Goal: Task Accomplishment & Management: Use online tool/utility

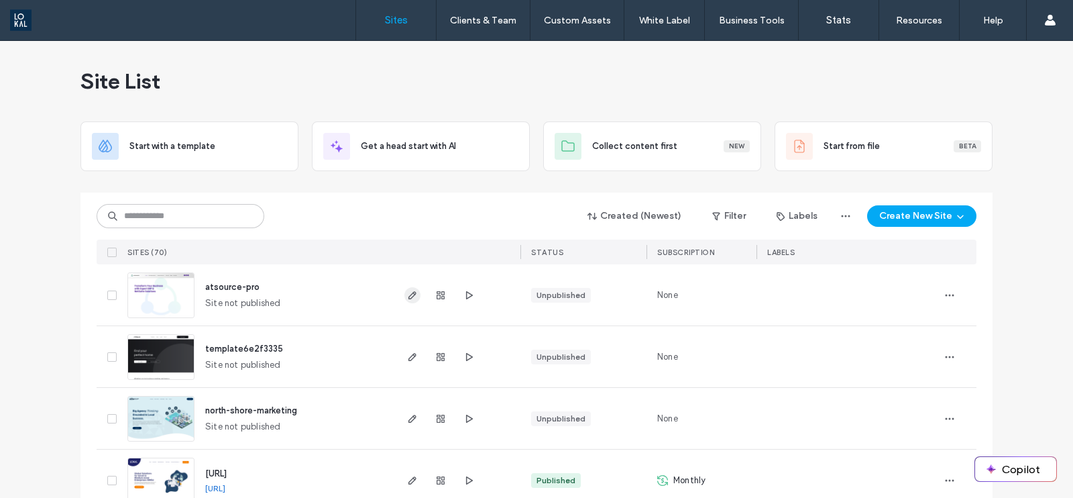
click at [407, 299] on icon "button" at bounding box center [412, 295] width 11 height 11
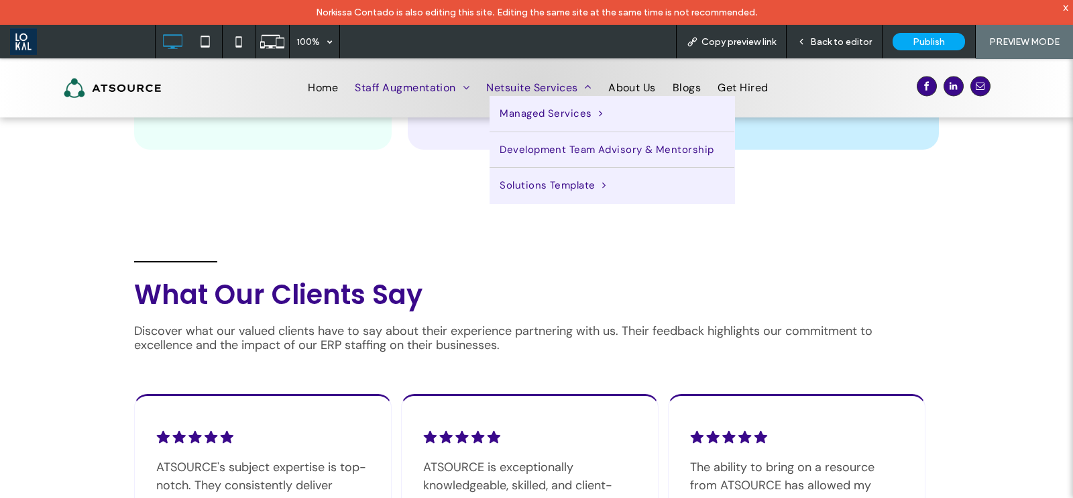
scroll to position [3438, 0]
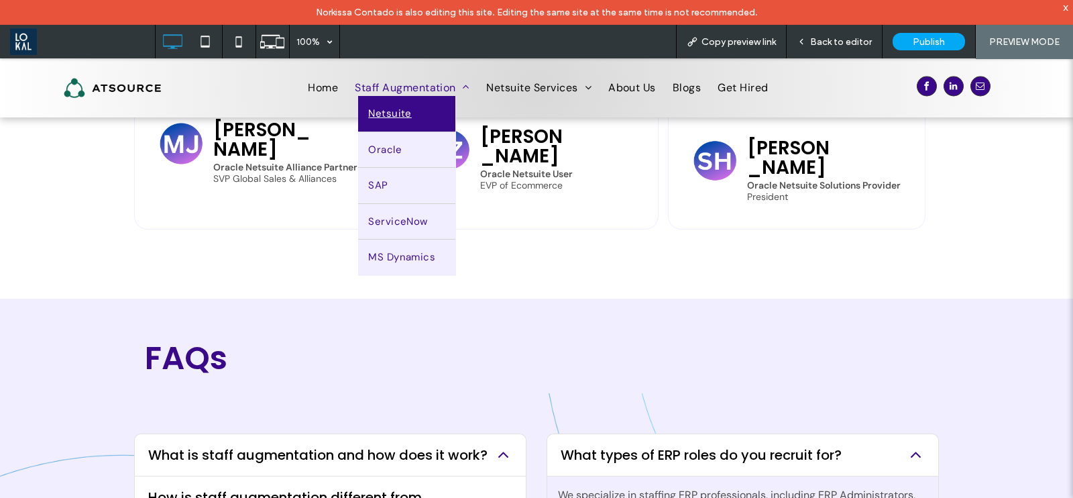
click at [416, 115] on link "Netsuite" at bounding box center [406, 114] width 97 height 36
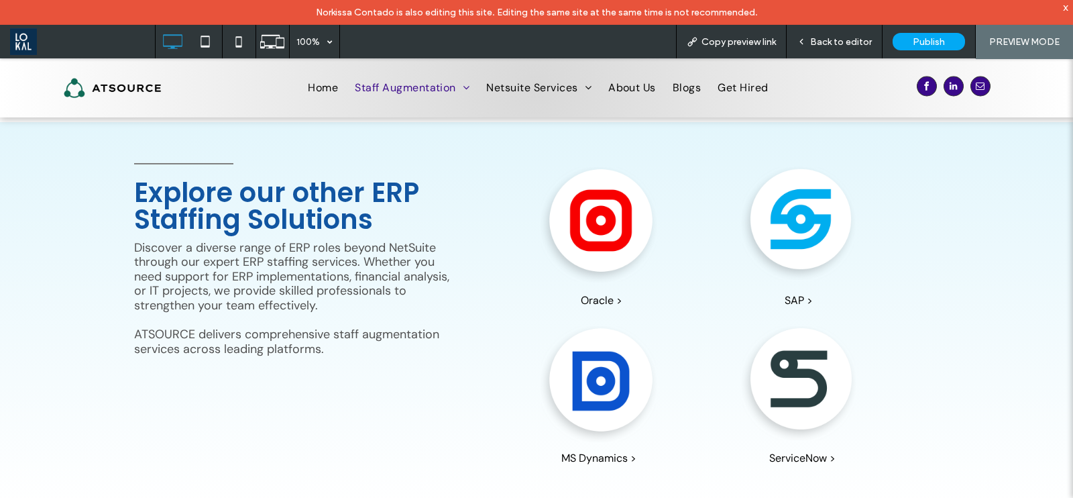
scroll to position [839, 0]
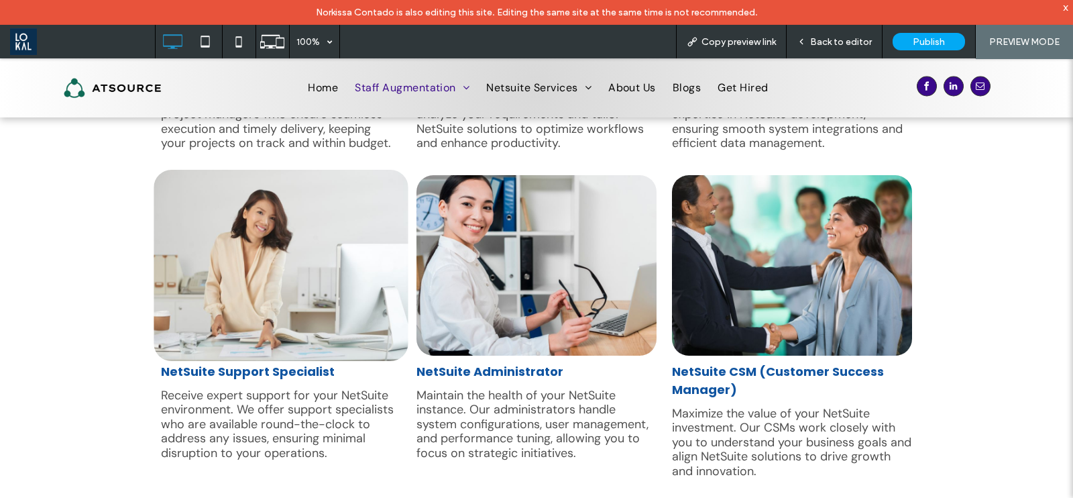
click at [283, 326] on img at bounding box center [281, 265] width 255 height 191
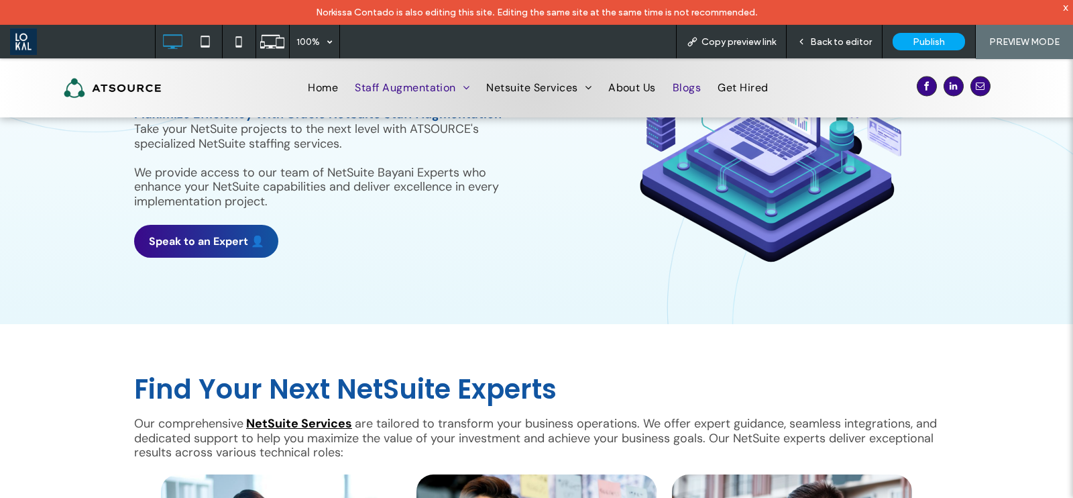
scroll to position [0, 0]
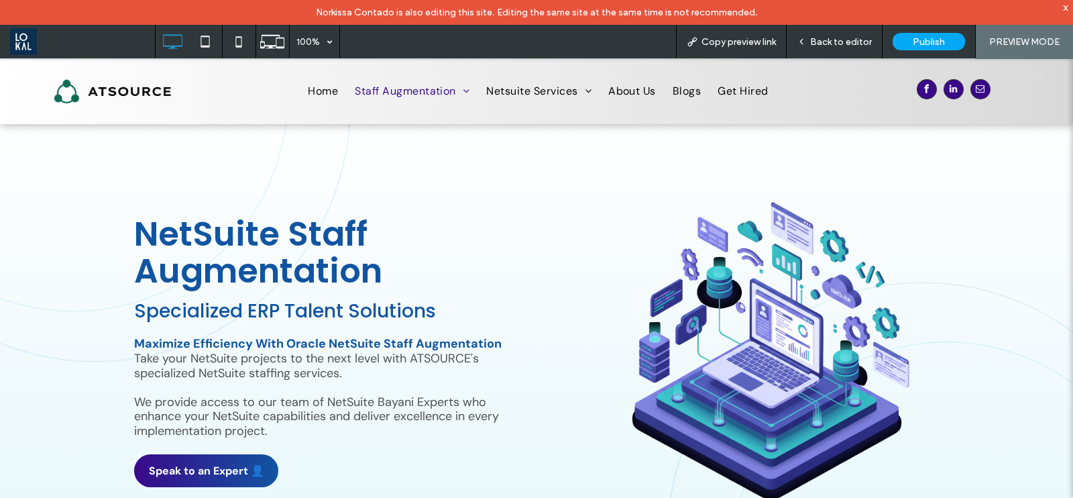
click at [706, 374] on img at bounding box center [772, 352] width 356 height 321
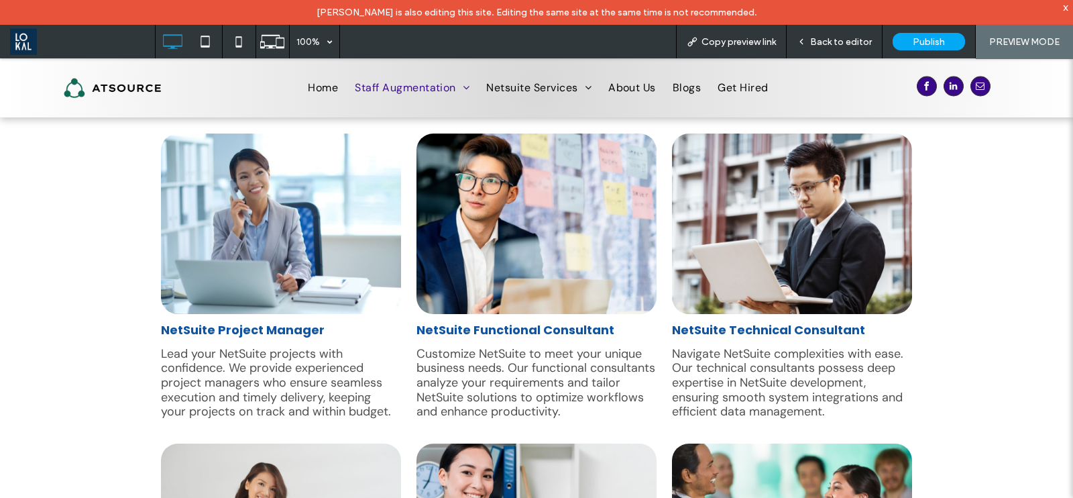
scroll to position [465, 0]
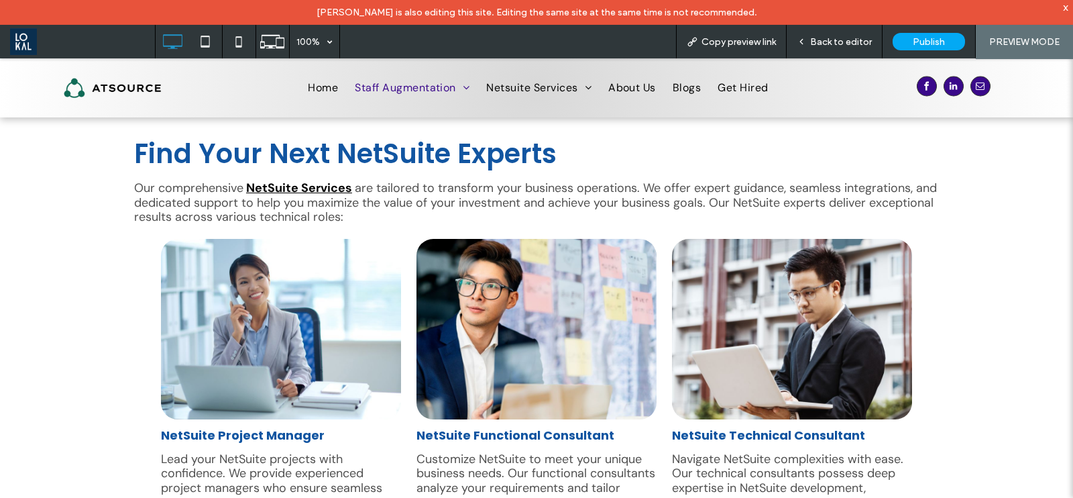
click at [268, 191] on strong "NetSuite Services" at bounding box center [299, 188] width 106 height 16
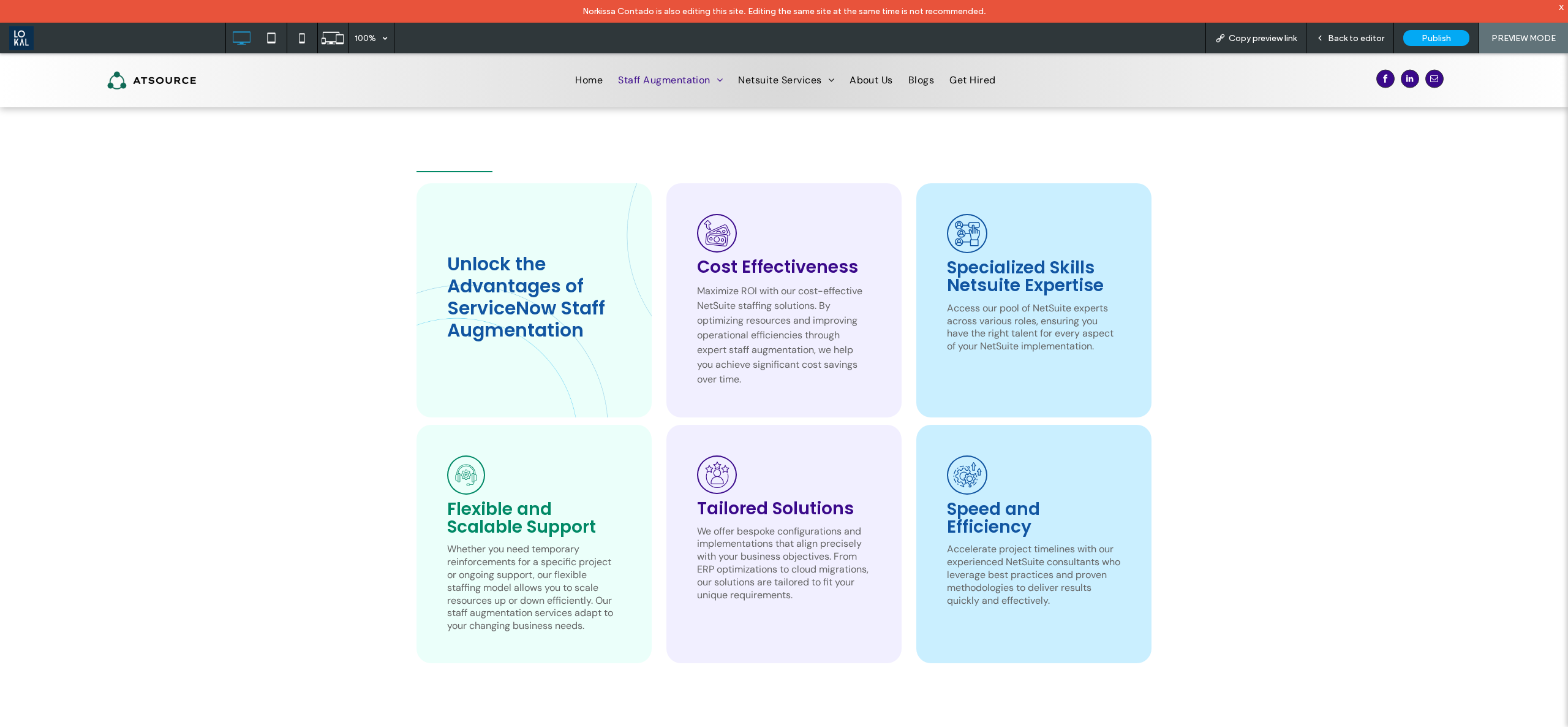
scroll to position [2076, 0]
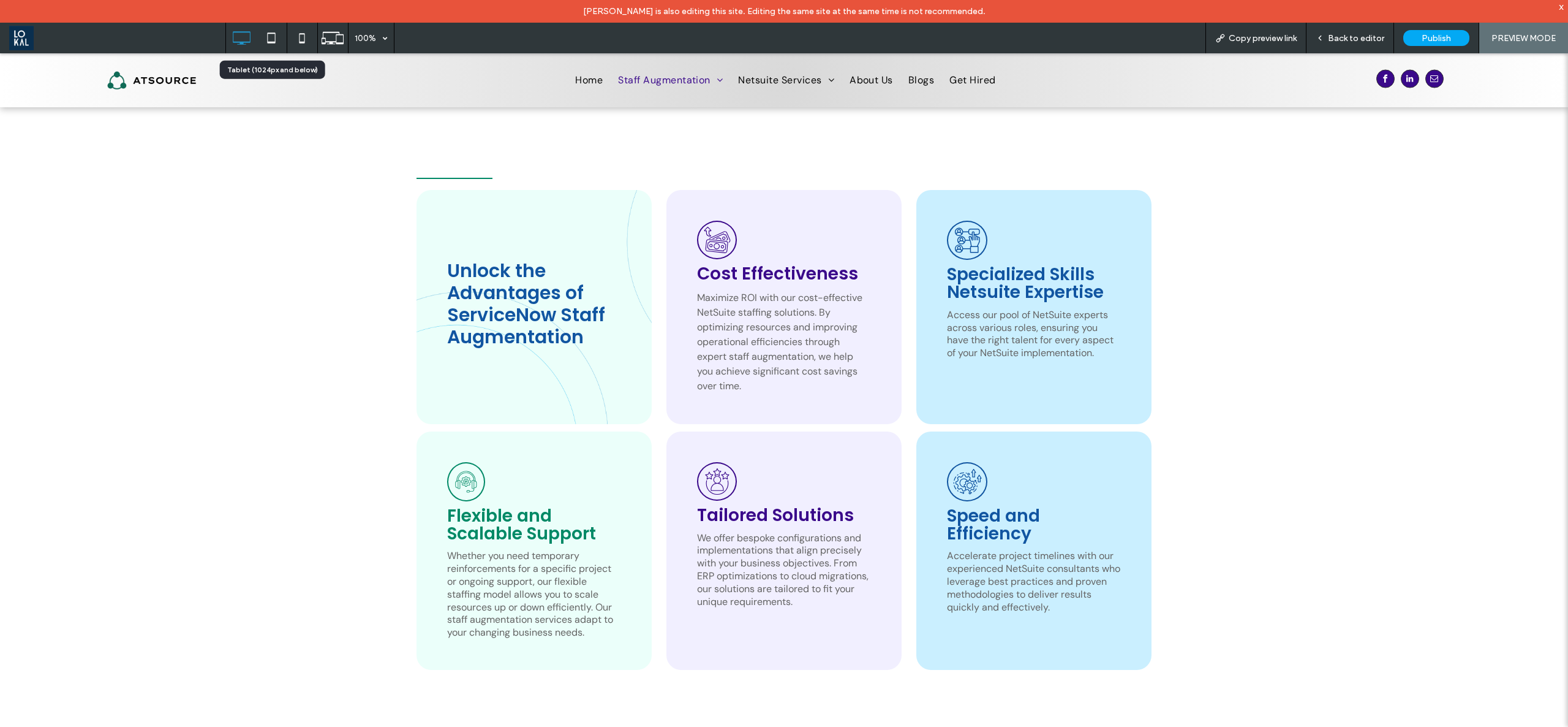
click at [266, 28] on icon at bounding box center [271, 37] width 25 height 25
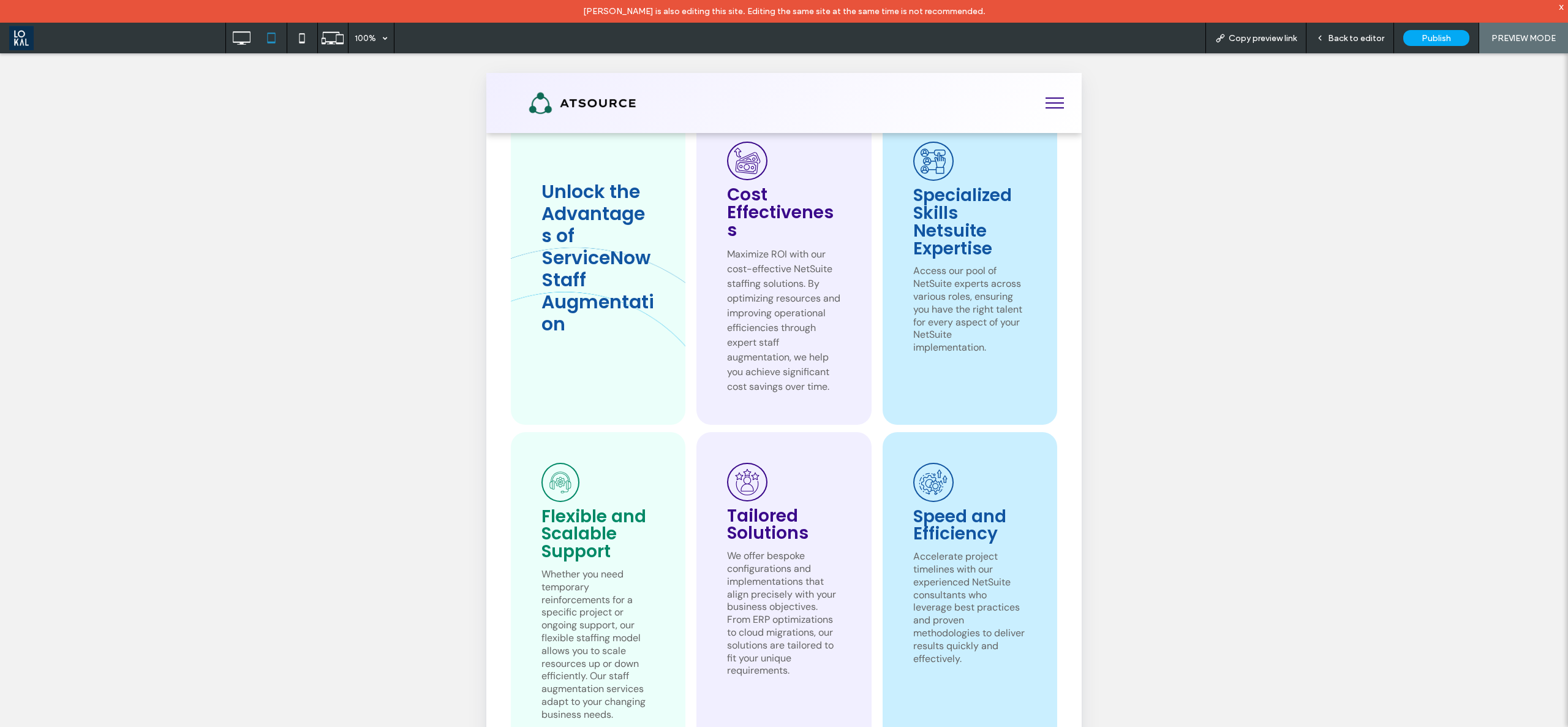
scroll to position [2074, 0]
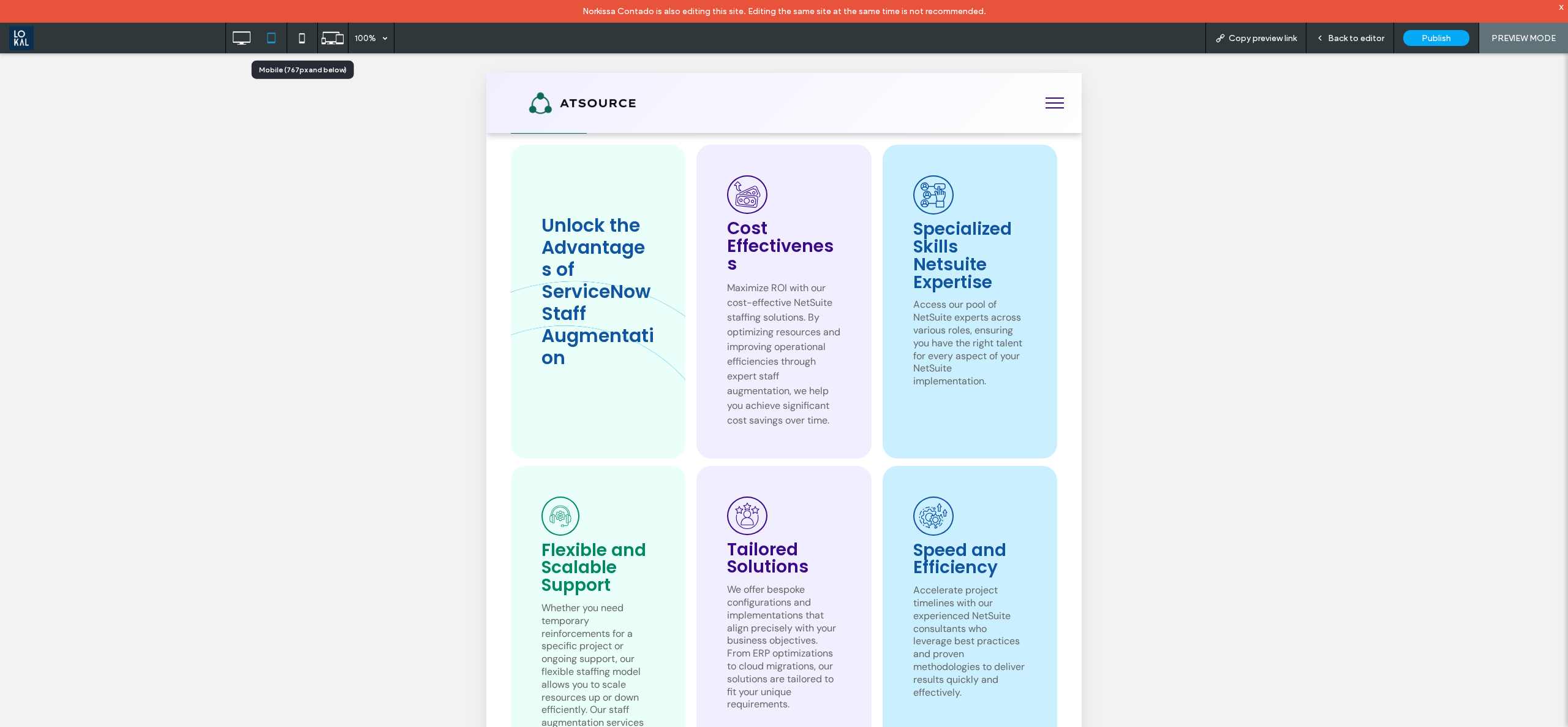
click at [300, 39] on icon at bounding box center [301, 37] width 25 height 25
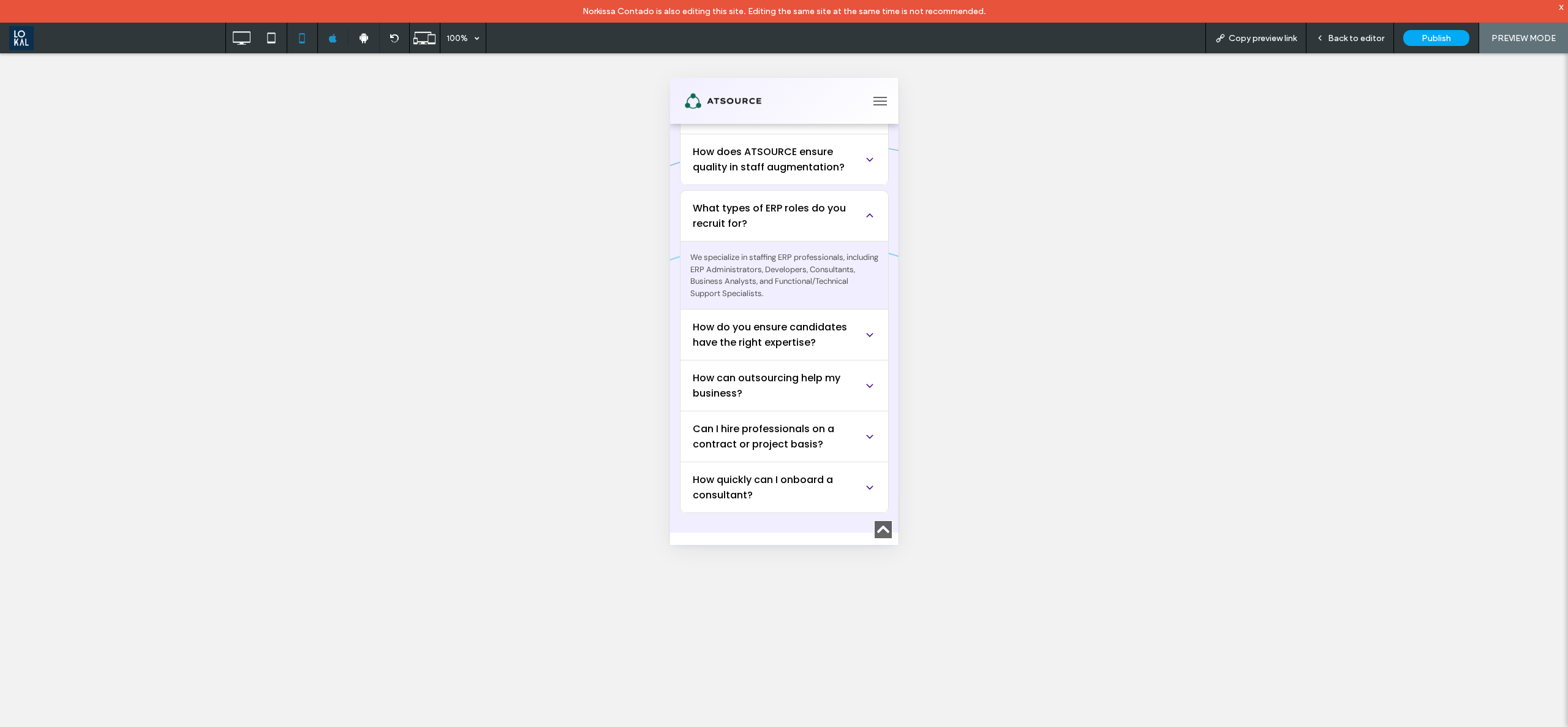
scroll to position [6214, 0]
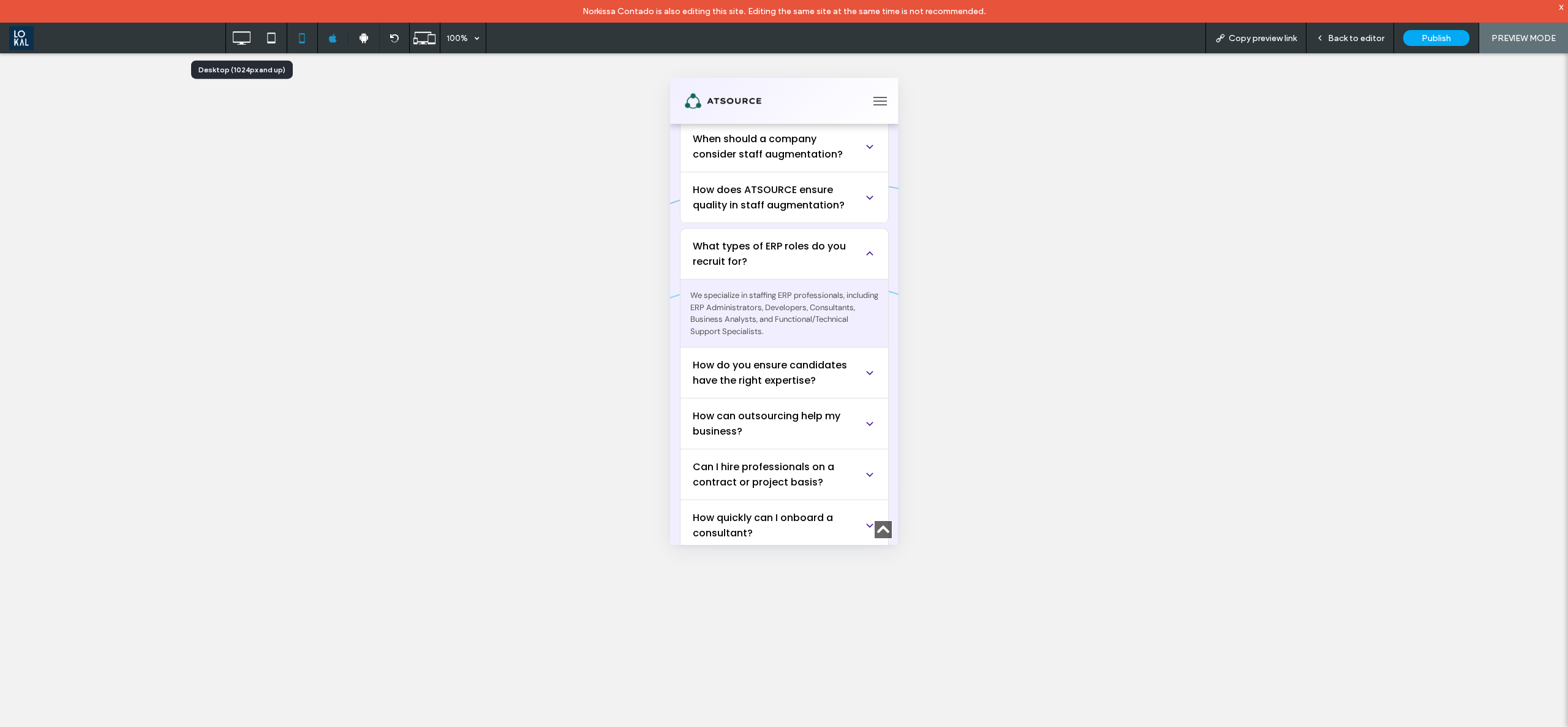
click at [245, 28] on icon at bounding box center [241, 37] width 25 height 25
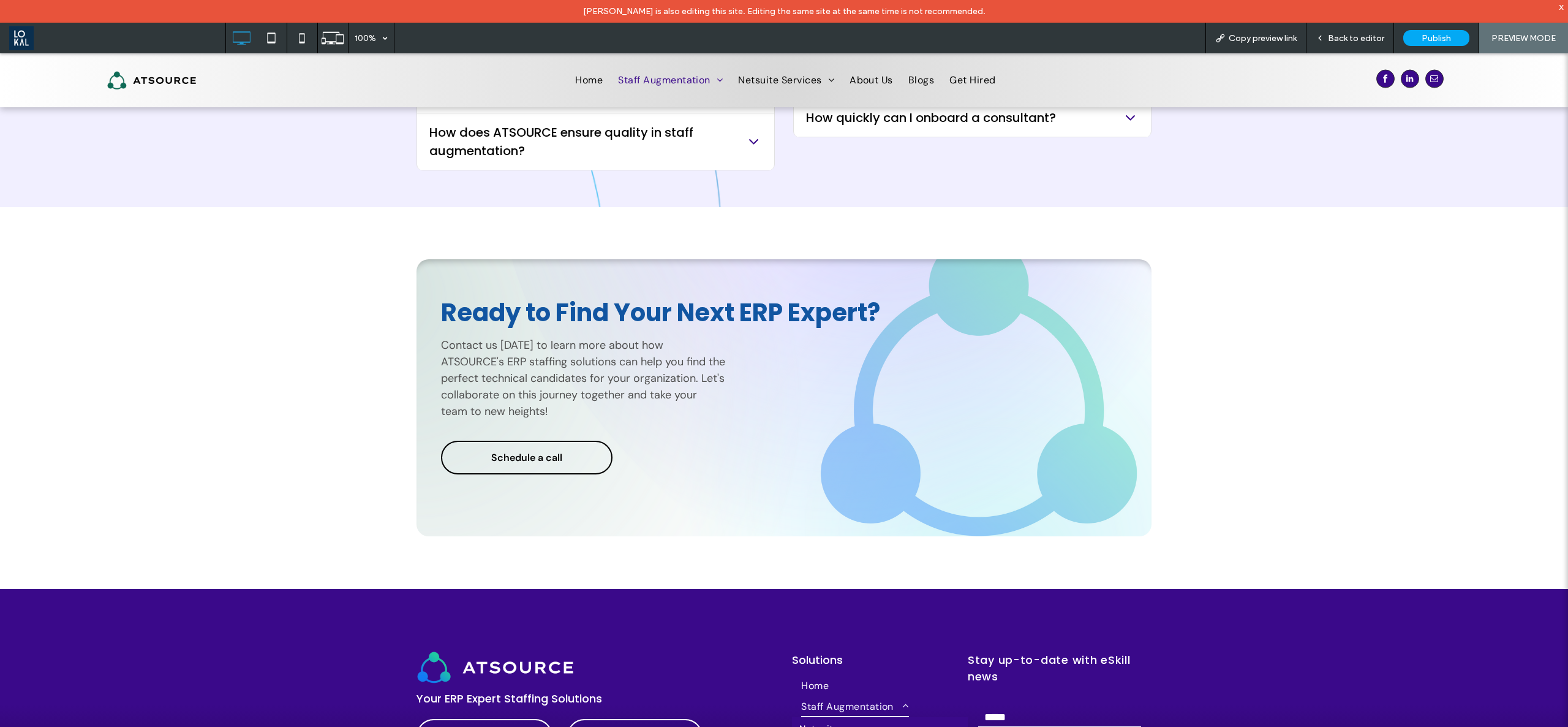
scroll to position [3673, 0]
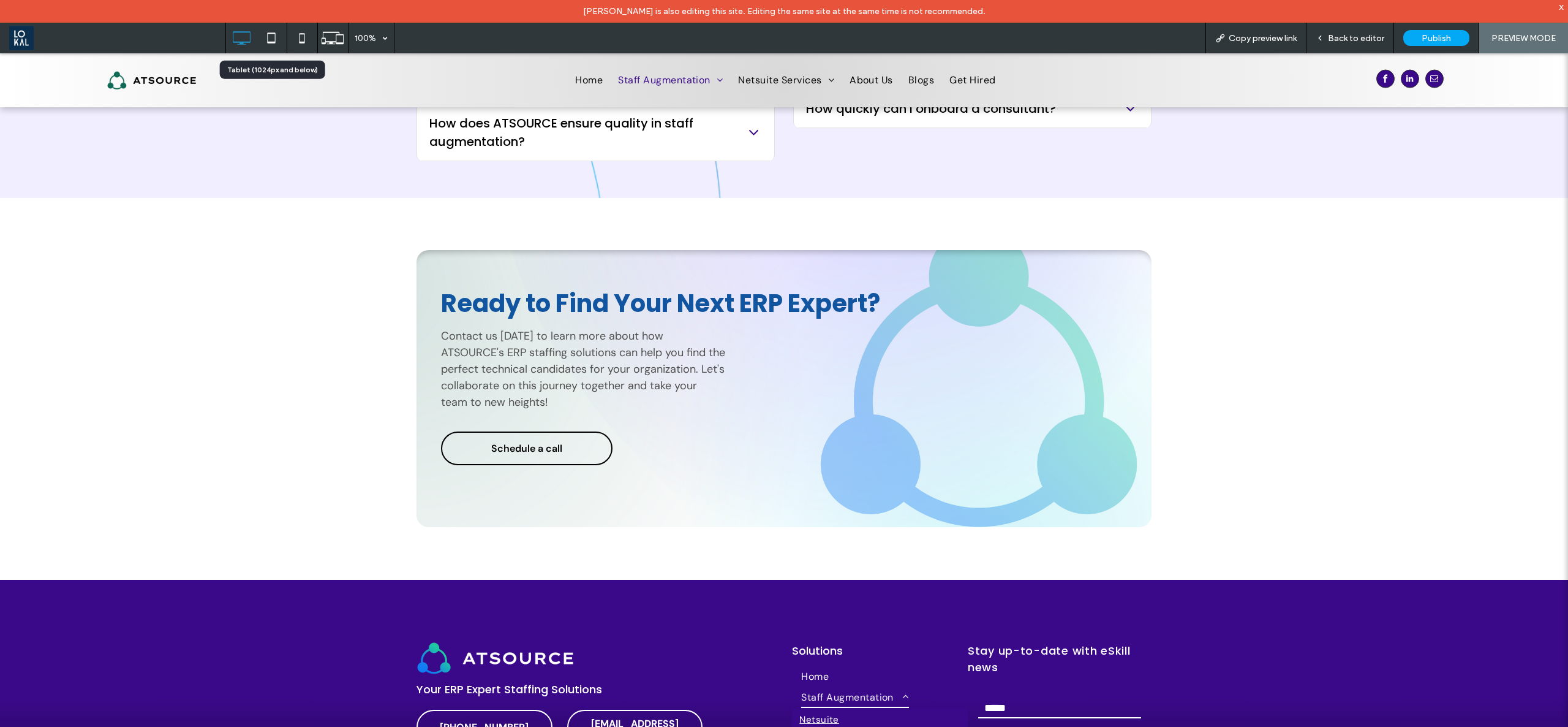
click at [277, 31] on icon at bounding box center [271, 37] width 25 height 25
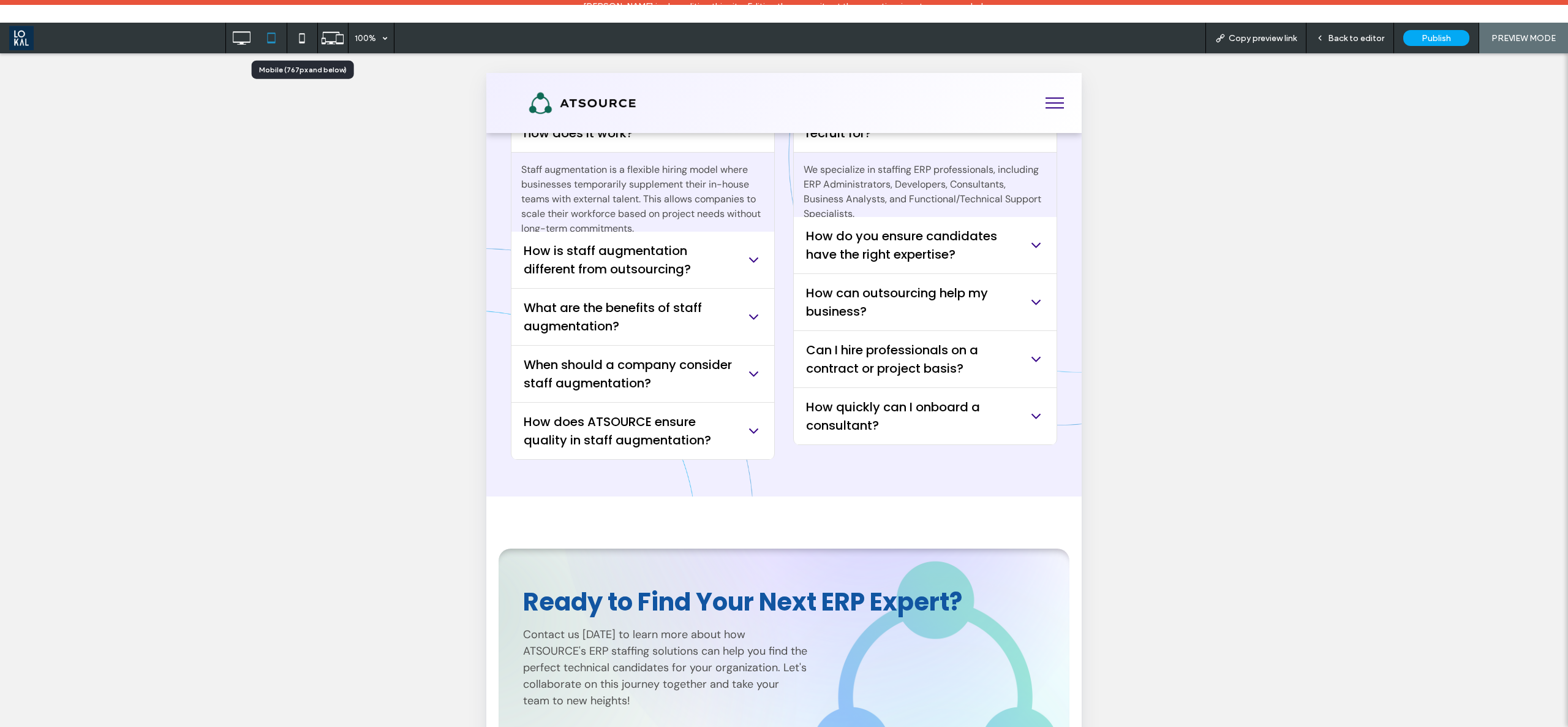
click at [301, 42] on use at bounding box center [302, 37] width 5 height 10
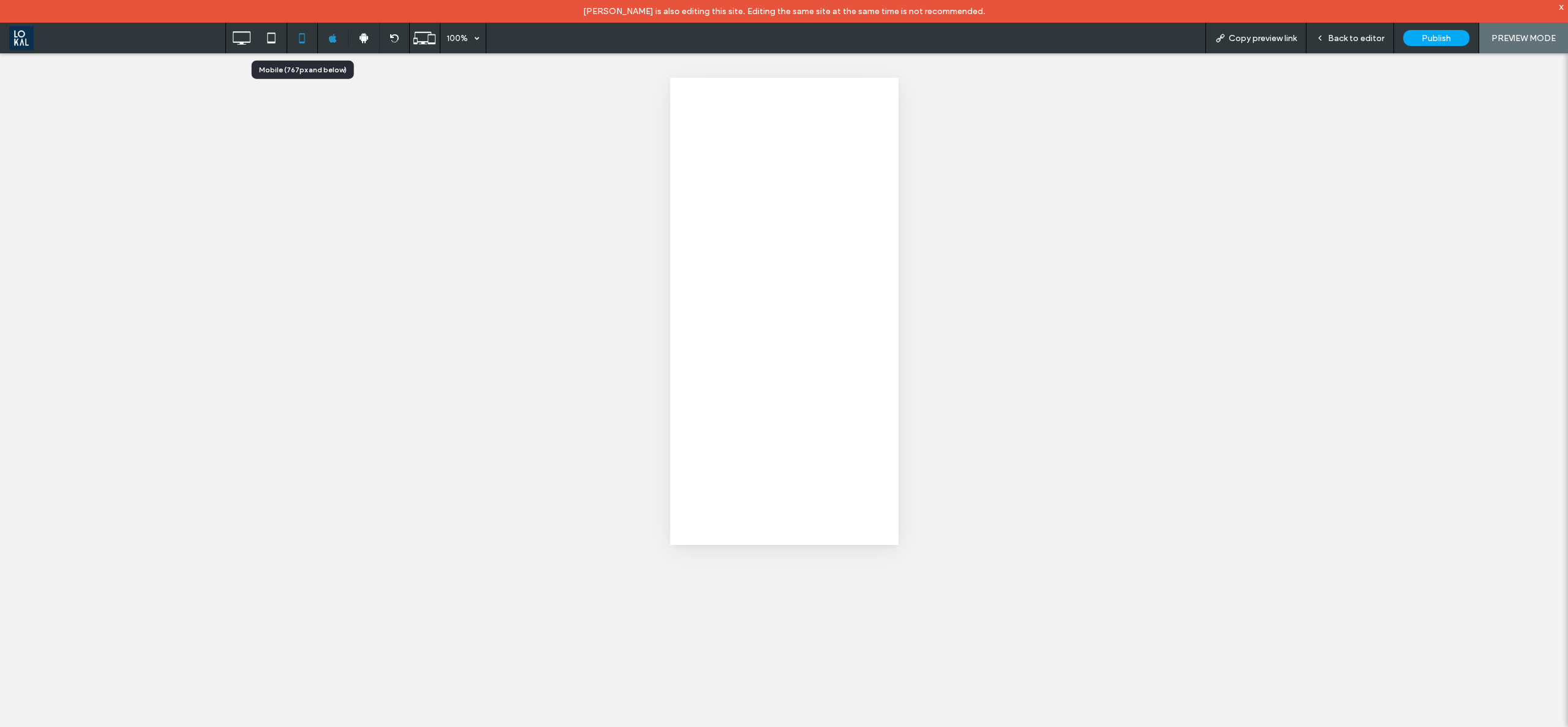
scroll to position [0, 0]
click at [246, 44] on use at bounding box center [241, 37] width 17 height 14
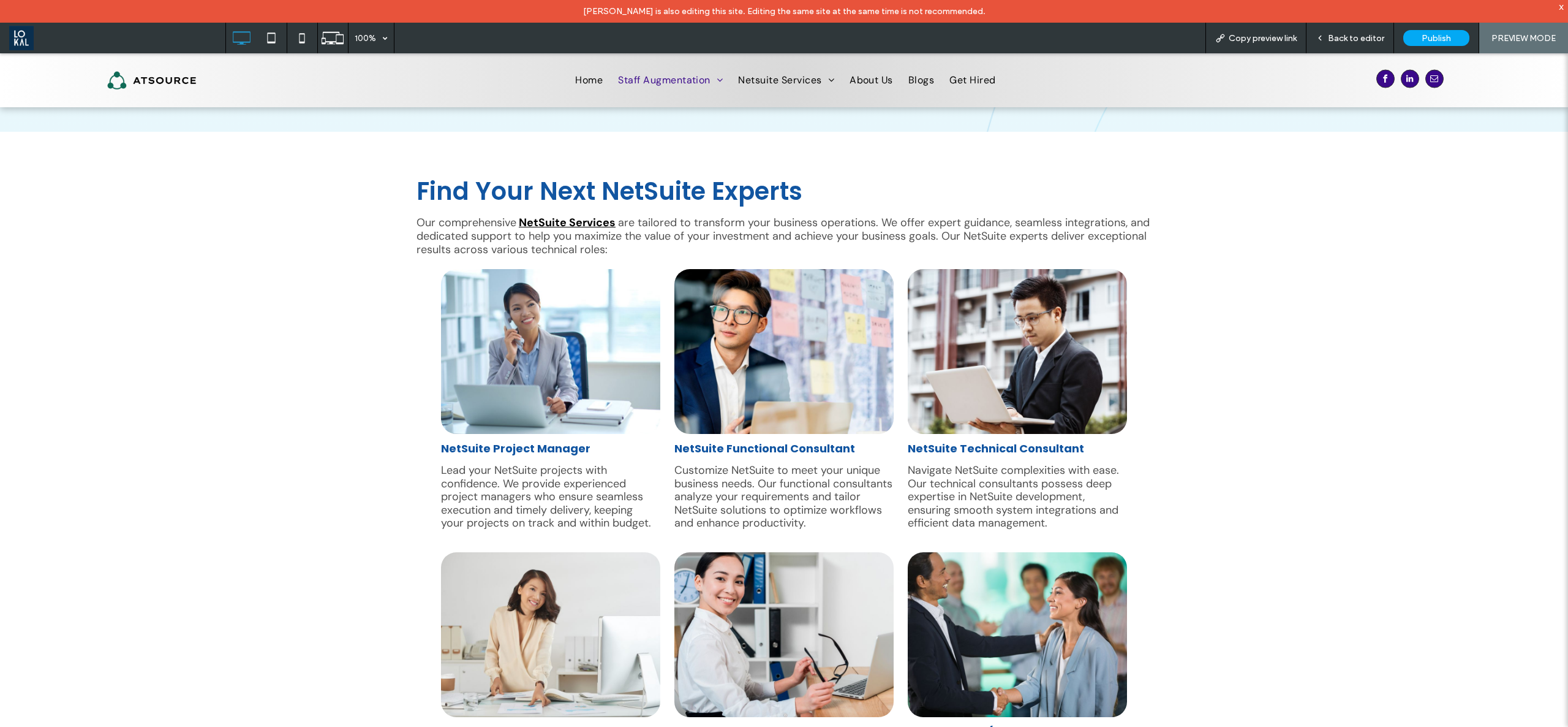
scroll to position [367, 0]
click at [297, 43] on icon at bounding box center [301, 37] width 25 height 25
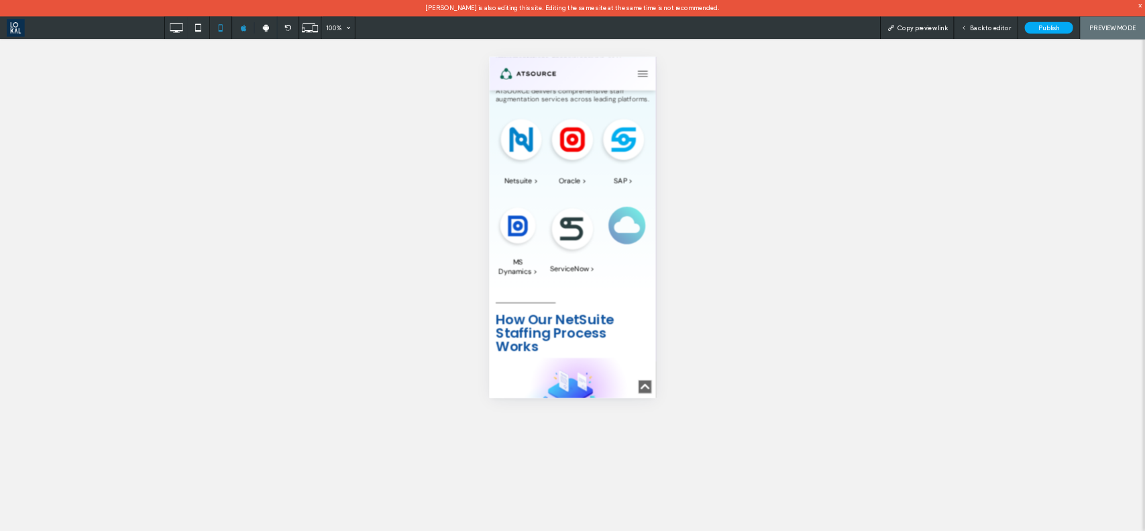
scroll to position [2549, 0]
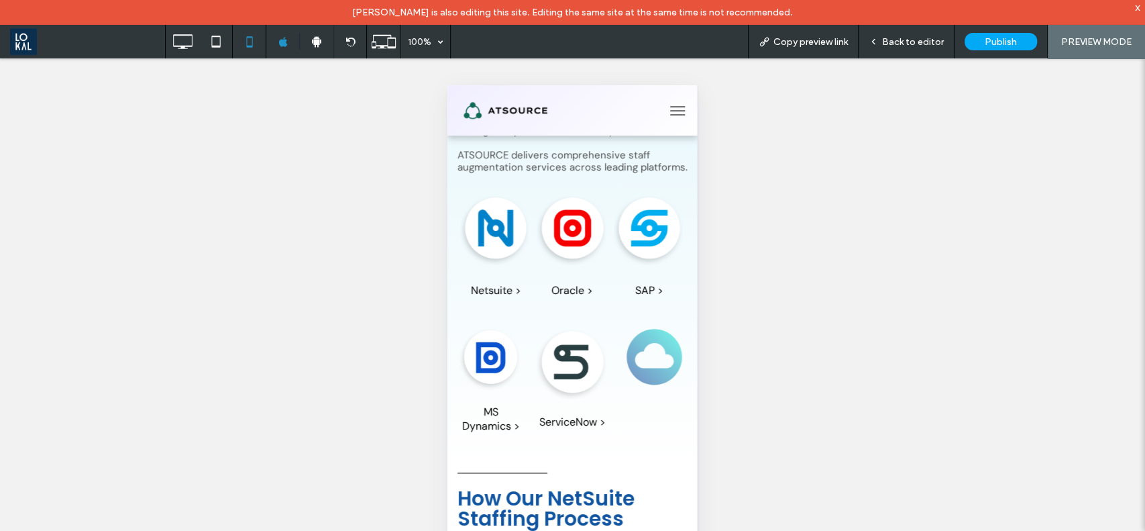
click at [898, 41] on span "Back to editor" at bounding box center [913, 41] width 62 height 11
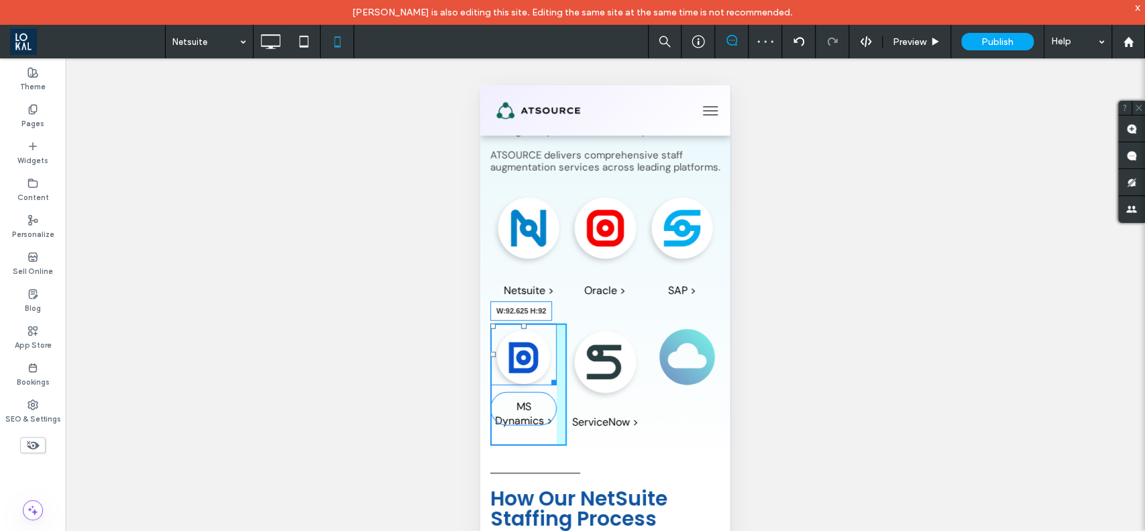
drag, startPoint x: 550, startPoint y: 335, endPoint x: 558, endPoint y: 349, distance: 15.6
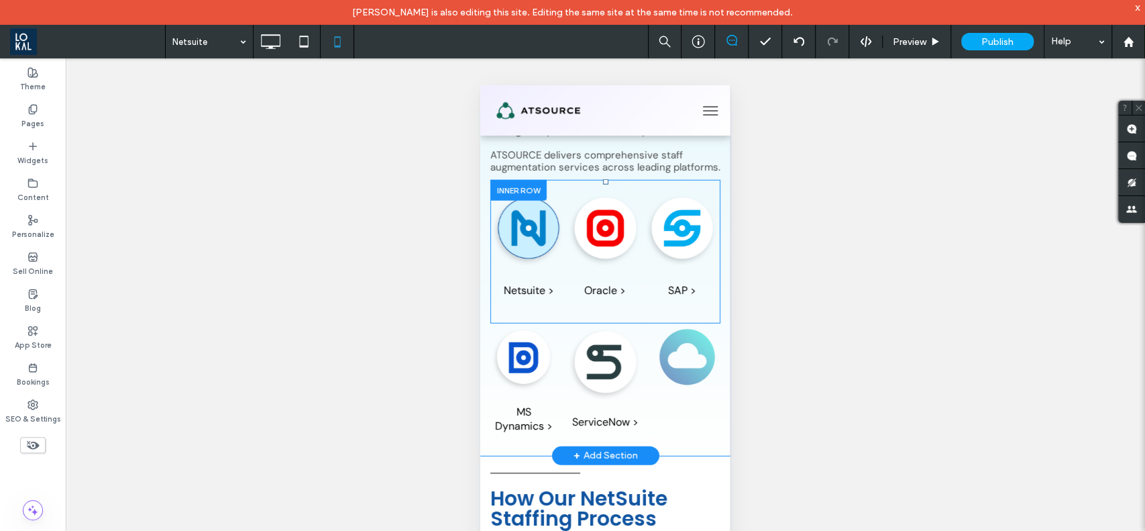
scroll to position [2549, 0]
click at [545, 261] on div "Netsuite > Click To Paste Oracle > Click To Paste SAP > Click To Paste" at bounding box center [605, 252] width 230 height 144
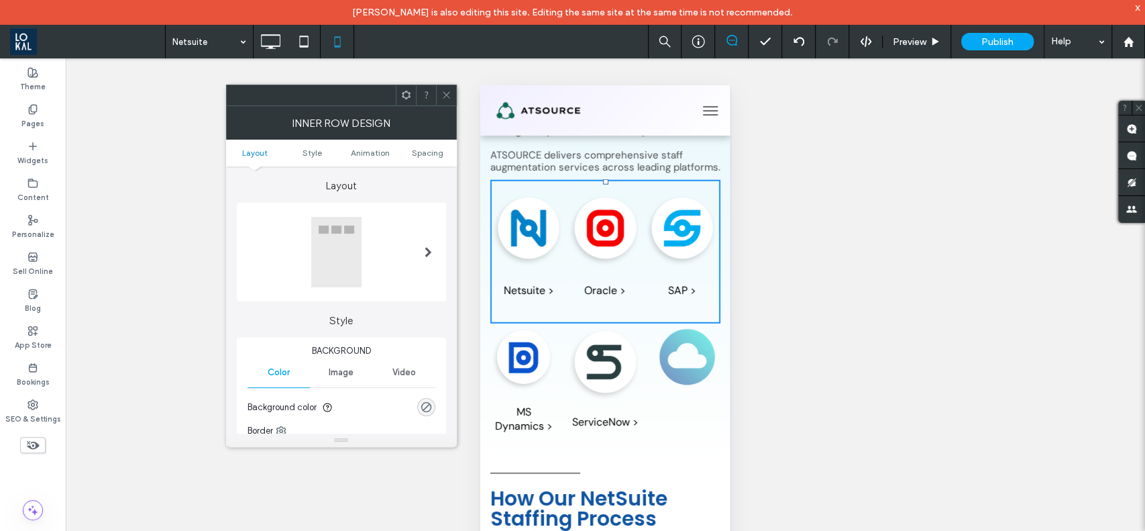
click at [447, 91] on icon at bounding box center [446, 95] width 10 height 10
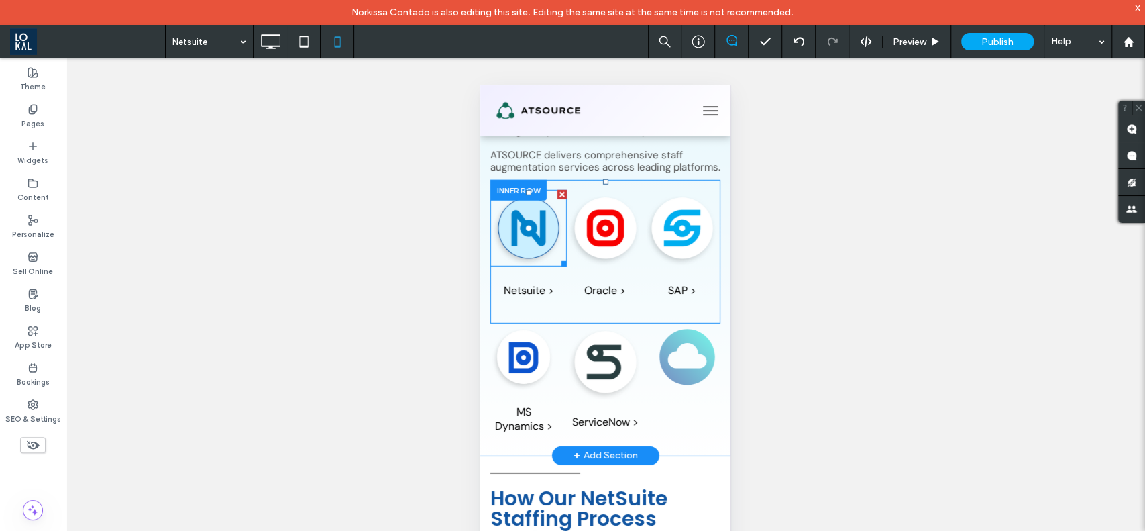
click at [551, 209] on div at bounding box center [528, 228] width 76 height 76
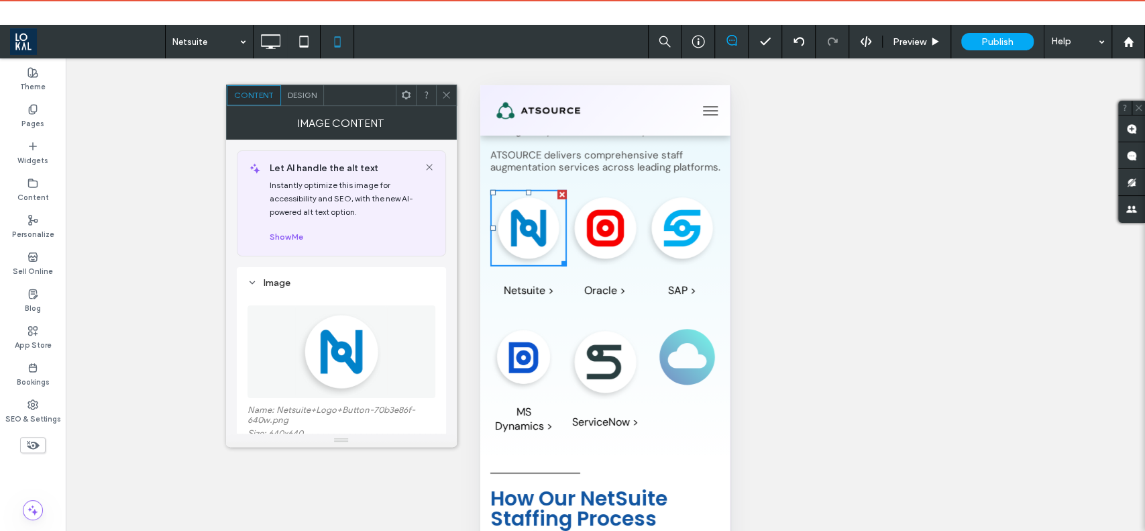
click at [443, 95] on icon at bounding box center [446, 95] width 10 height 10
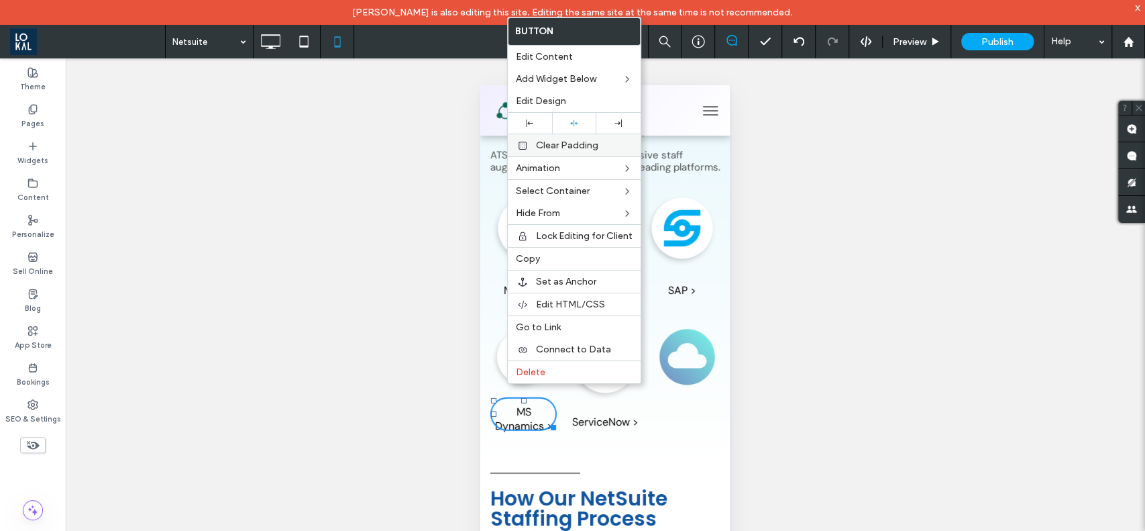
click at [553, 140] on span "Clear Padding" at bounding box center [567, 145] width 62 height 11
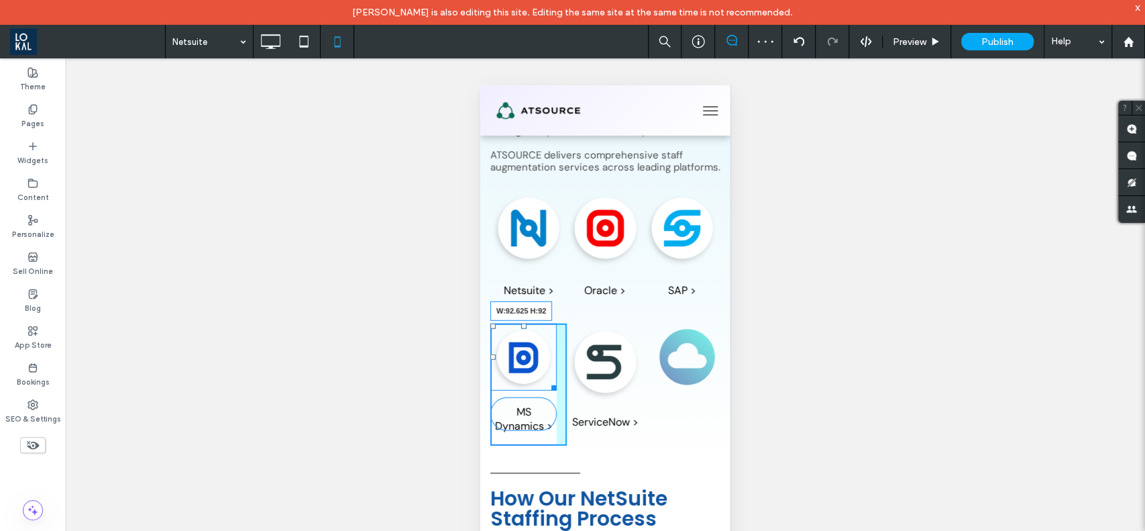
drag, startPoint x: 545, startPoint y: 327, endPoint x: 1028, endPoint y: 426, distance: 493.0
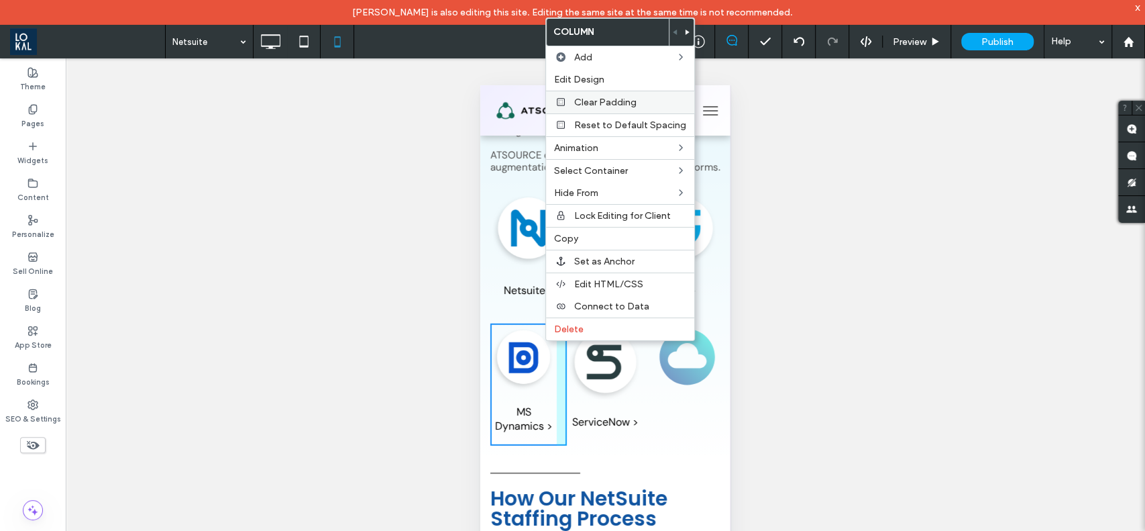
click at [584, 99] on span "Clear Padding" at bounding box center [605, 102] width 62 height 11
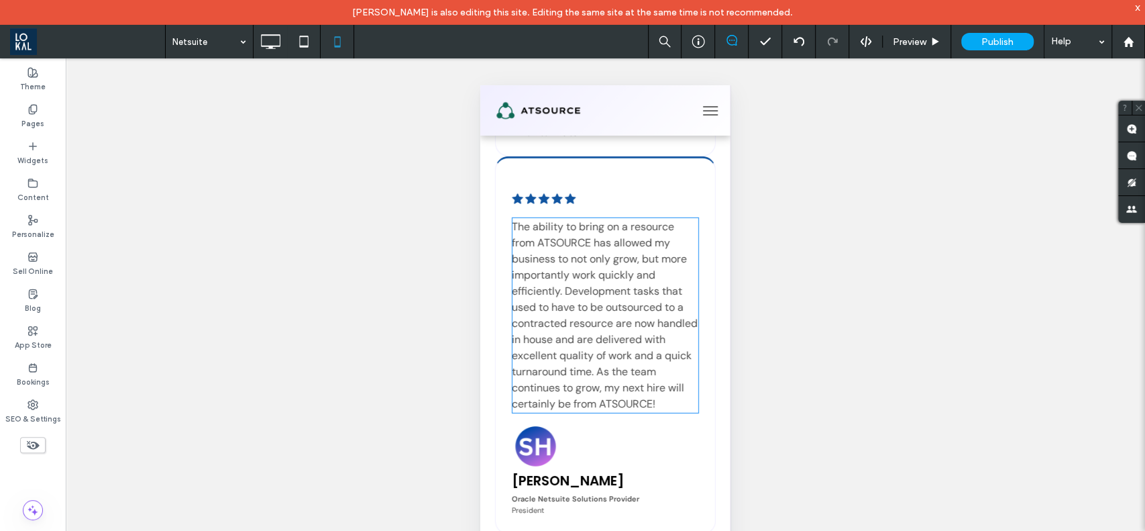
scroll to position [6037, 0]
click at [38, 119] on label "Pages" at bounding box center [32, 122] width 23 height 15
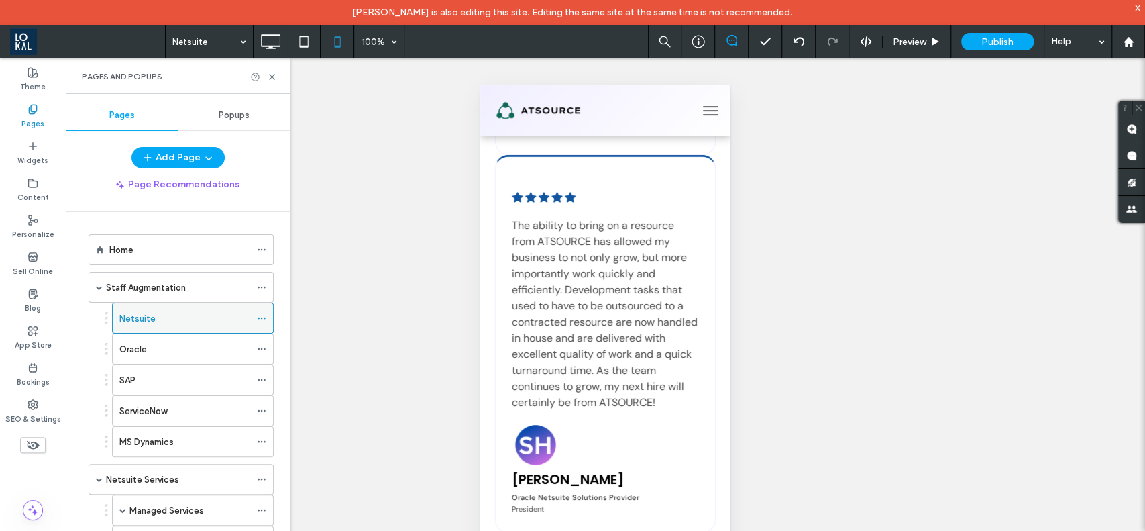
scroll to position [0, 0]
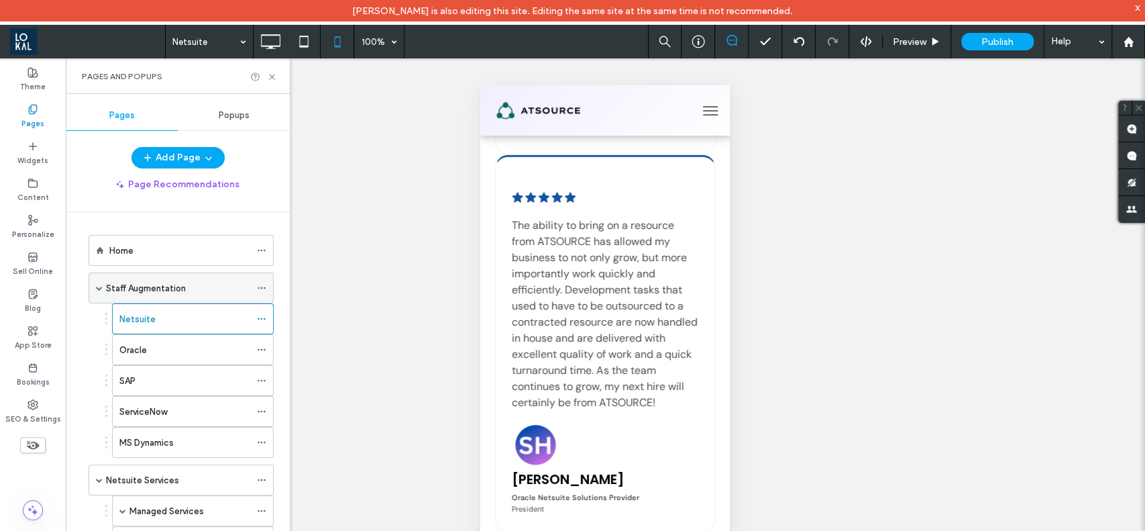
click at [166, 275] on div "Staff Augmentation" at bounding box center [178, 288] width 144 height 30
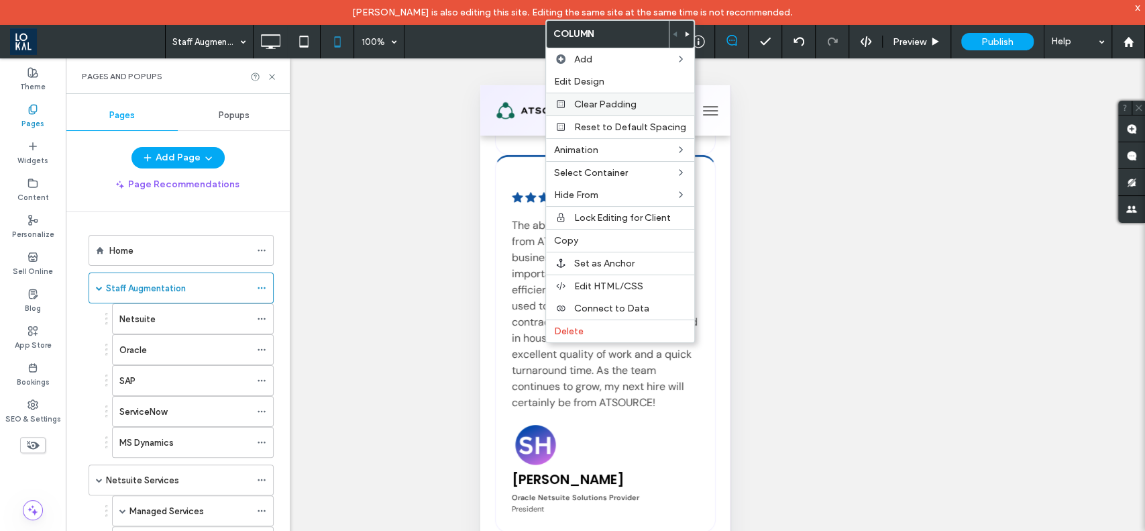
click at [604, 102] on span "Clear Padding" at bounding box center [605, 104] width 62 height 11
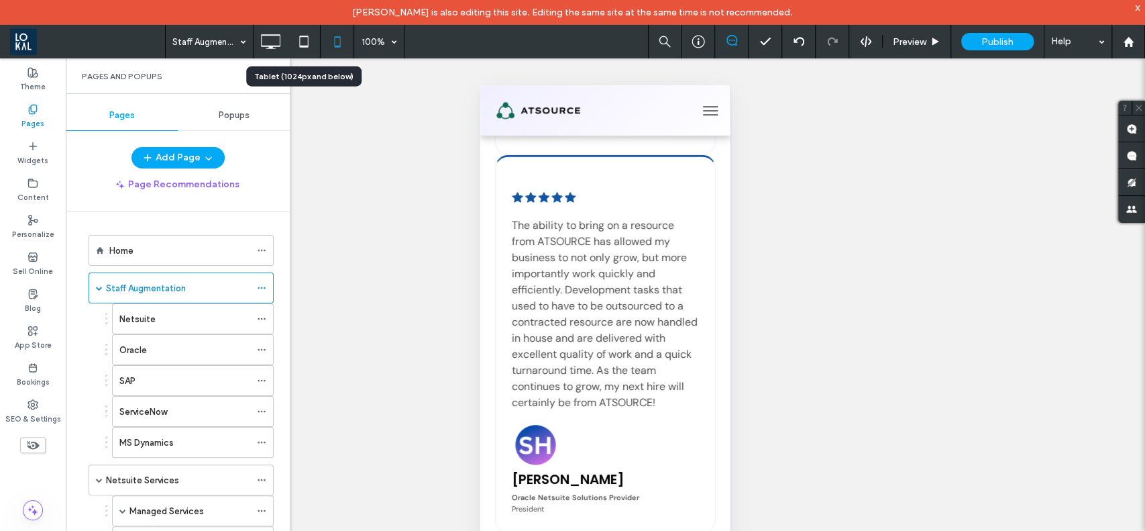
click at [303, 51] on icon at bounding box center [303, 41] width 27 height 27
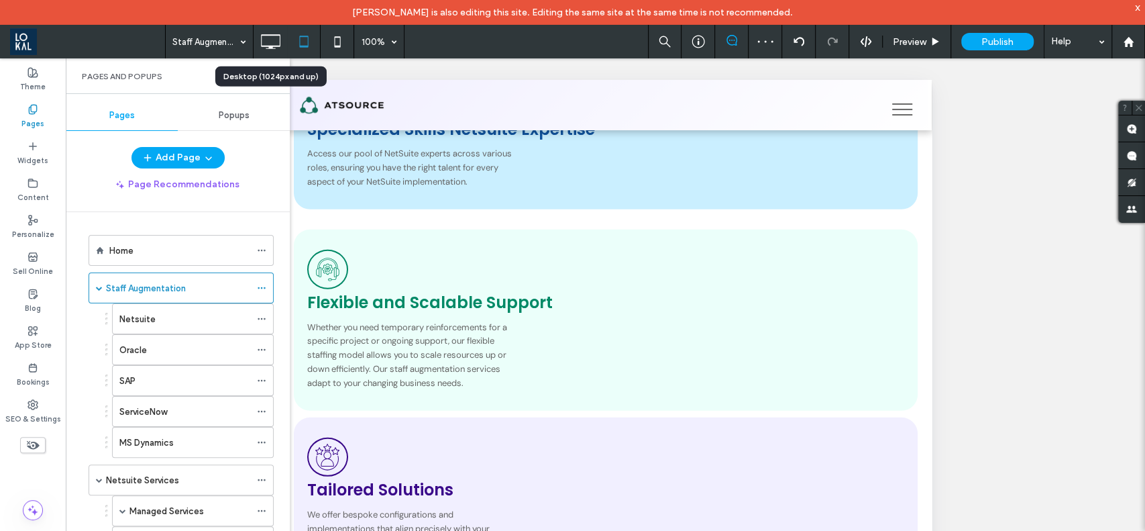
click at [274, 46] on icon at bounding box center [270, 41] width 27 height 27
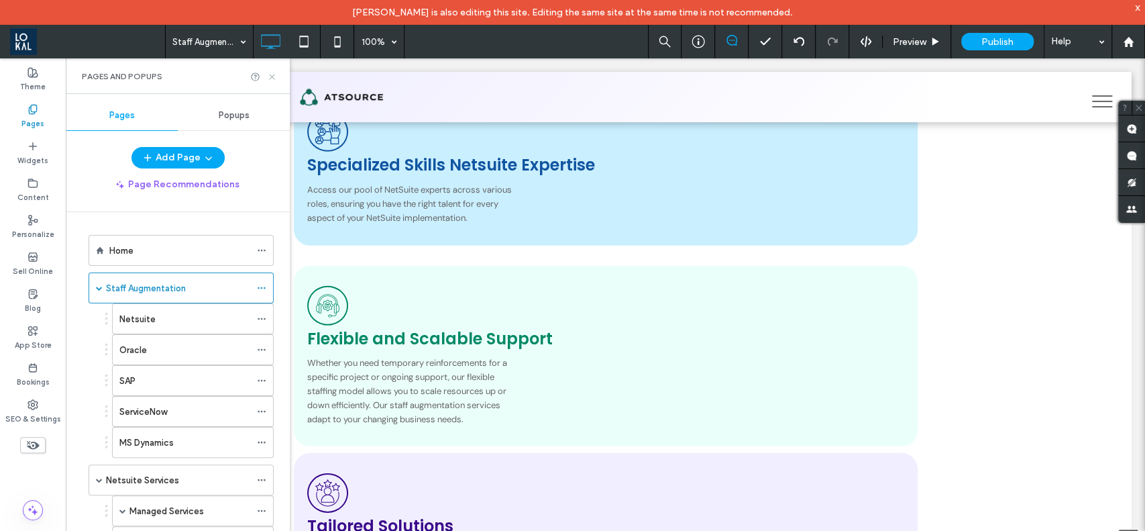
click at [271, 73] on icon at bounding box center [272, 77] width 10 height 10
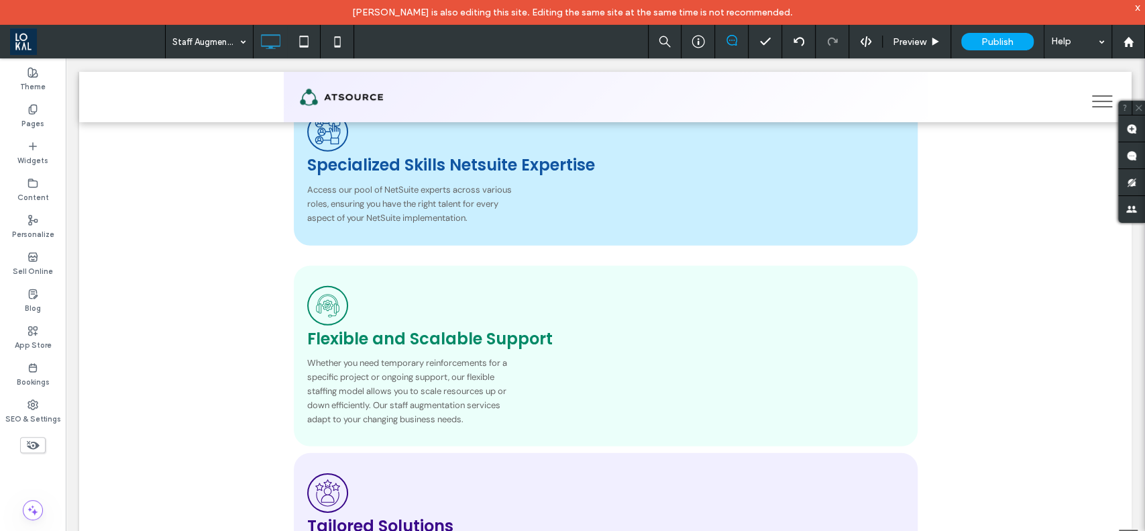
type input "*******"
type input "**"
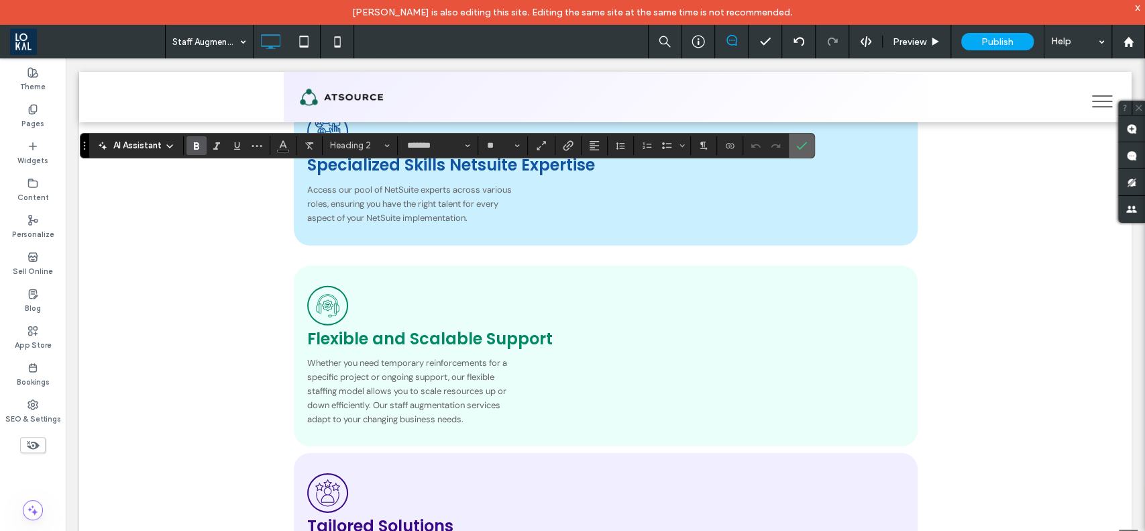
click at [801, 150] on icon "Confirm" at bounding box center [801, 145] width 11 height 11
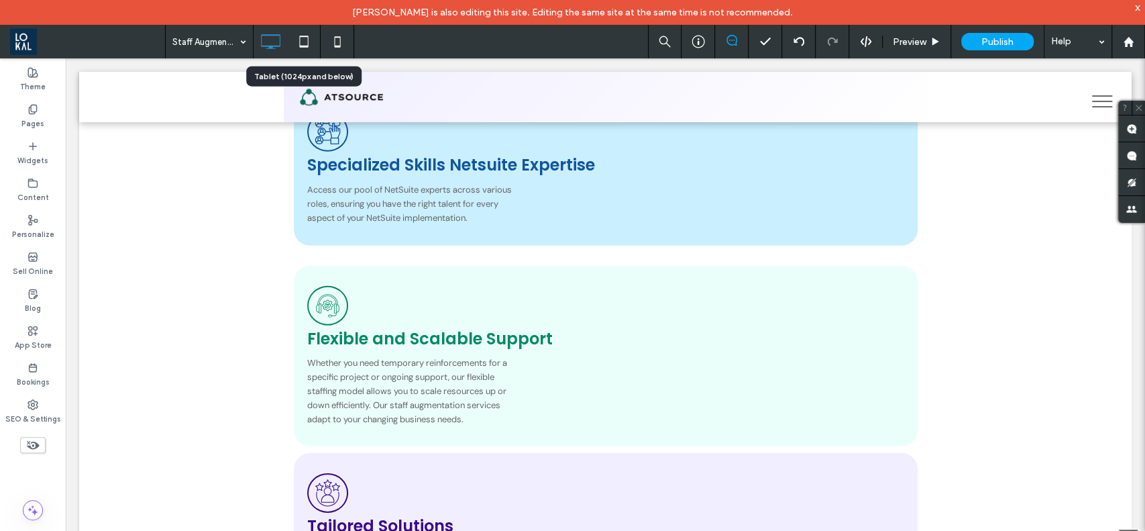
click at [295, 44] on icon at bounding box center [303, 41] width 27 height 27
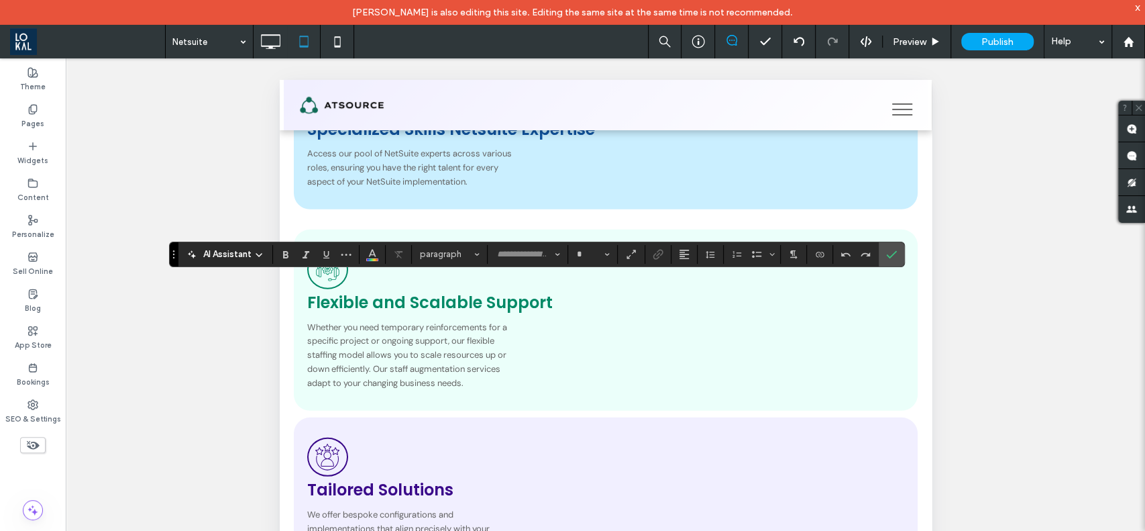
type input "*******"
type input "**"
click at [891, 259] on icon "Confirm" at bounding box center [891, 254] width 11 height 11
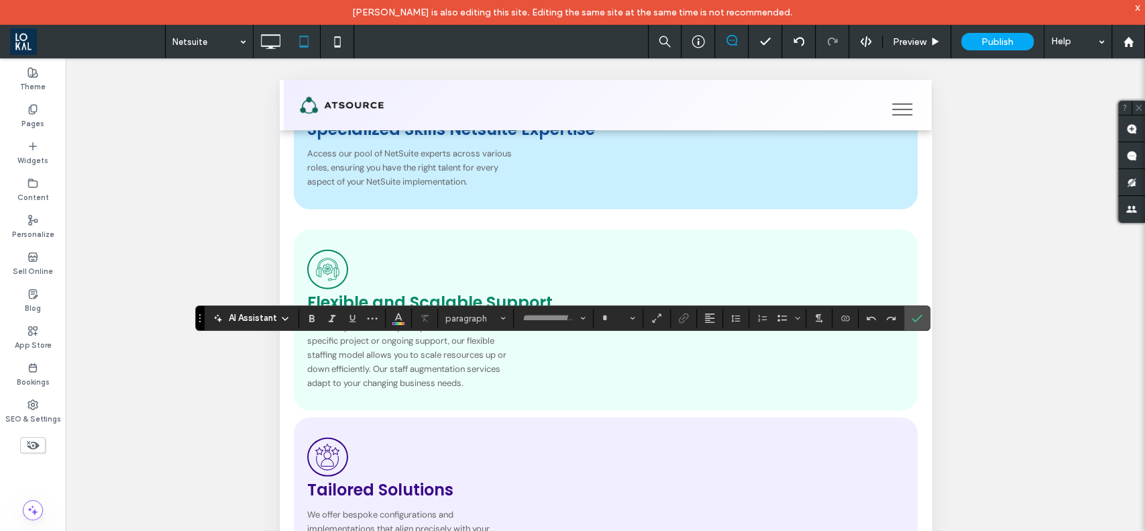
type input "*******"
type input "**"
click at [589, 317] on button "*******" at bounding box center [554, 318] width 74 height 19
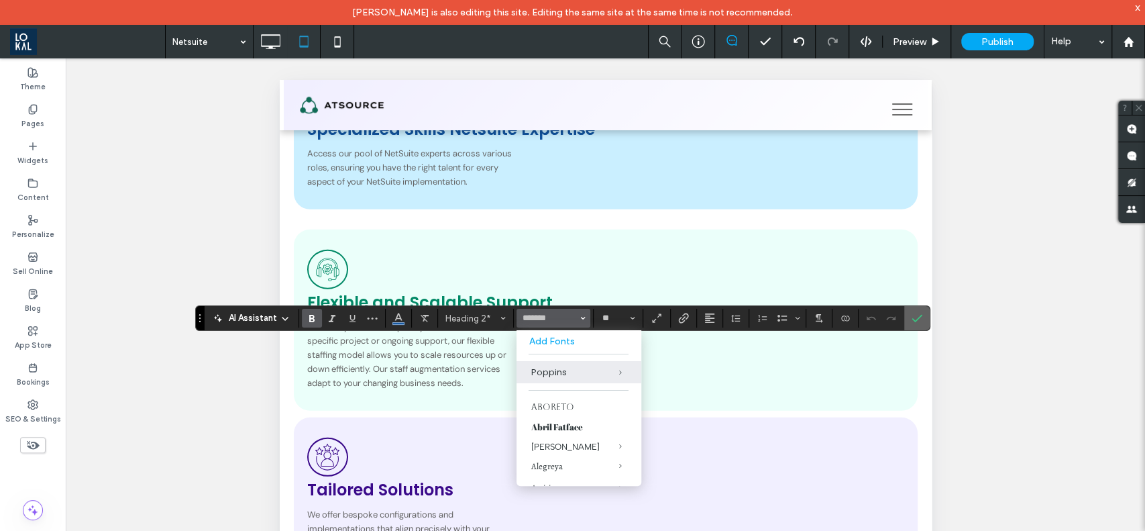
click at [917, 320] on icon "Confirm" at bounding box center [917, 318] width 11 height 11
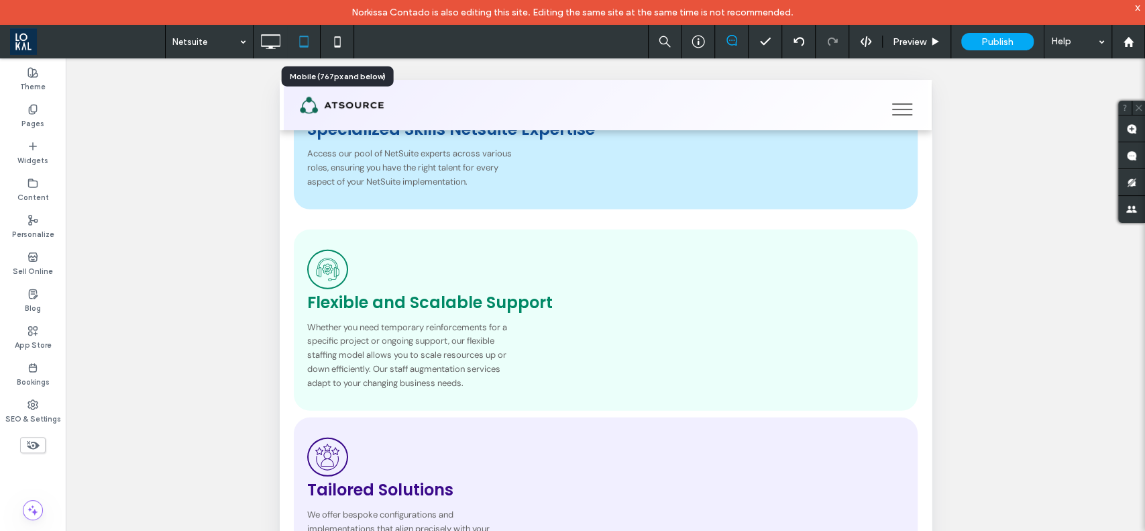
click at [333, 40] on icon at bounding box center [337, 41] width 27 height 27
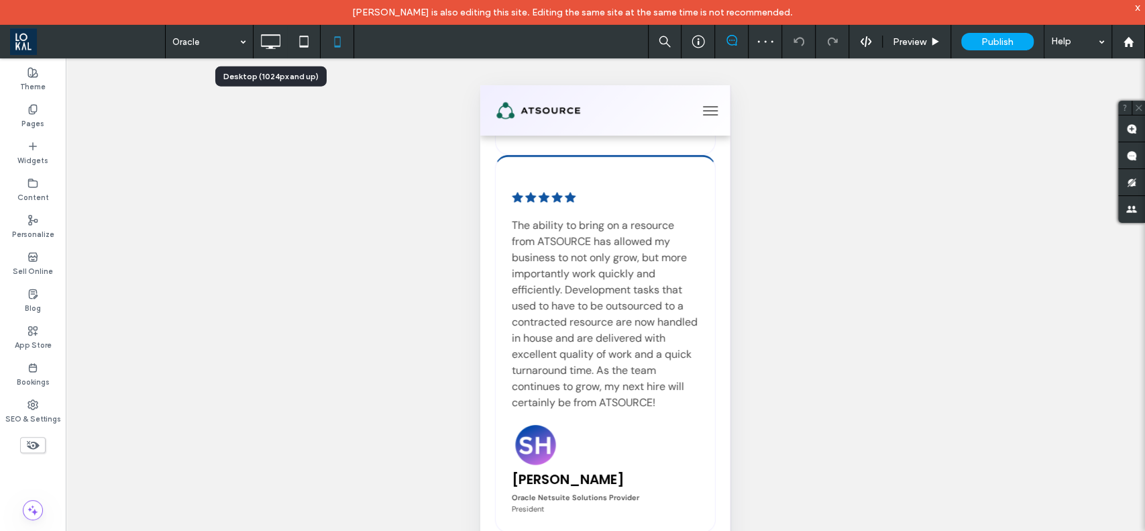
click at [264, 42] on icon at bounding box center [270, 41] width 27 height 27
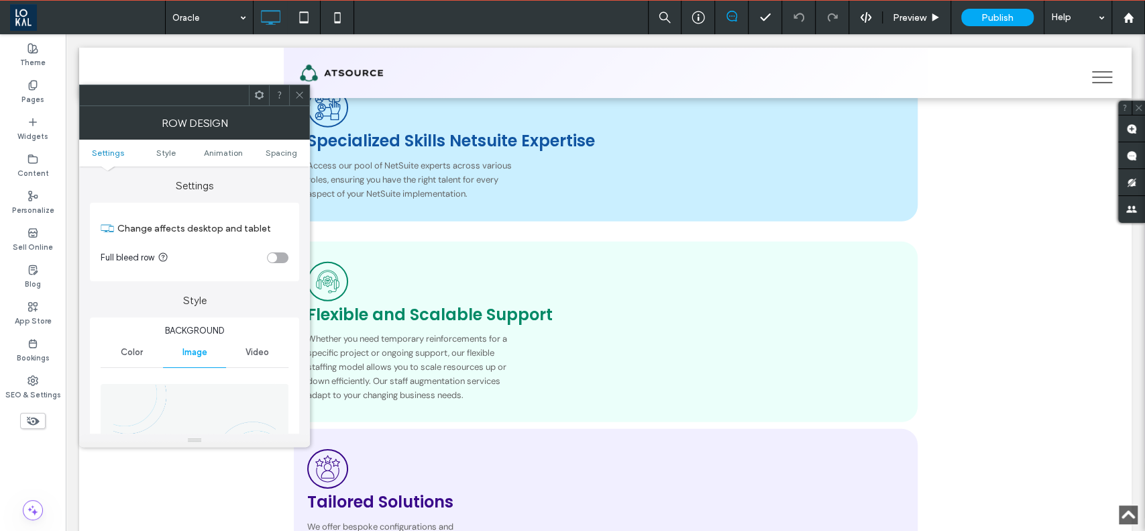
scroll to position [89, 0]
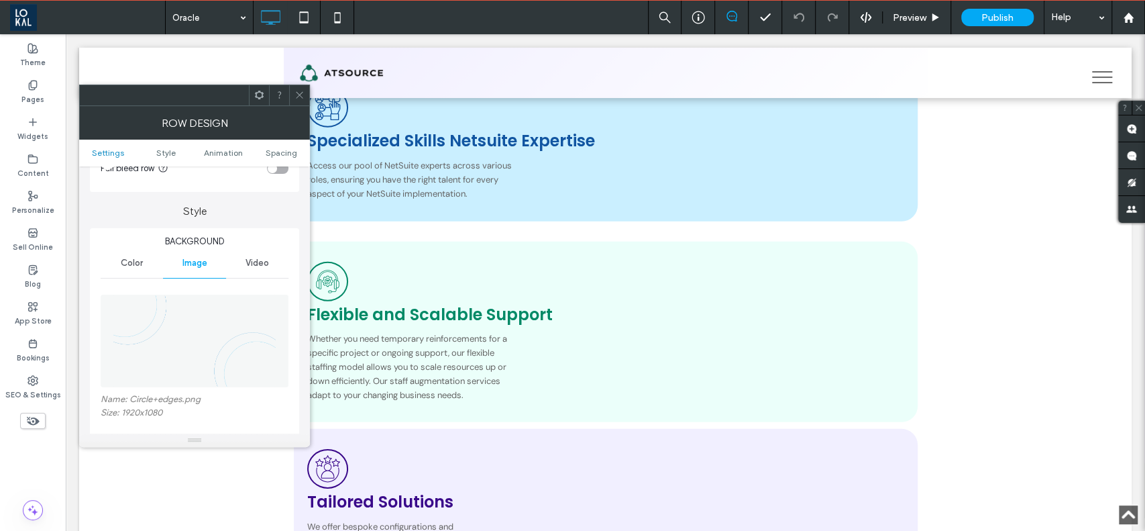
click at [130, 255] on div "Color" at bounding box center [132, 263] width 62 height 30
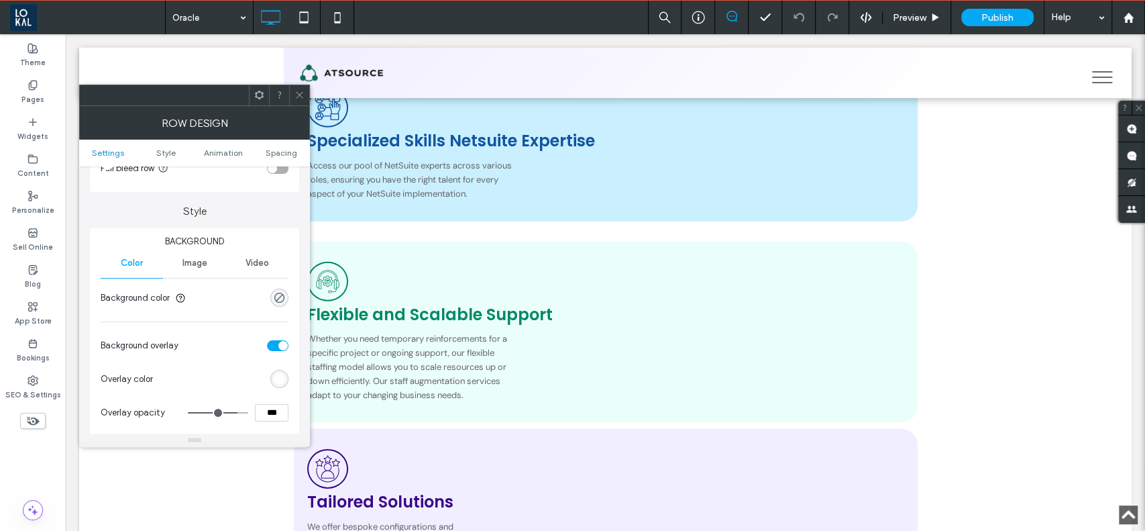
click at [191, 259] on span "Image" at bounding box center [194, 263] width 25 height 11
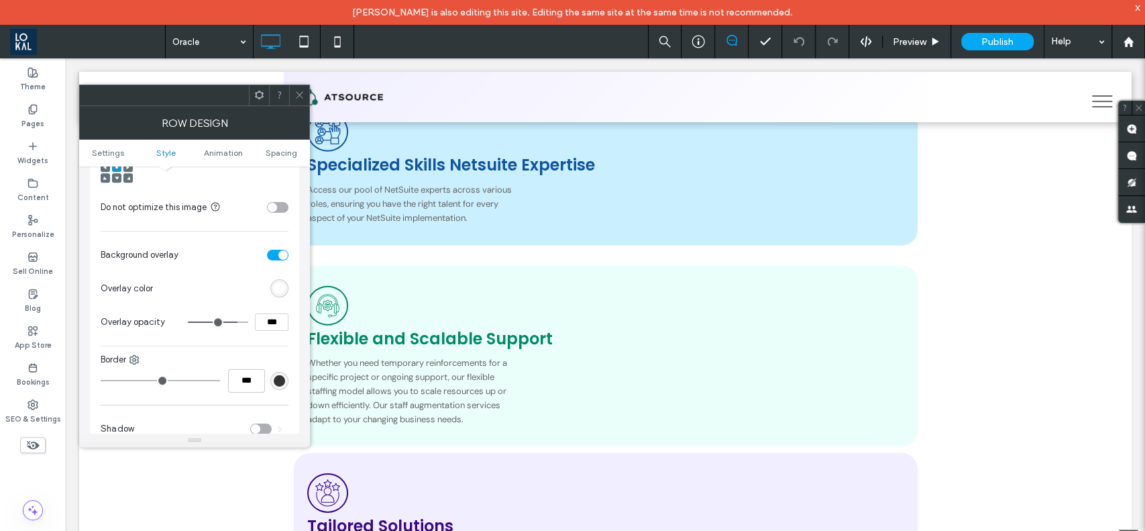
scroll to position [537, 0]
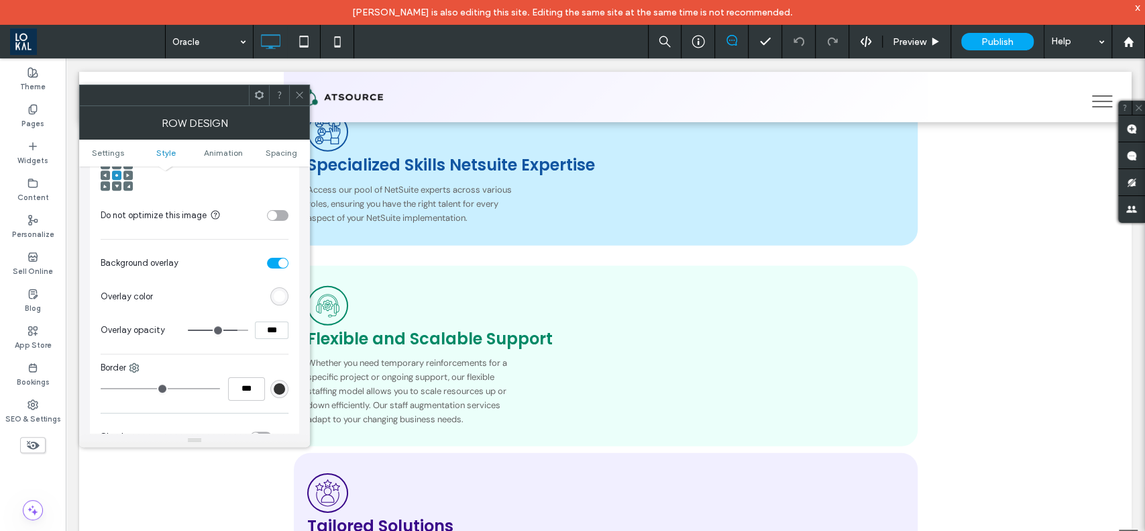
click at [291, 94] on div at bounding box center [299, 95] width 20 height 20
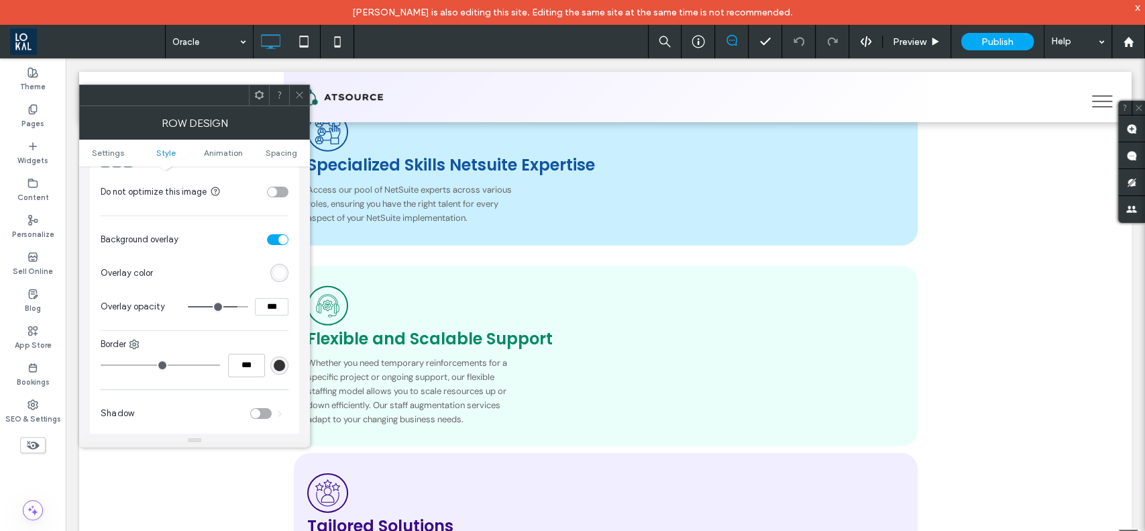
scroll to position [715, 0]
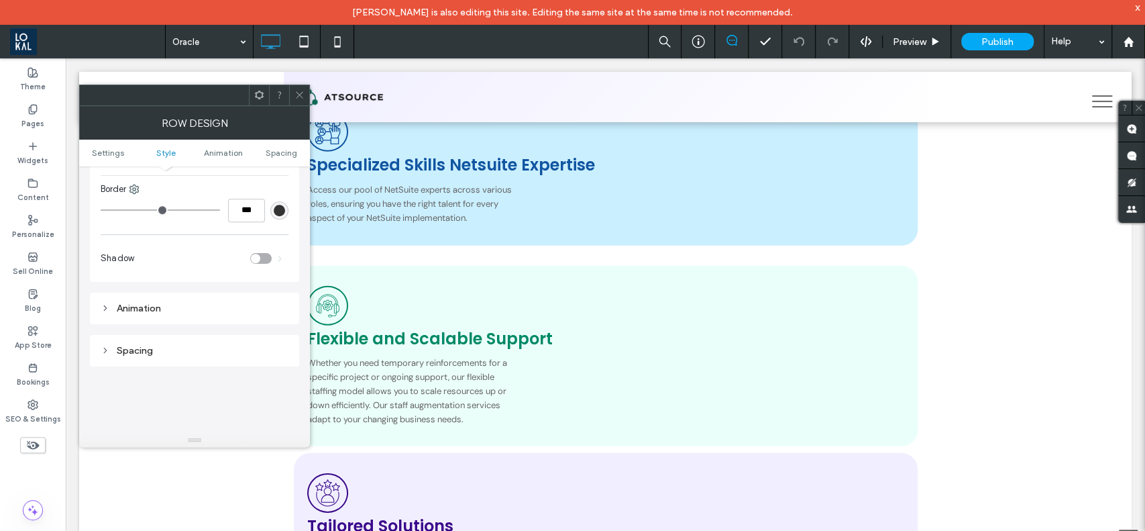
click at [296, 95] on icon at bounding box center [299, 95] width 10 height 10
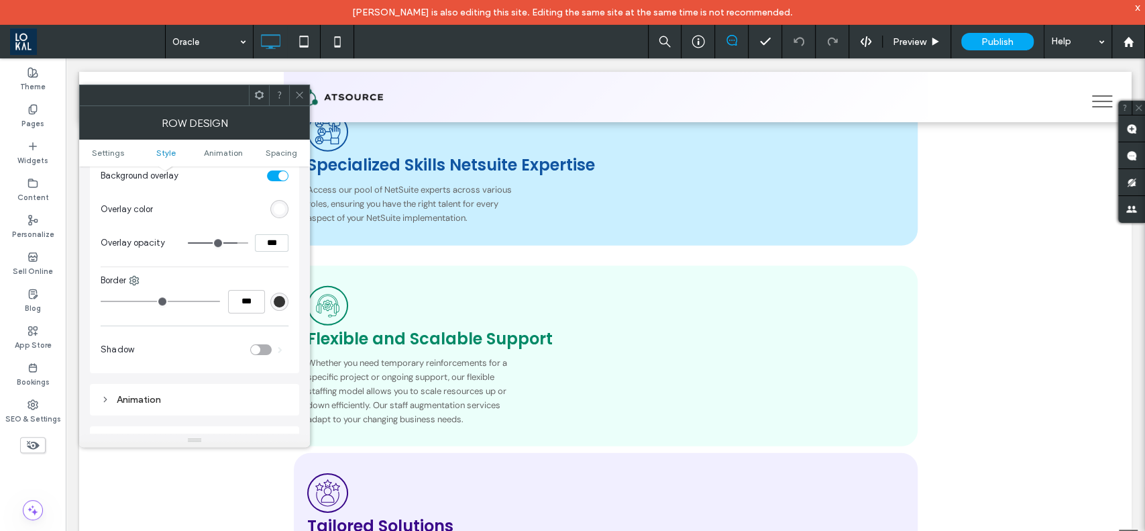
scroll to position [626, 0]
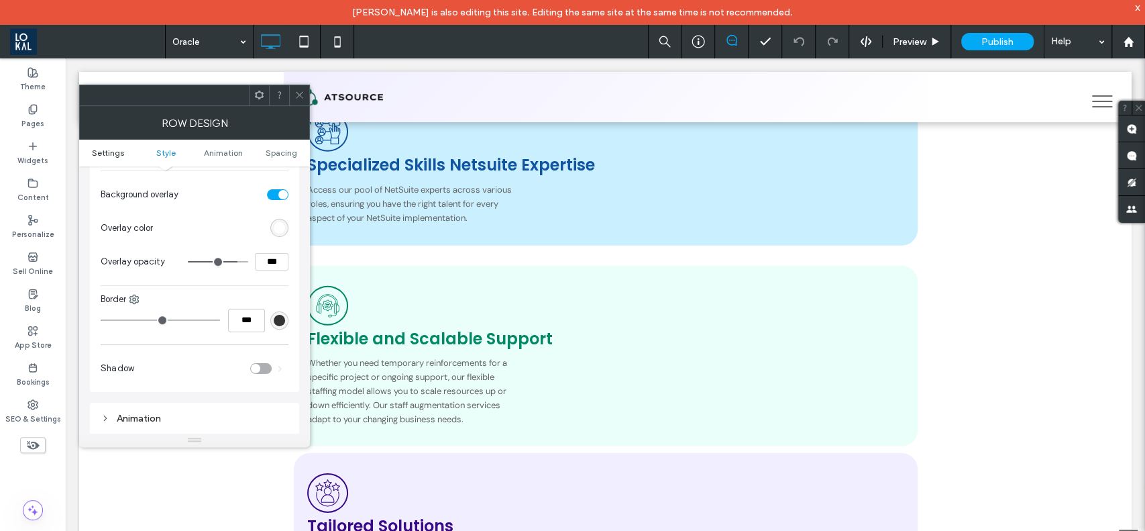
click at [97, 154] on span "Settings" at bounding box center [108, 153] width 32 height 10
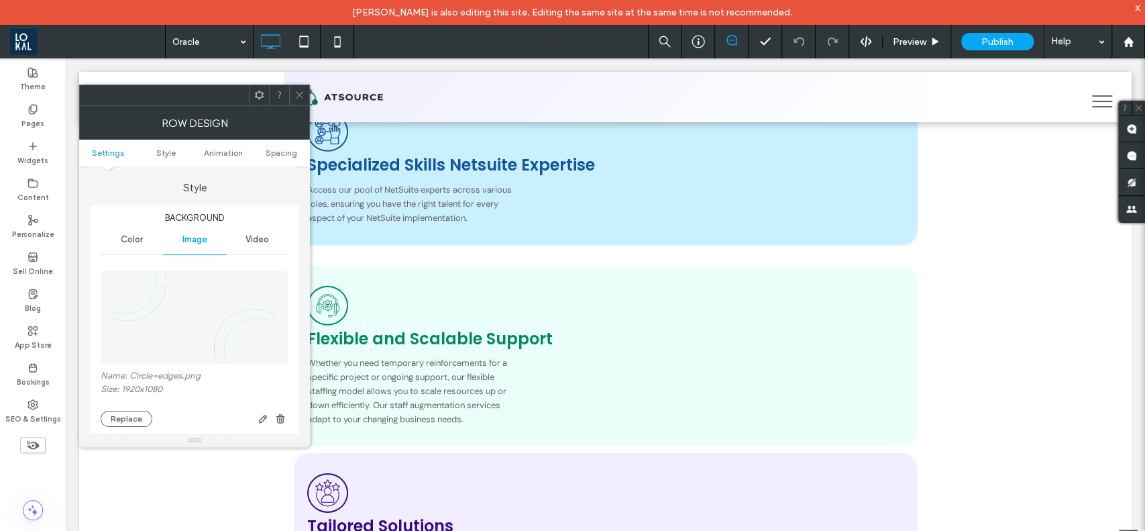
scroll to position [89, 0]
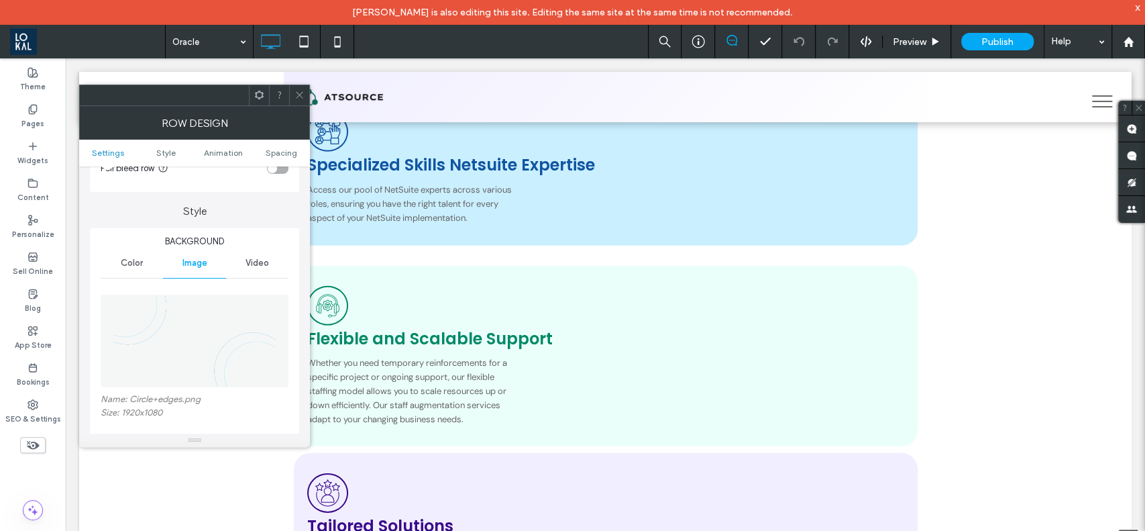
click at [144, 260] on div "Color" at bounding box center [132, 263] width 62 height 30
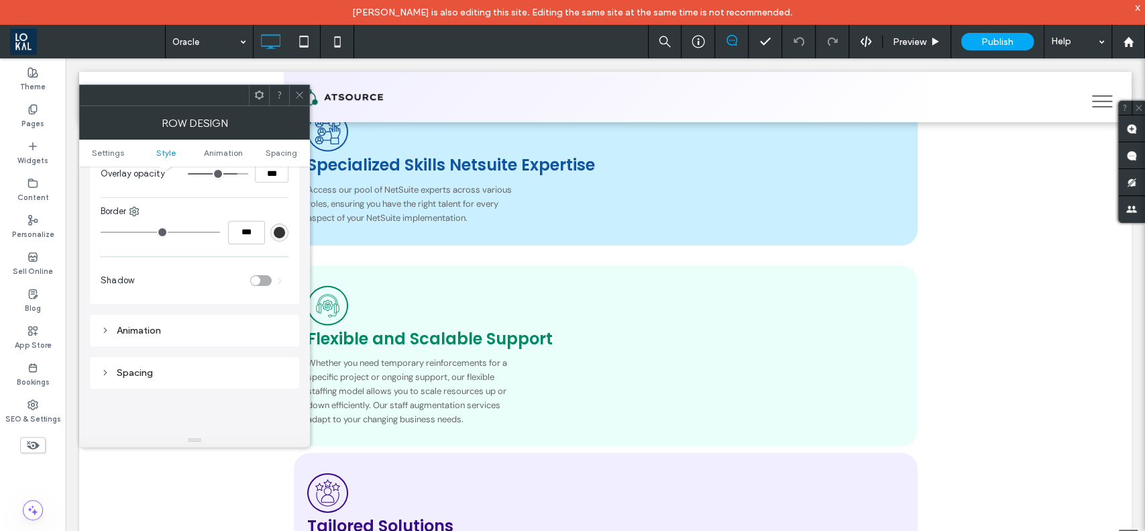
scroll to position [150, 0]
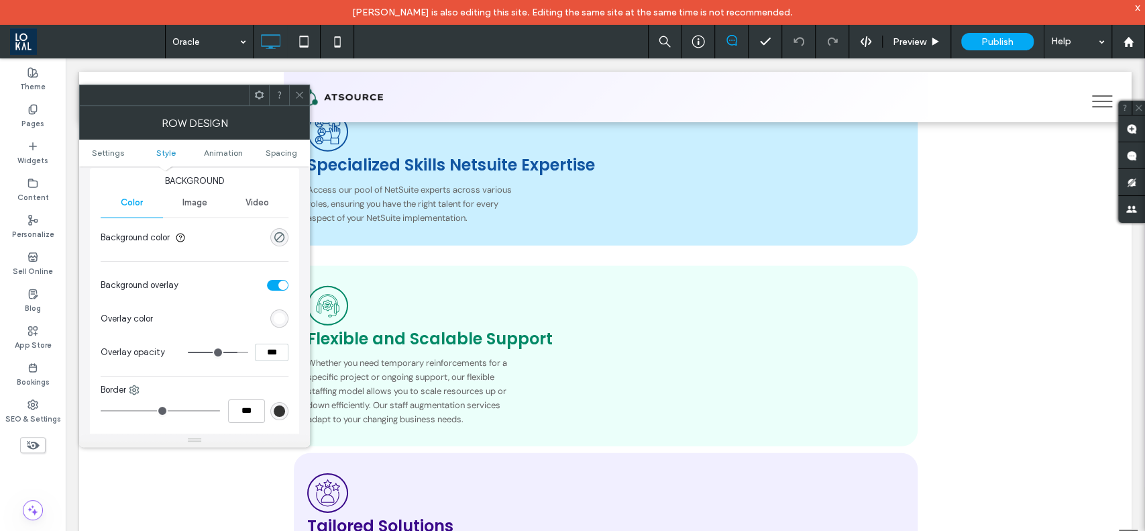
click at [299, 97] on icon at bounding box center [299, 95] width 10 height 10
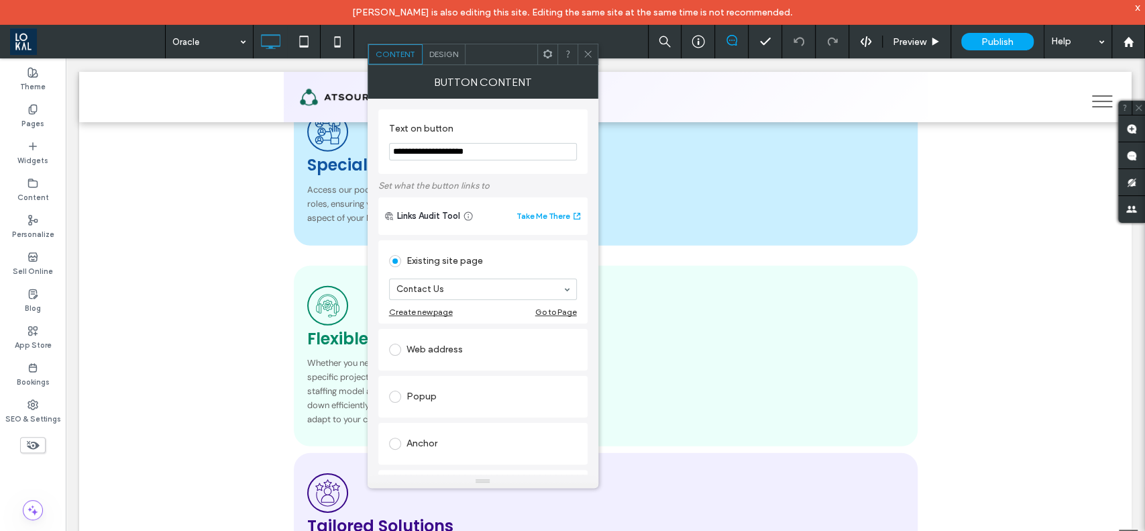
scroll to position [178, 0]
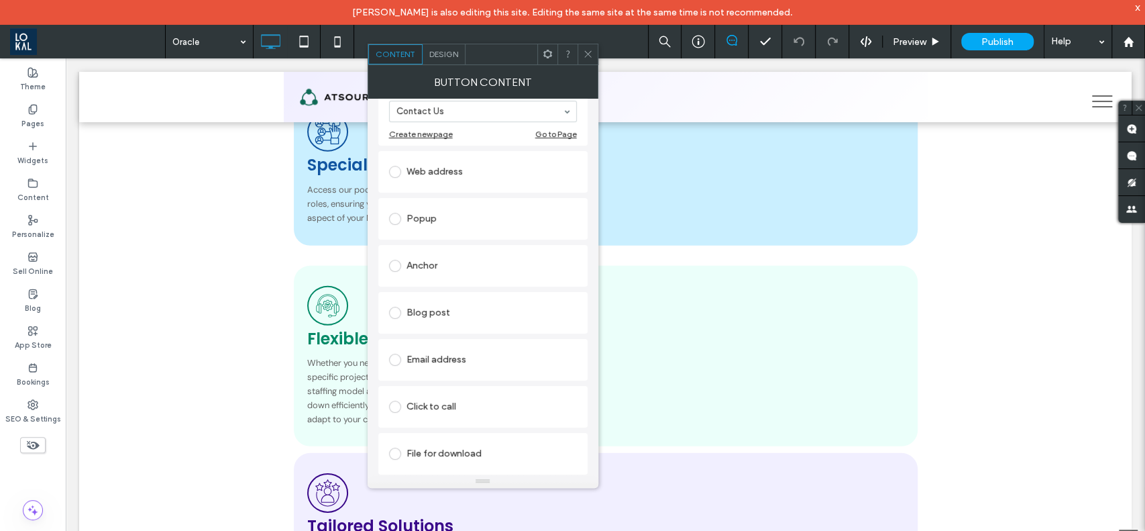
click at [435, 54] on span "Design" at bounding box center [443, 54] width 29 height 10
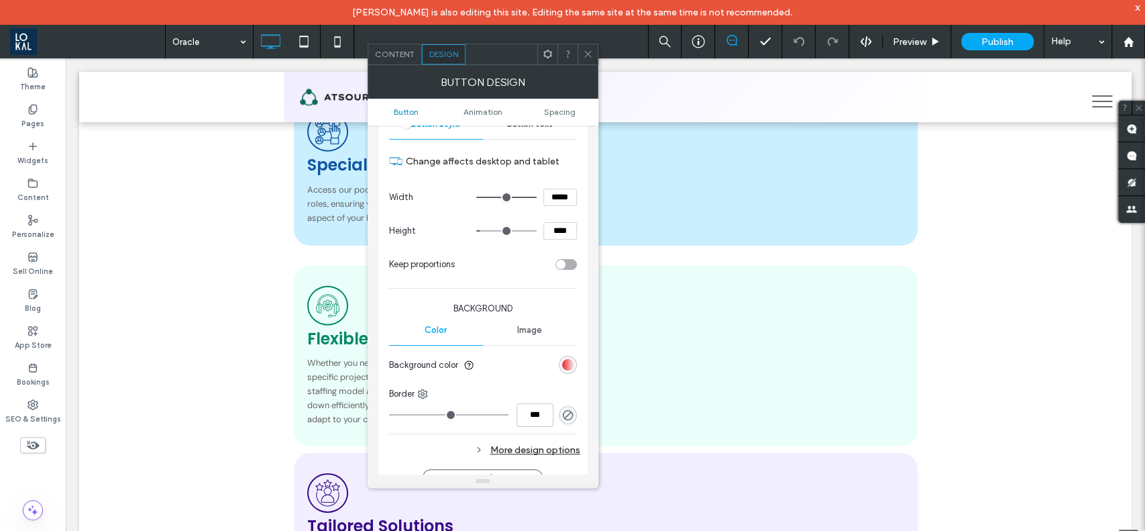
scroll to position [268, 0]
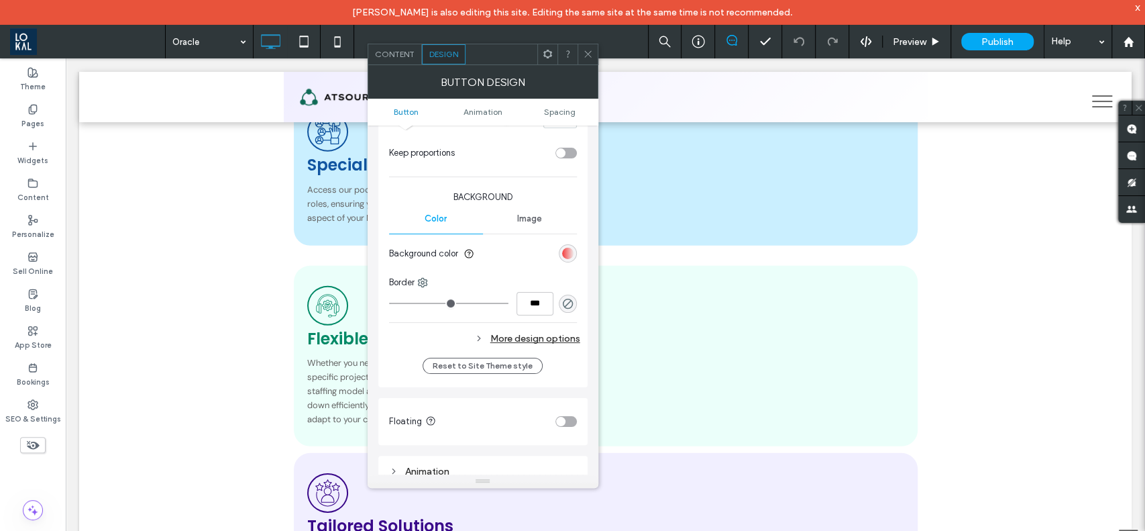
click at [569, 253] on div "linear-gradient(90deg, rgb(243, 34, 34) 0%, rgb(237, 231, 231) 100%)" at bounding box center [567, 253] width 11 height 11
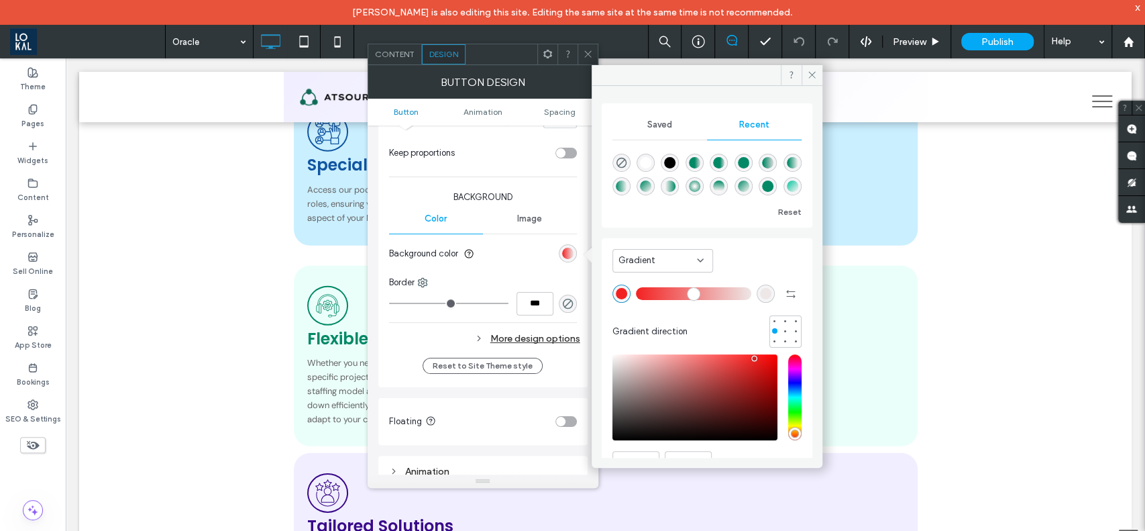
click at [762, 292] on div "rgb(237, 231, 231)" at bounding box center [765, 293] width 11 height 11
drag, startPoint x: 614, startPoint y: 359, endPoint x: 741, endPoint y: 368, distance: 127.8
click at [741, 368] on div "pointer" at bounding box center [741, 369] width 4 height 4
drag, startPoint x: 742, startPoint y: 367, endPoint x: 693, endPoint y: 394, distance: 56.2
click at [693, 394] on div "pointer" at bounding box center [694, 394] width 4 height 4
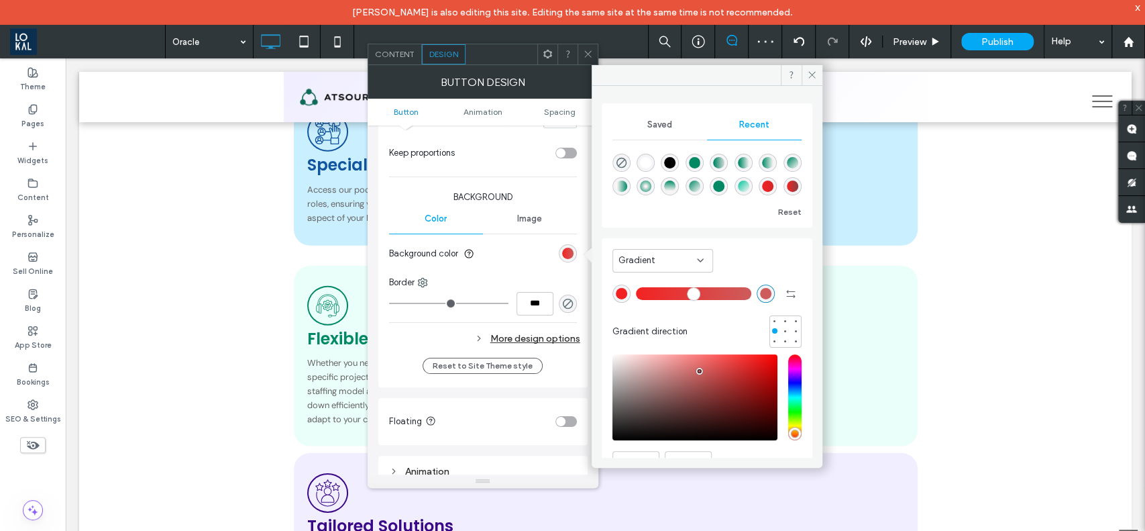
drag, startPoint x: 692, startPoint y: 394, endPoint x: 699, endPoint y: 370, distance: 25.1
click at [699, 370] on div "pointer" at bounding box center [699, 371] width 4 height 4
drag, startPoint x: 699, startPoint y: 370, endPoint x: 718, endPoint y: 368, distance: 19.6
click at [718, 368] on div "pointer" at bounding box center [718, 368] width 4 height 4
drag, startPoint x: 718, startPoint y: 368, endPoint x: 689, endPoint y: 367, distance: 28.9
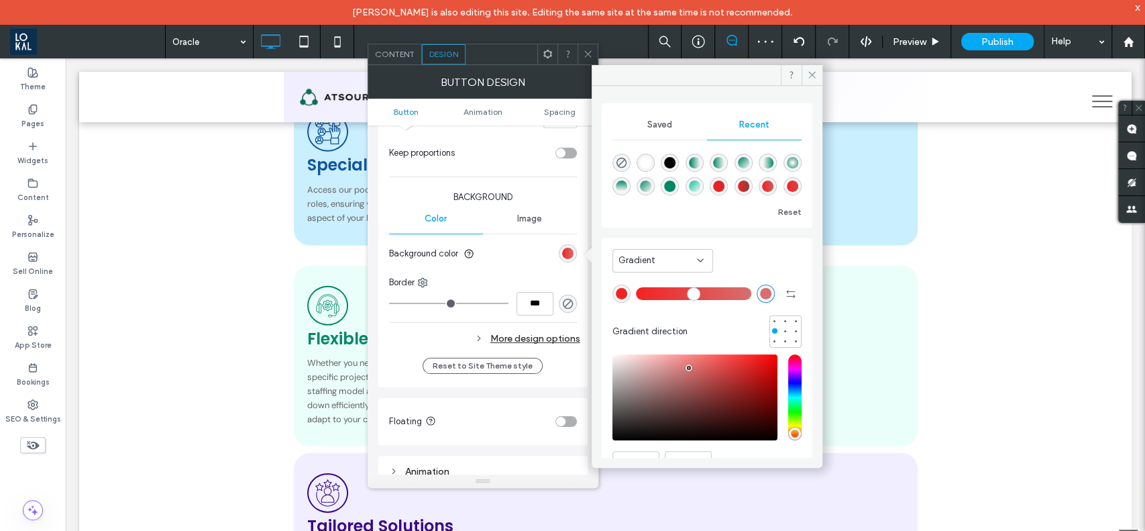
click at [689, 367] on div "pointer" at bounding box center [688, 368] width 4 height 4
drag, startPoint x: 689, startPoint y: 367, endPoint x: 672, endPoint y: 370, distance: 17.6
click at [673, 370] on div "pointer" at bounding box center [675, 370] width 4 height 4
type input "*******"
click at [815, 72] on use at bounding box center [811, 75] width 7 height 7
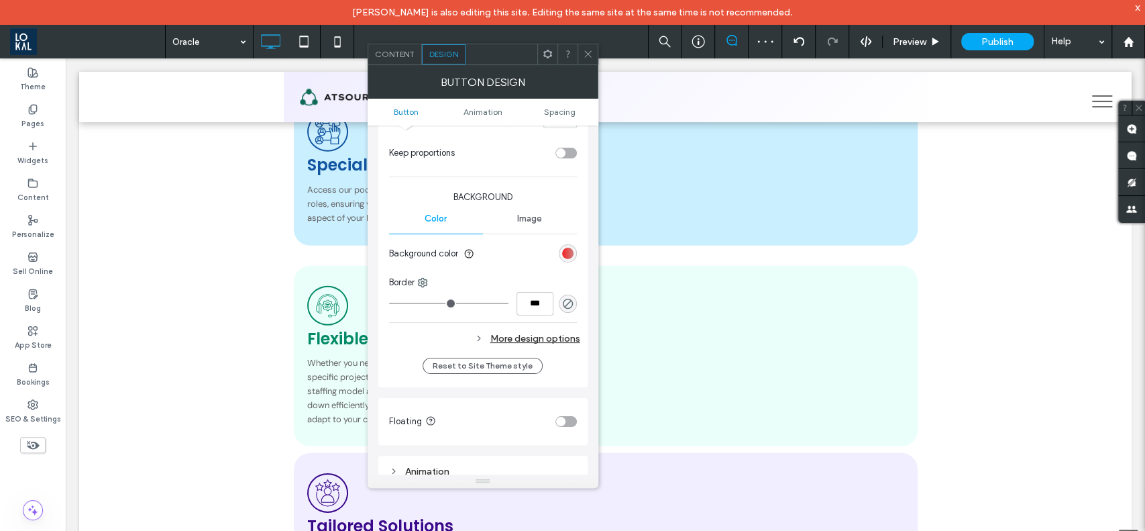
click at [586, 52] on use at bounding box center [587, 54] width 7 height 7
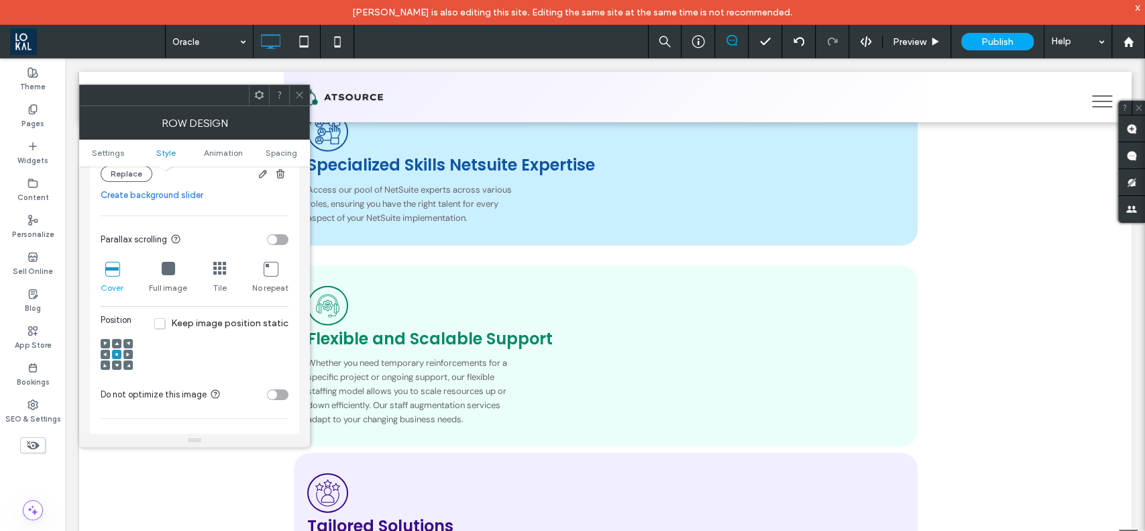
scroll to position [447, 0]
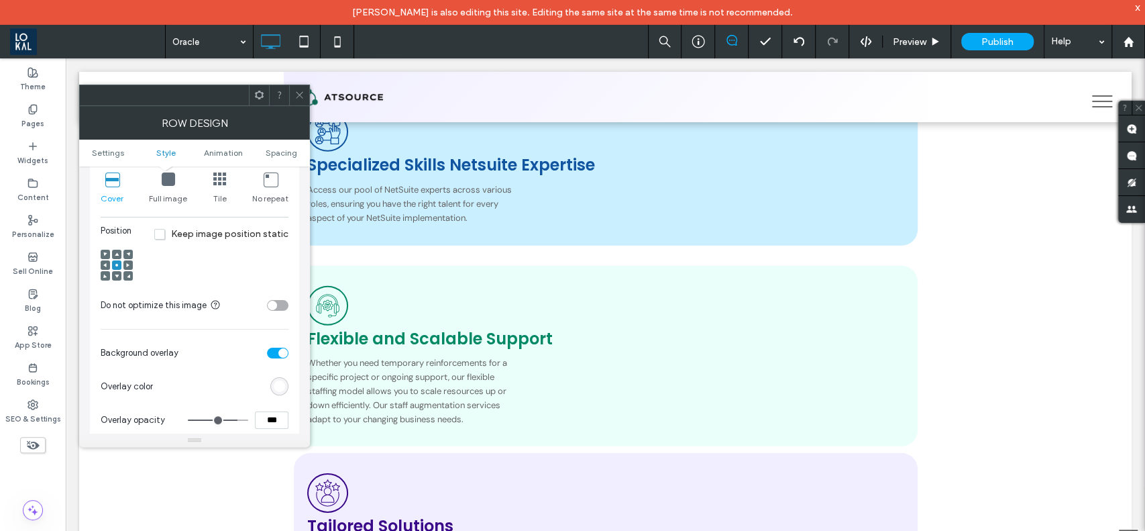
click at [280, 387] on div "rgb(255, 255, 255)" at bounding box center [279, 385] width 11 height 11
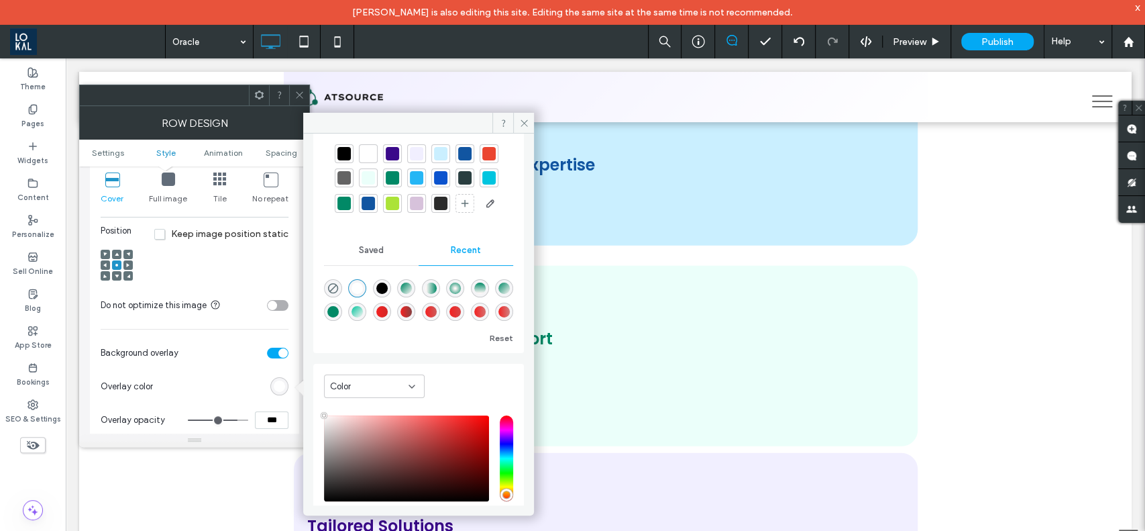
scroll to position [121, 0]
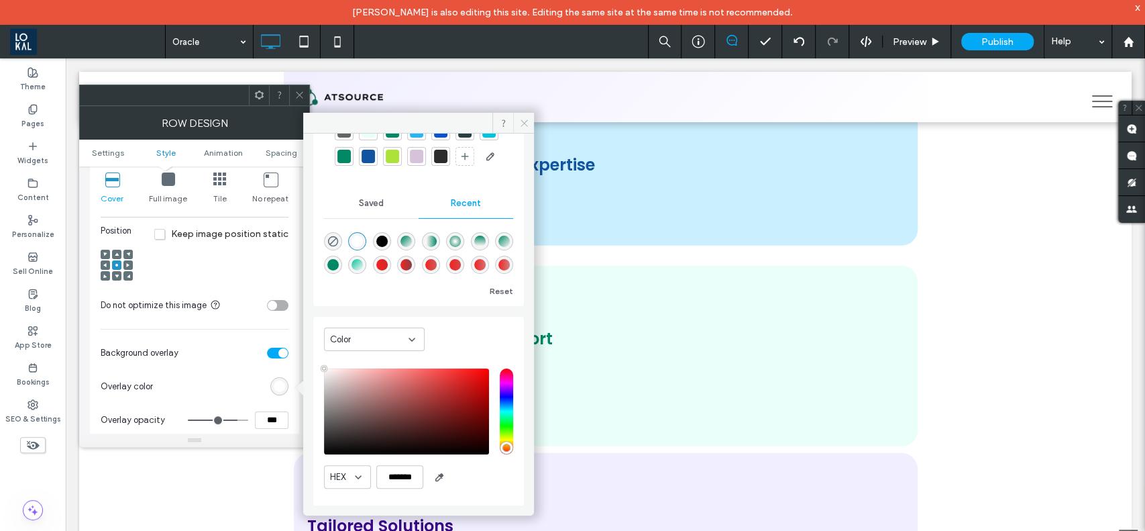
click at [517, 119] on span at bounding box center [523, 123] width 21 height 20
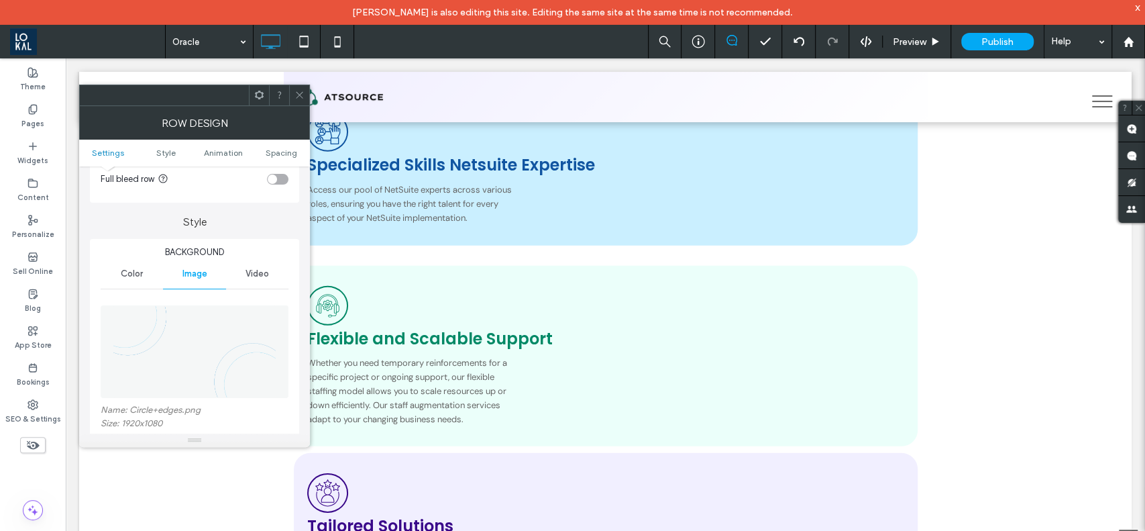
scroll to position [0, 0]
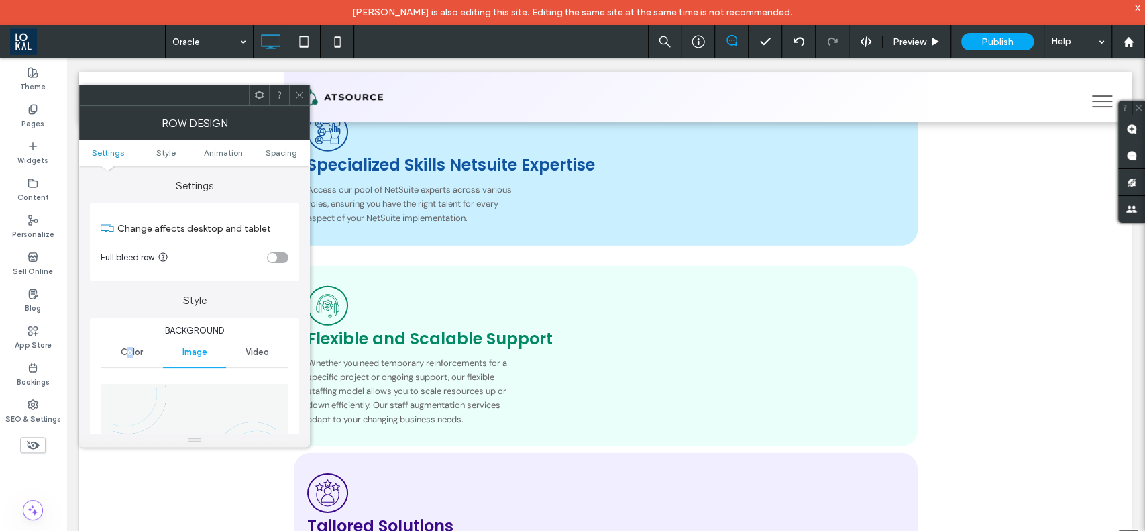
click at [129, 344] on div "Color" at bounding box center [132, 352] width 62 height 30
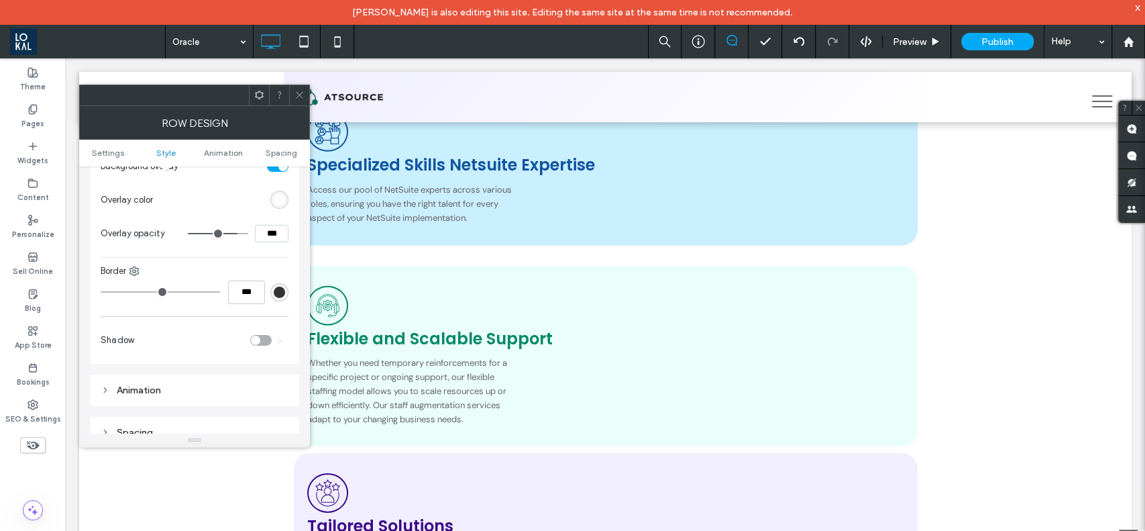
scroll to position [89, 0]
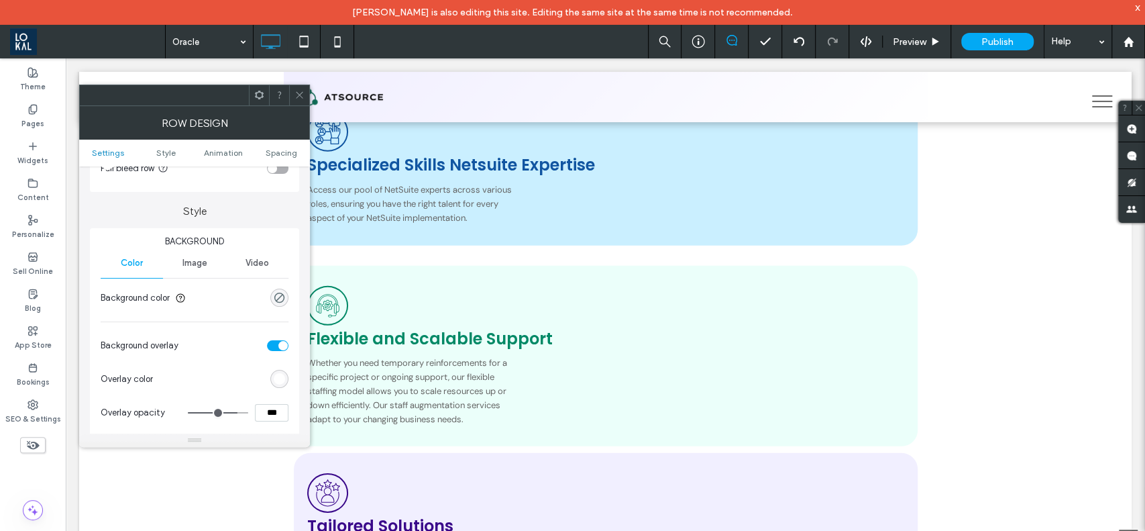
click at [295, 92] on icon at bounding box center [299, 95] width 10 height 10
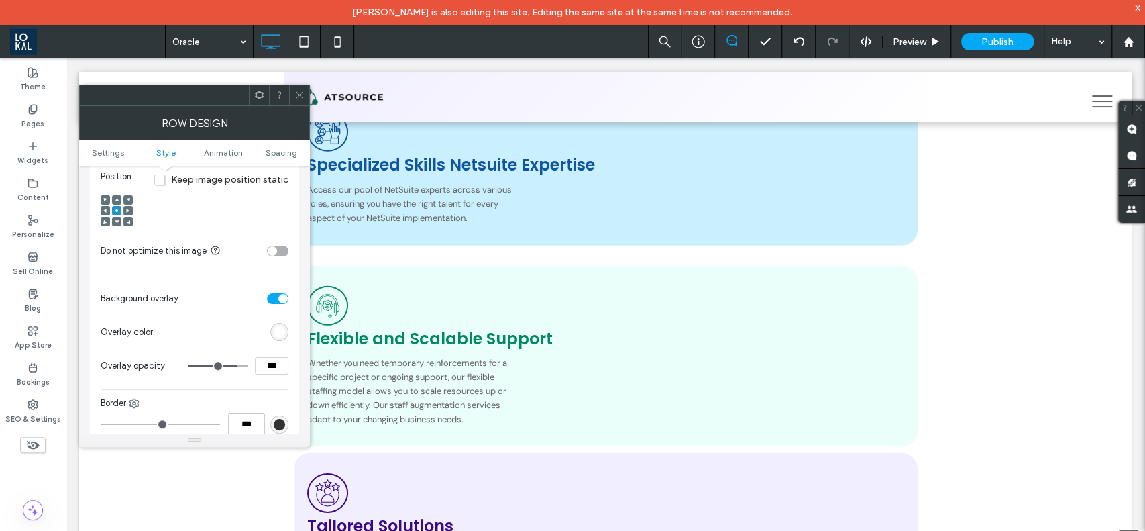
scroll to position [358, 0]
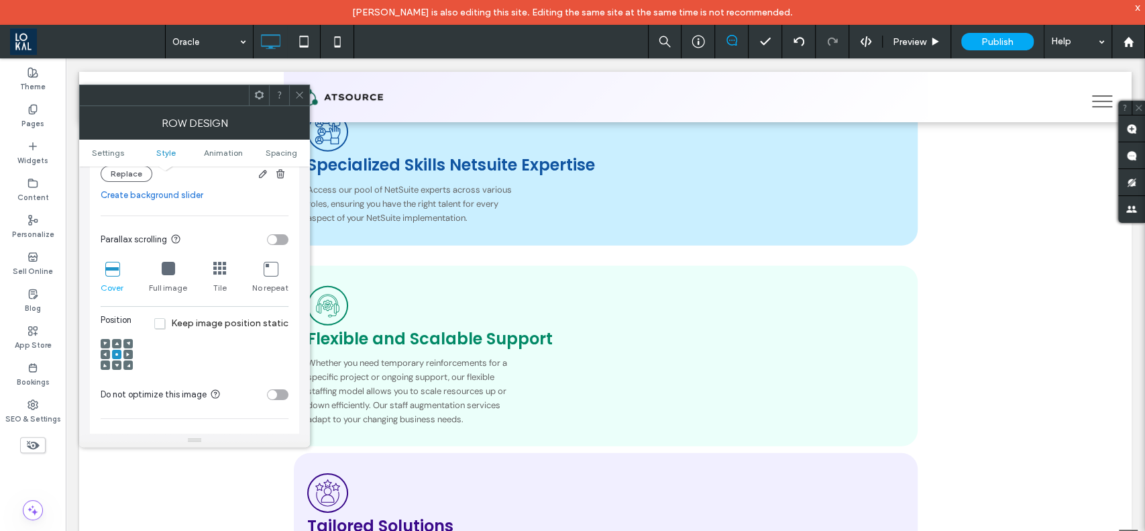
click at [118, 342] on icon at bounding box center [117, 343] width 4 height 4
click at [117, 358] on span at bounding box center [117, 354] width 4 height 9
click at [295, 93] on icon at bounding box center [299, 95] width 10 height 10
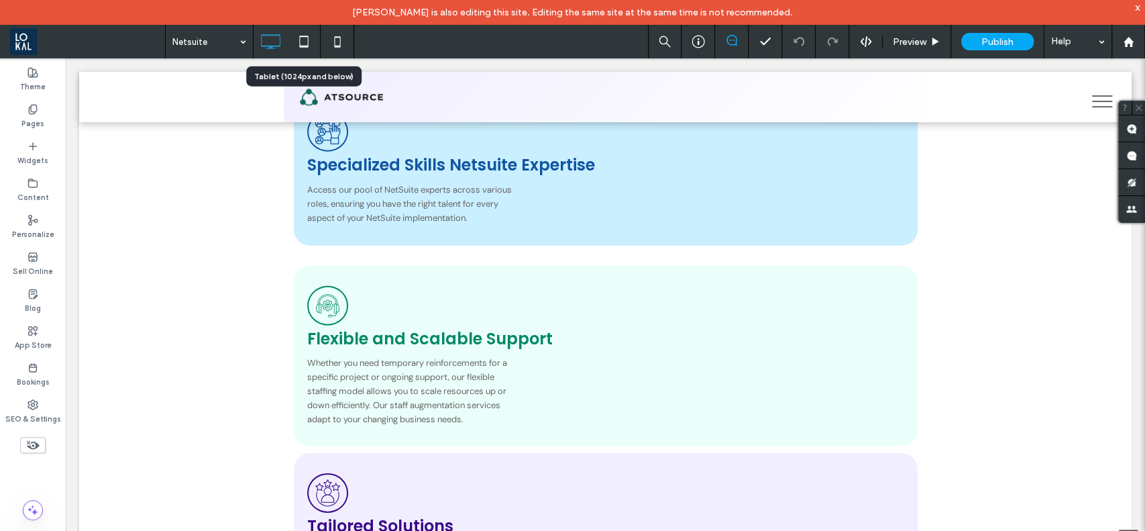
click at [297, 44] on icon at bounding box center [303, 41] width 27 height 27
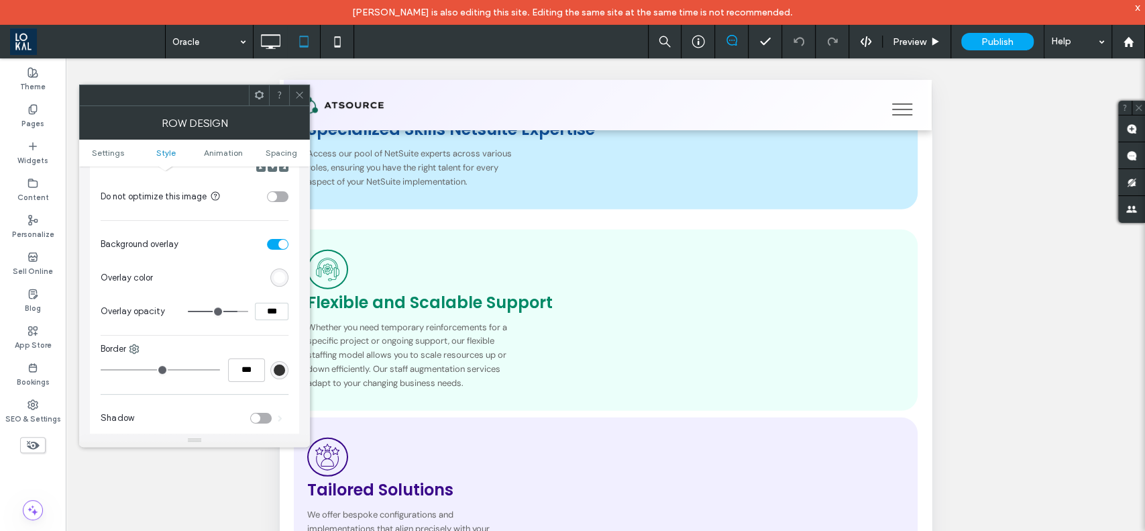
scroll to position [805, 0]
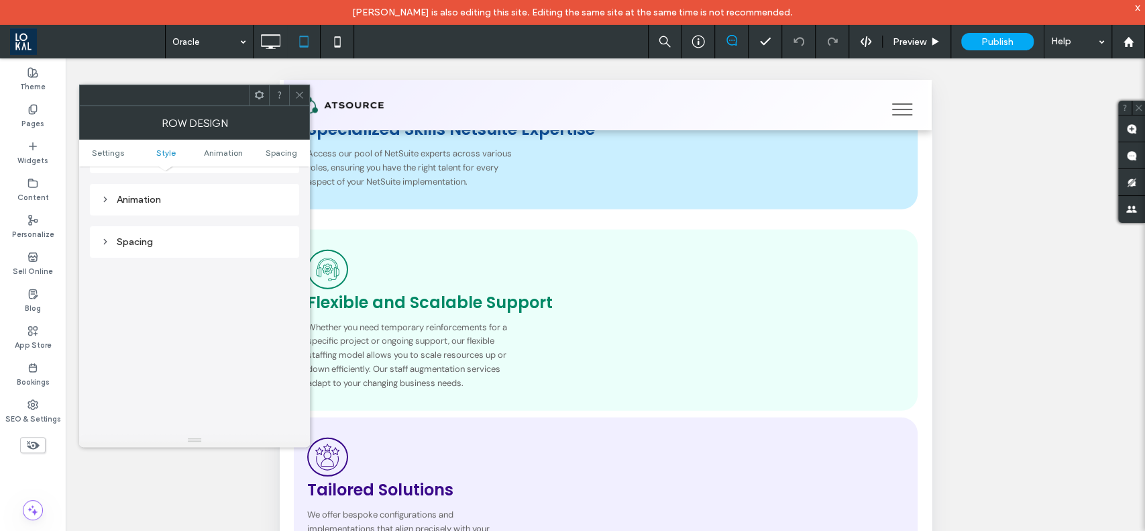
click at [120, 146] on ul "Settings Style Animation Spacing" at bounding box center [194, 153] width 231 height 27
click at [119, 153] on span "Settings" at bounding box center [108, 153] width 32 height 10
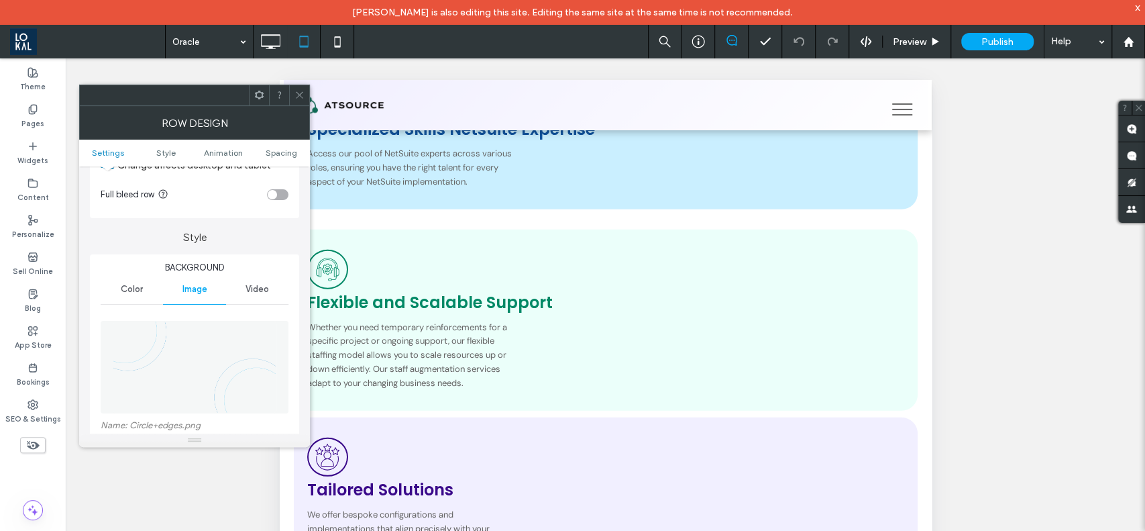
scroll to position [89, 0]
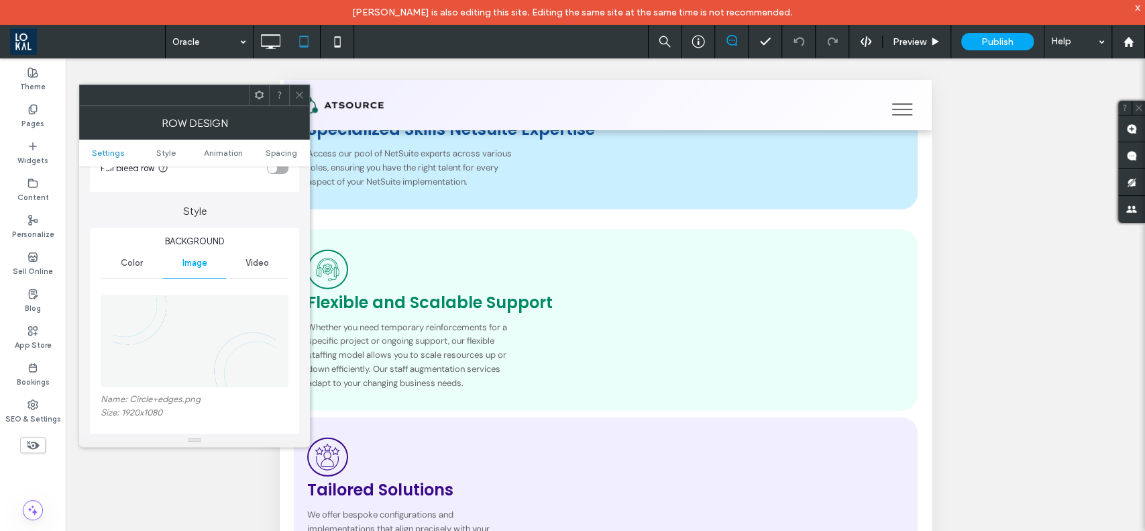
click at [144, 259] on div "Color" at bounding box center [132, 263] width 62 height 30
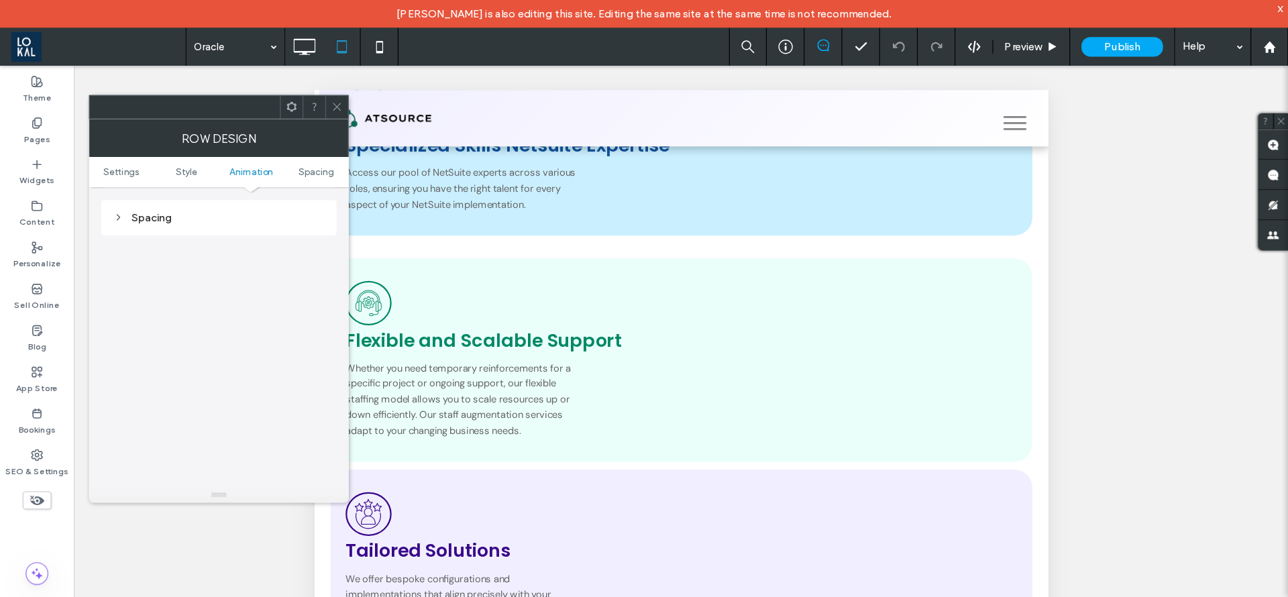
scroll to position [150, 0]
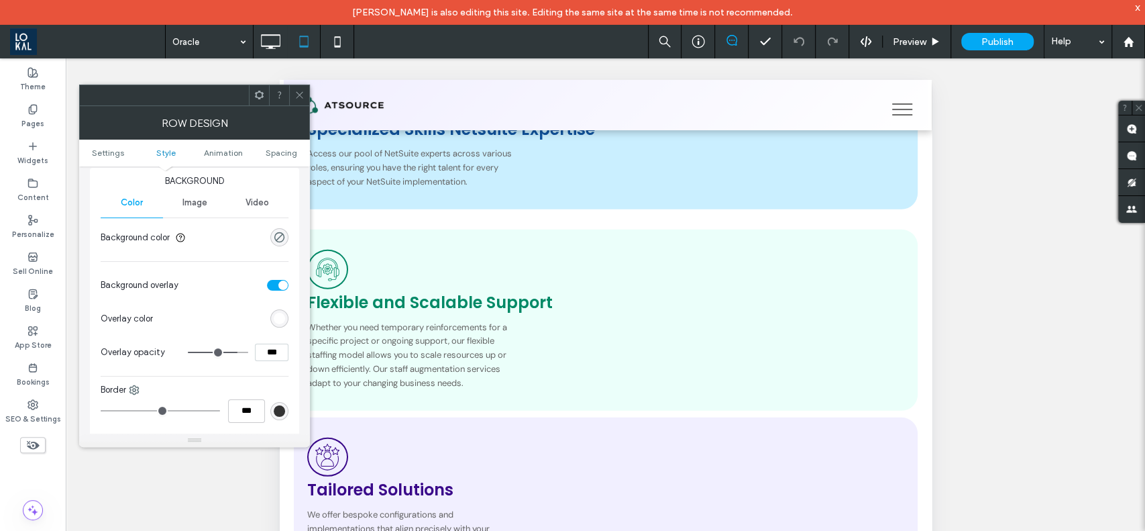
click at [299, 95] on icon at bounding box center [299, 95] width 10 height 10
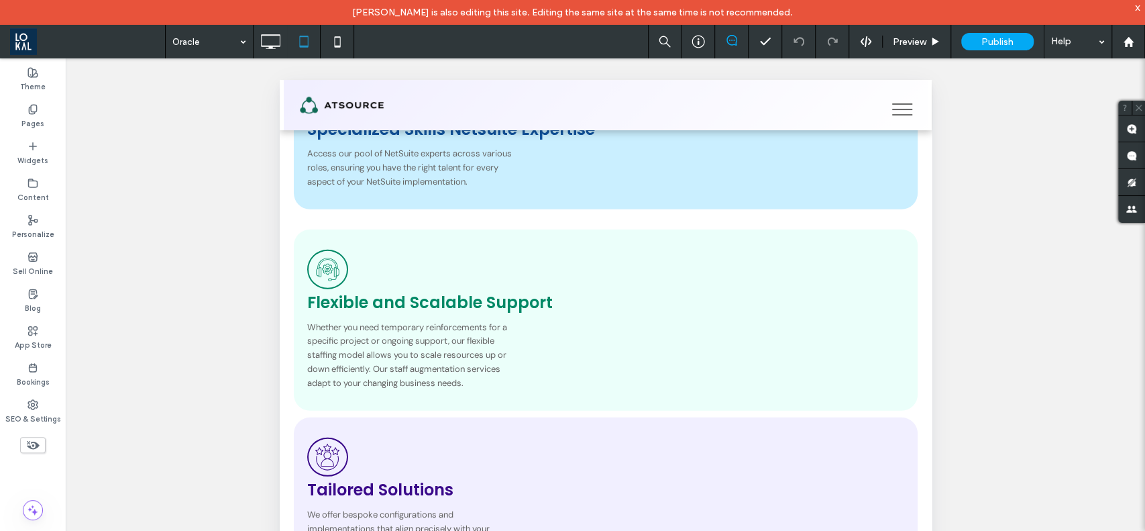
type input "*******"
type input "**"
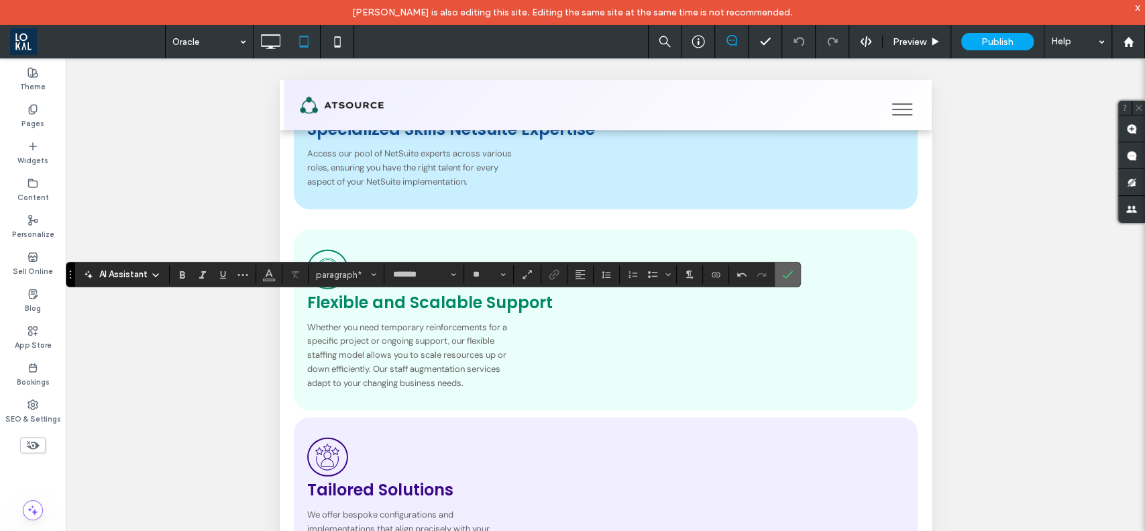
click at [787, 282] on span "Confirm" at bounding box center [787, 274] width 11 height 23
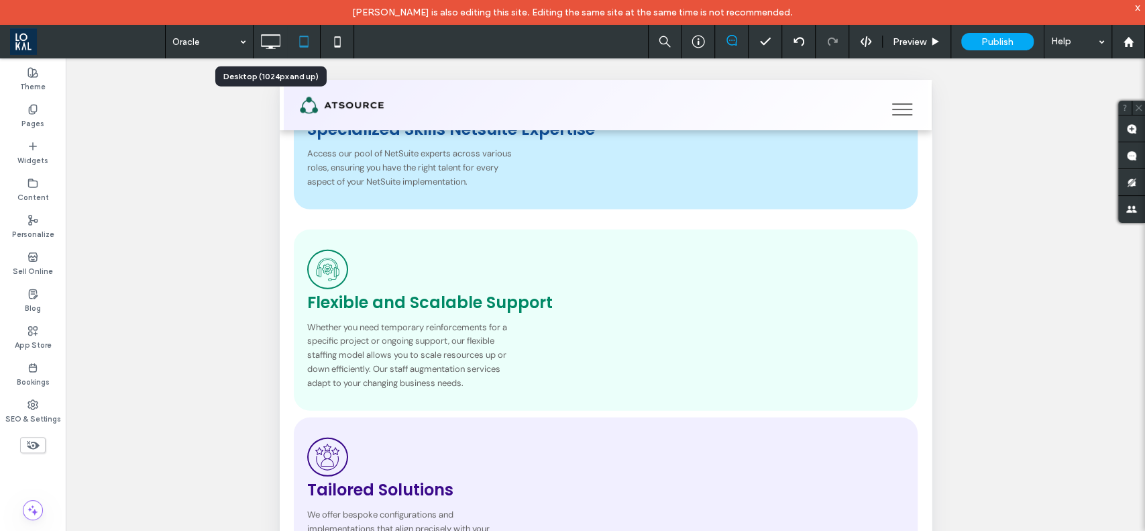
click at [263, 34] on icon at bounding box center [270, 41] width 27 height 27
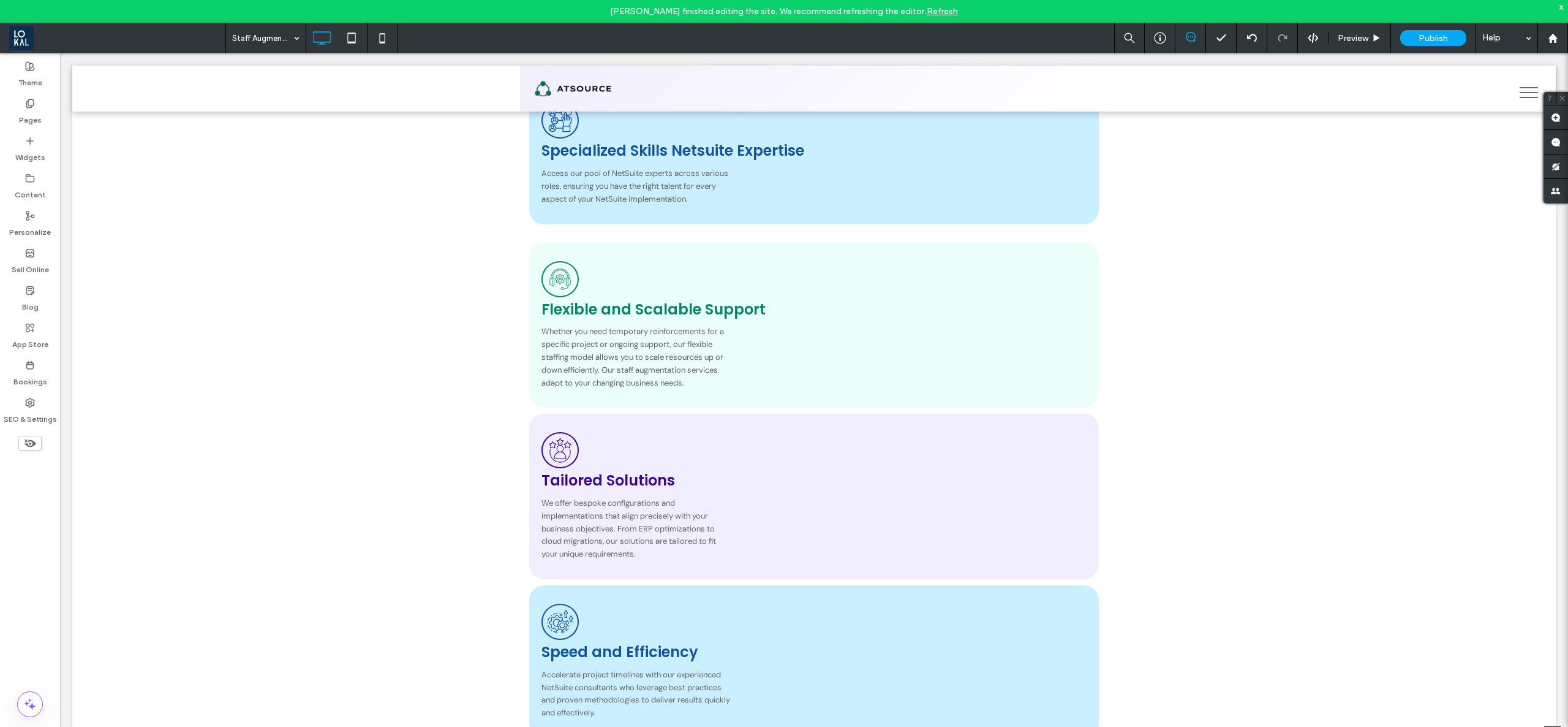
click at [353, 39] on icon at bounding box center [352, 37] width 25 height 25
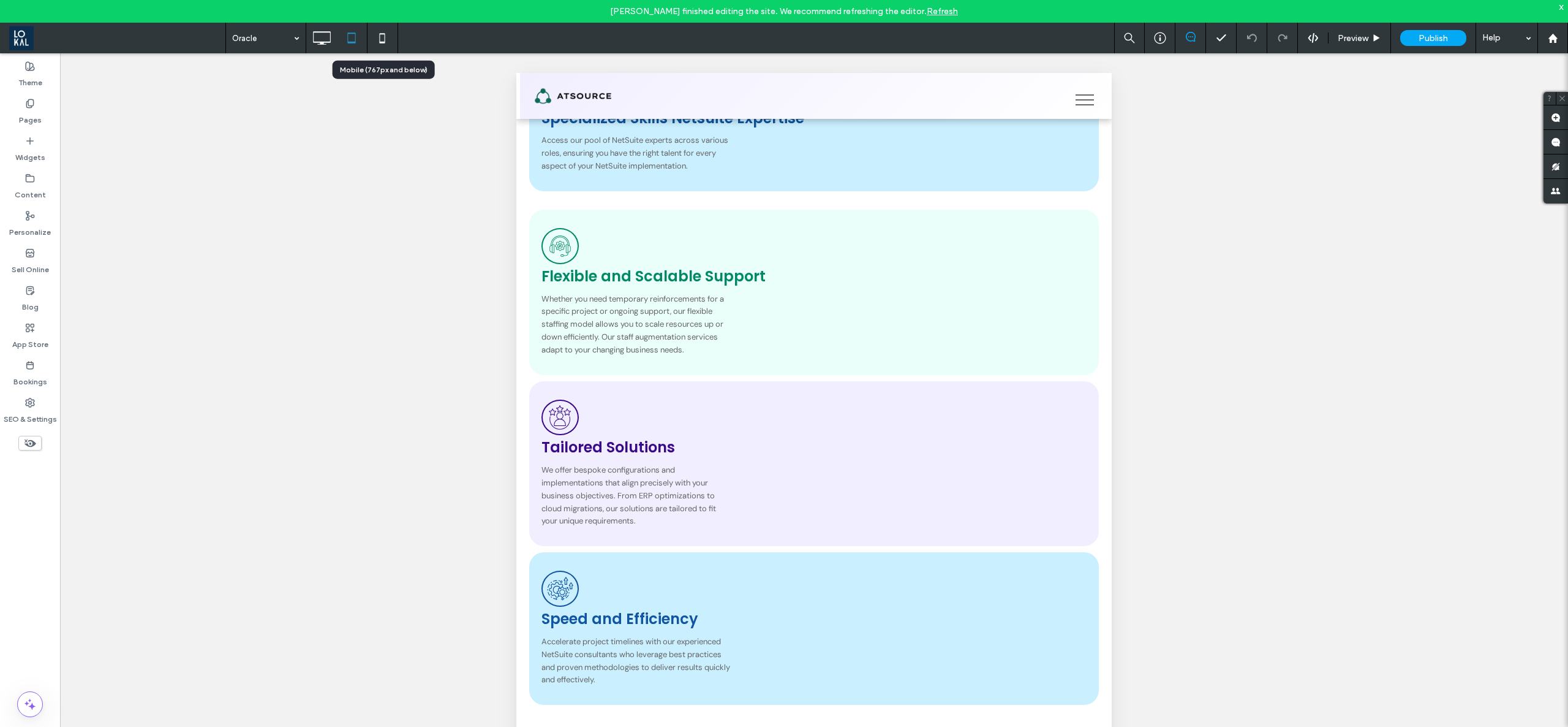
click at [376, 44] on icon at bounding box center [382, 37] width 25 height 25
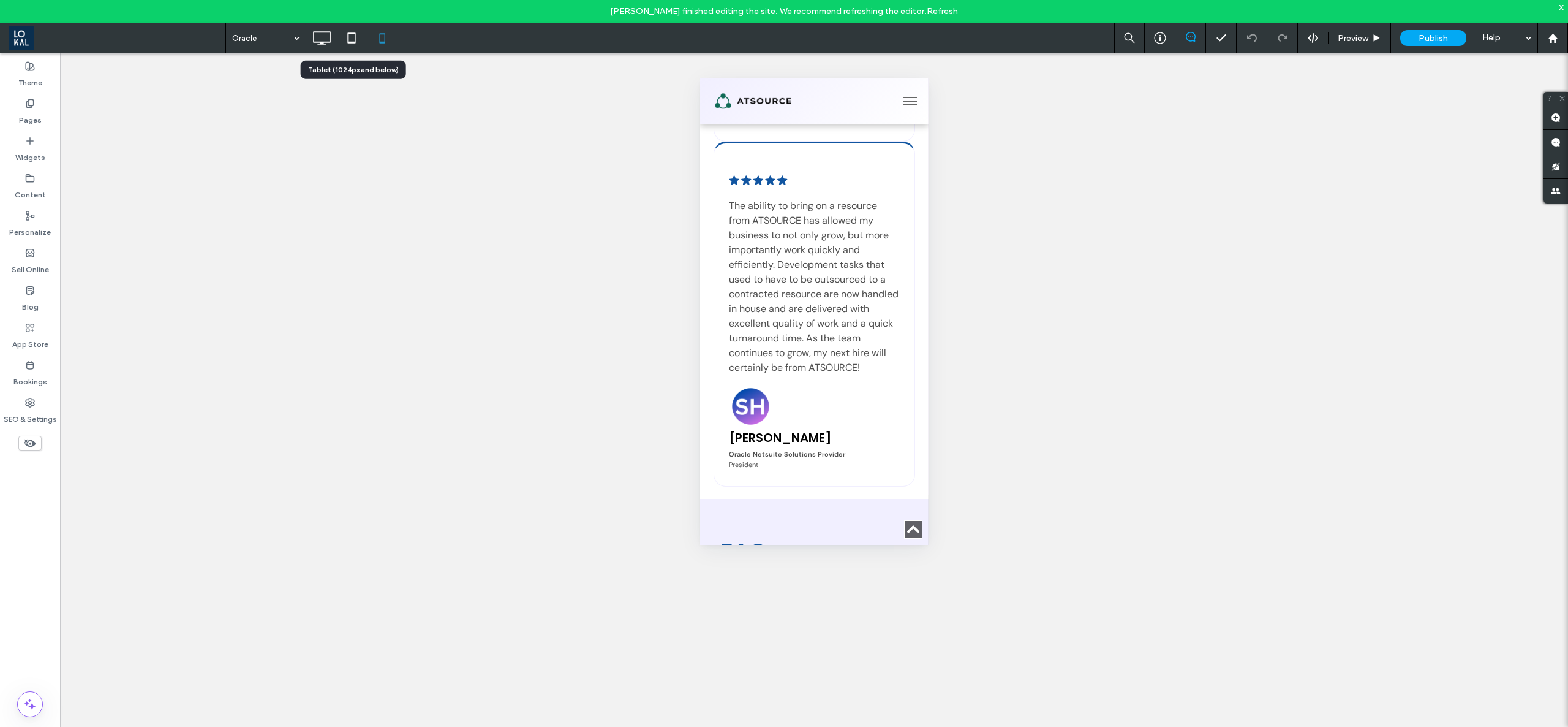
click at [353, 46] on icon at bounding box center [352, 37] width 25 height 25
click at [358, 38] on icon at bounding box center [352, 37] width 25 height 25
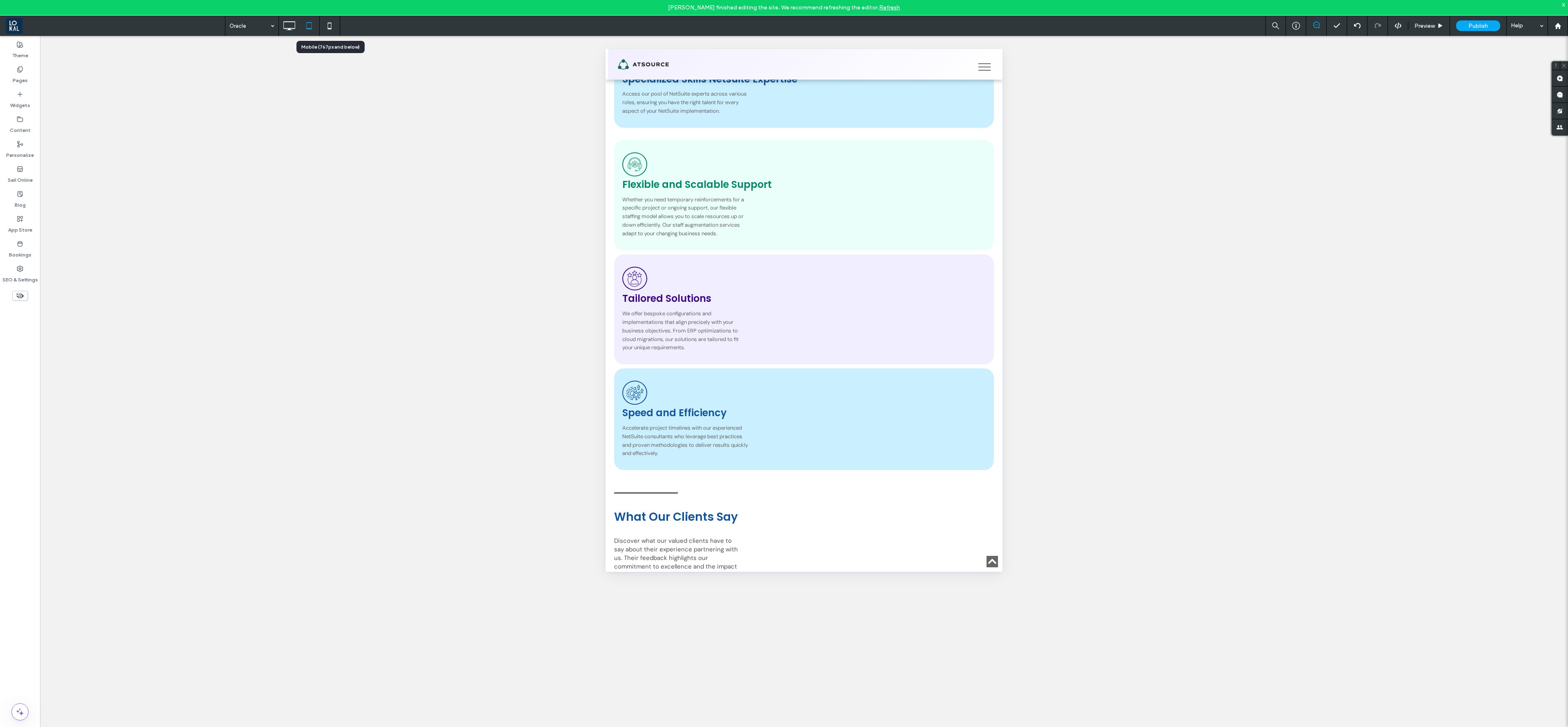
click at [329, 30] on icon at bounding box center [329, 26] width 16 height 16
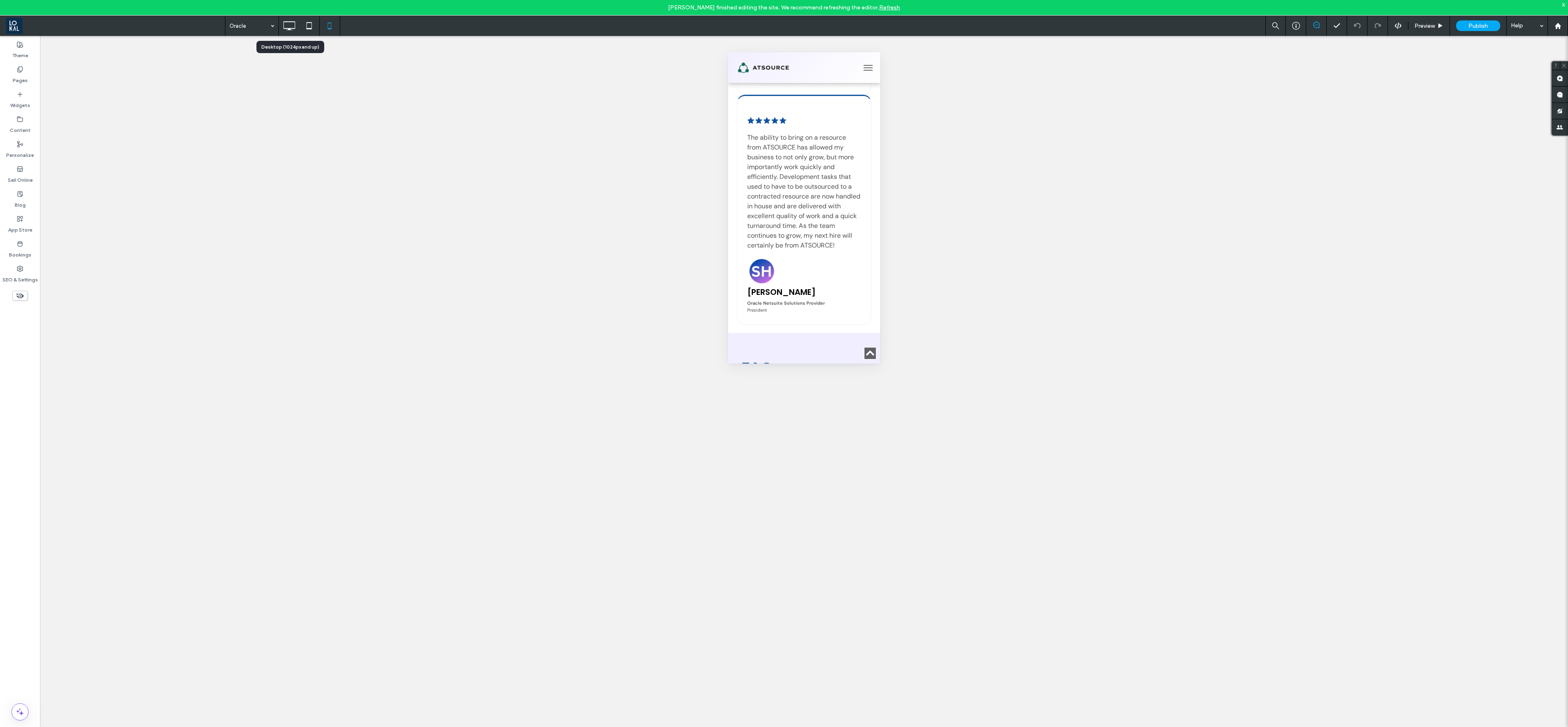
click at [293, 24] on icon at bounding box center [289, 26] width 16 height 16
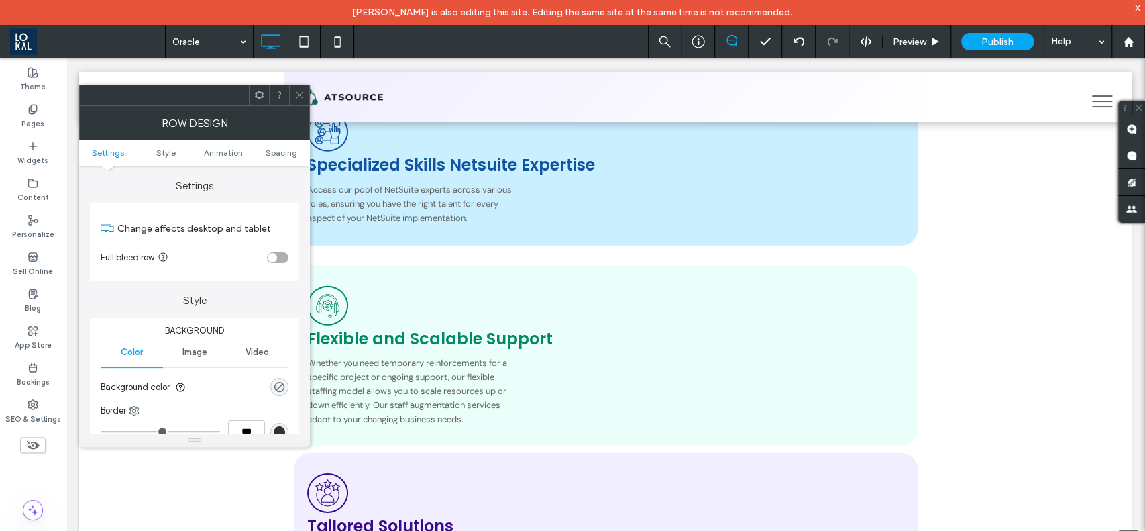
click at [296, 94] on icon at bounding box center [299, 95] width 10 height 10
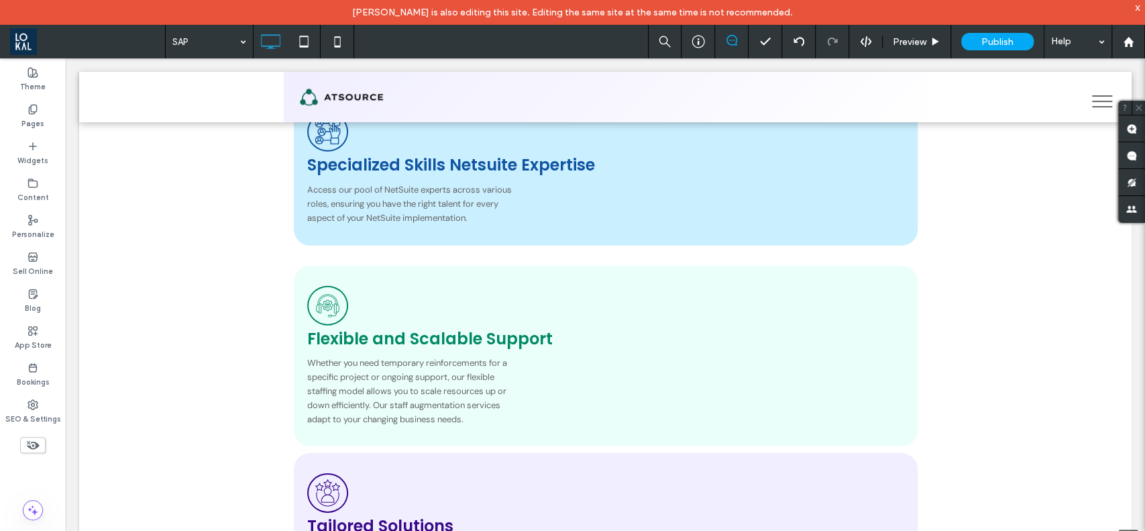
click at [303, 42] on icon at bounding box center [303, 41] width 27 height 27
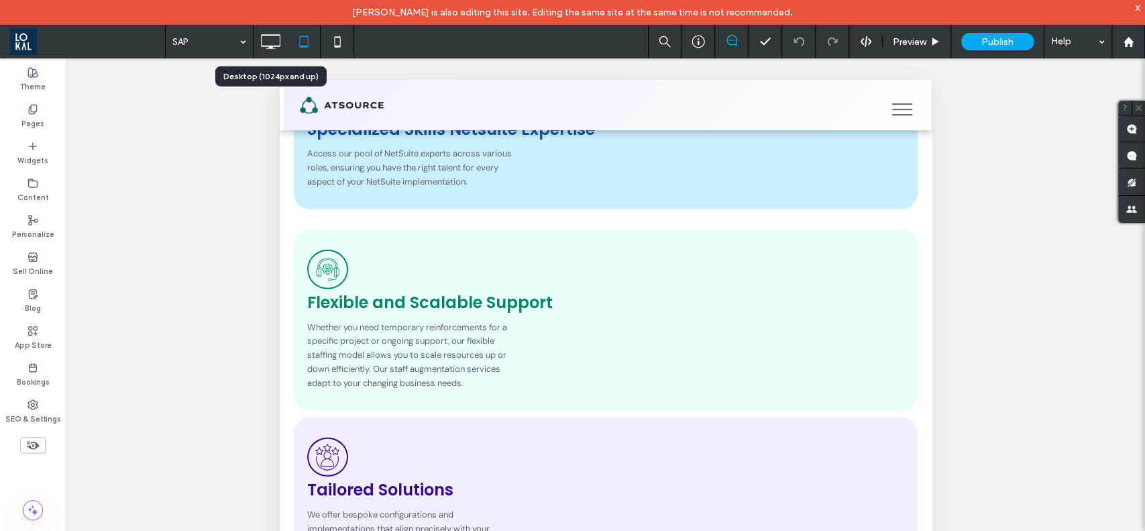
click at [269, 44] on icon at bounding box center [270, 41] width 27 height 27
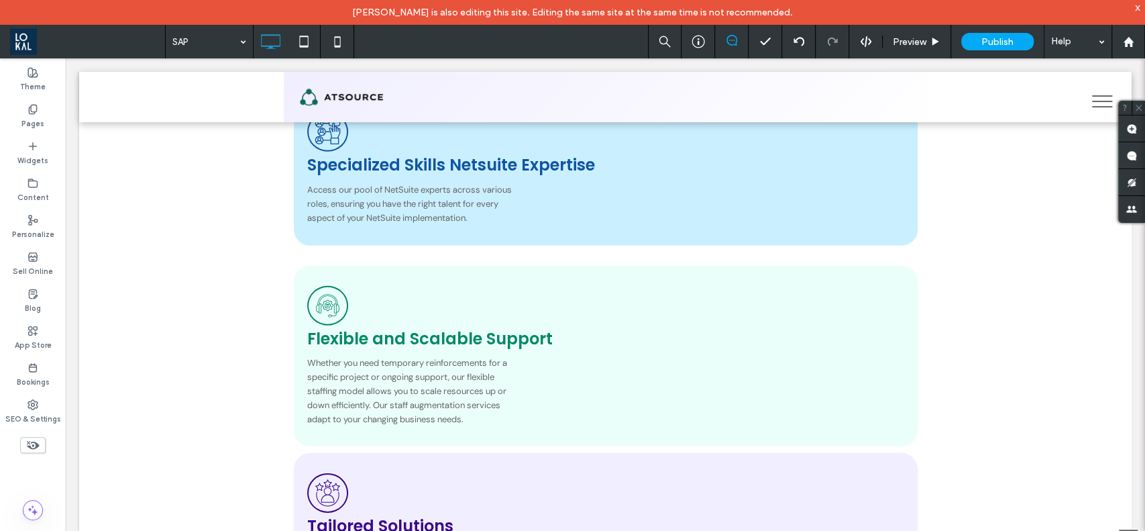
type input "*******"
type input "**"
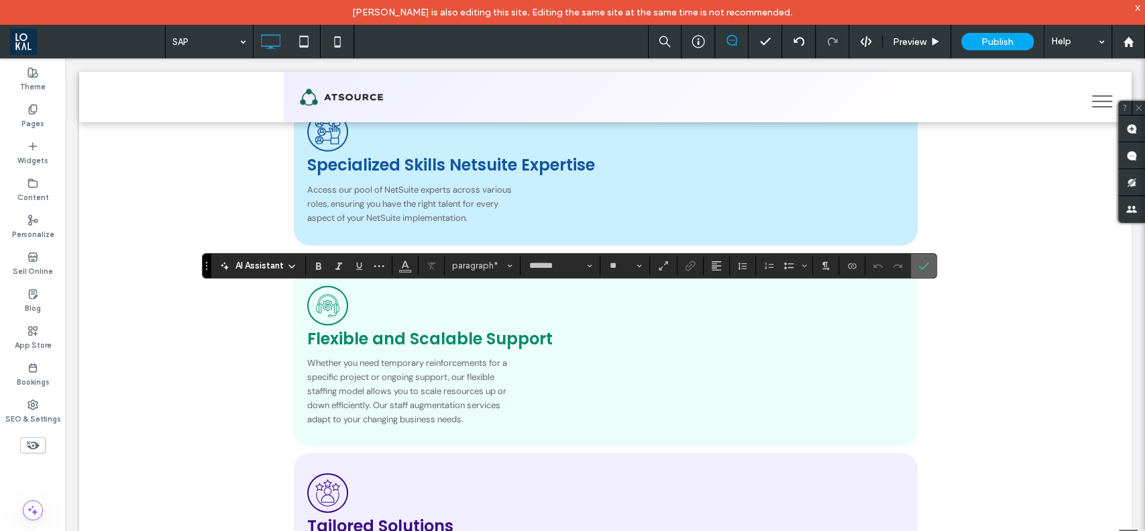
click at [925, 261] on icon "Confirm" at bounding box center [923, 265] width 11 height 11
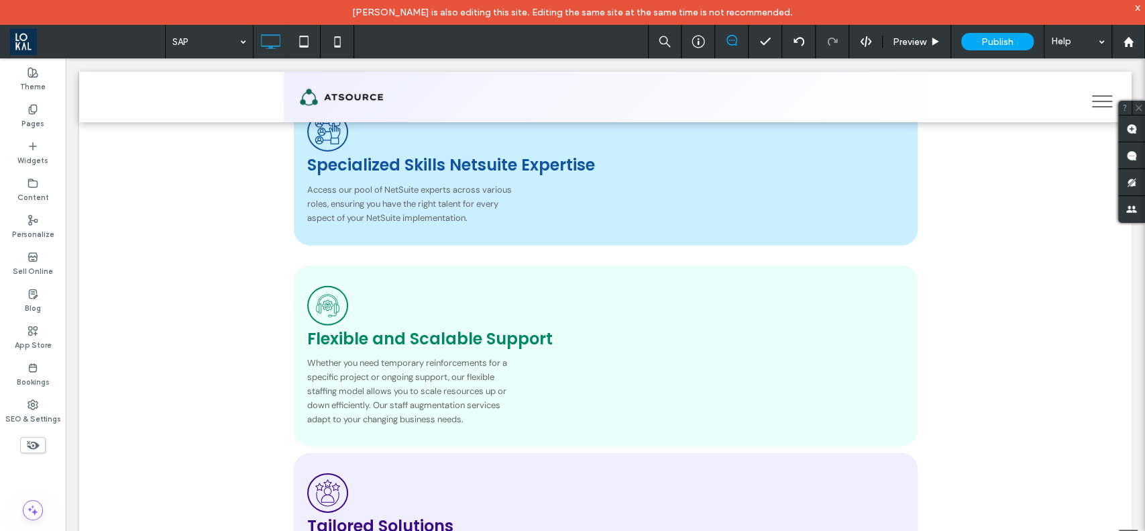
type input "*******"
type input "**"
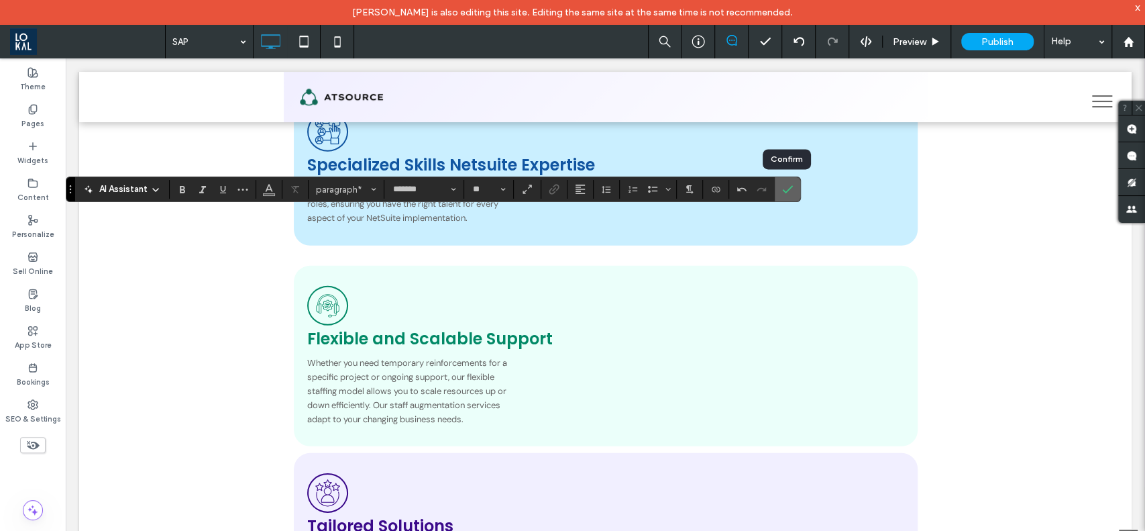
click at [787, 184] on icon "Confirm" at bounding box center [787, 189] width 11 height 11
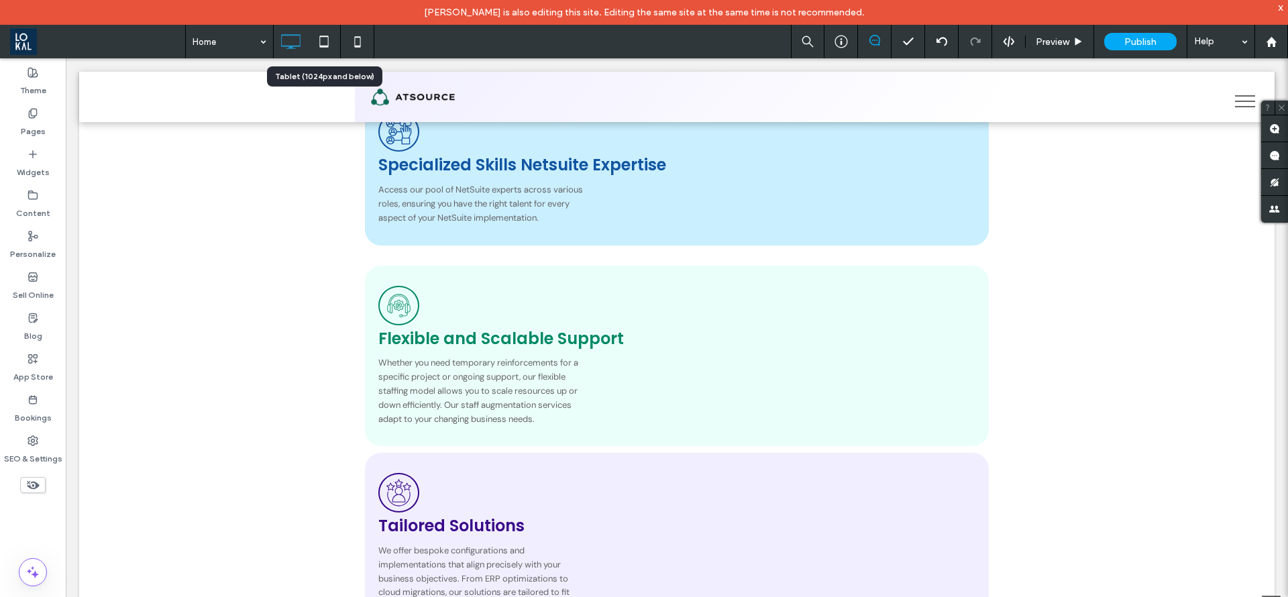
click at [323, 48] on icon at bounding box center [324, 41] width 27 height 27
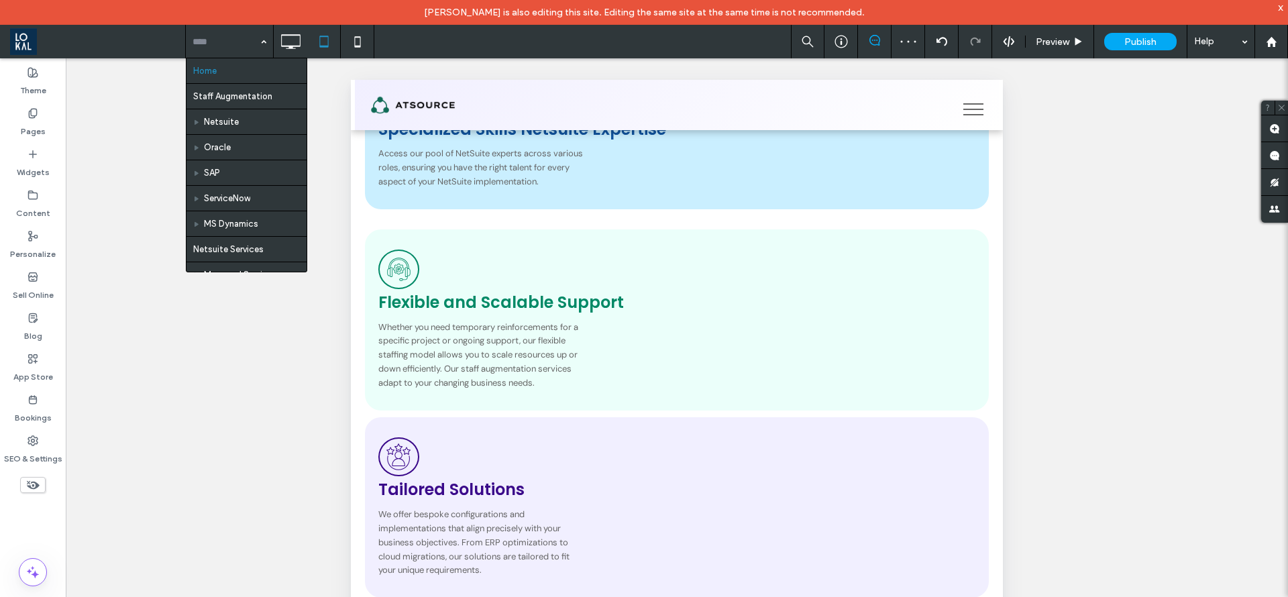
click at [127, 187] on div "Unhide? Yes Unhide? Yes Unhide? Yes Unhide? Yes Unhide? Yes Unhide? Yes Unhide?…" at bounding box center [677, 344] width 1222 height 572
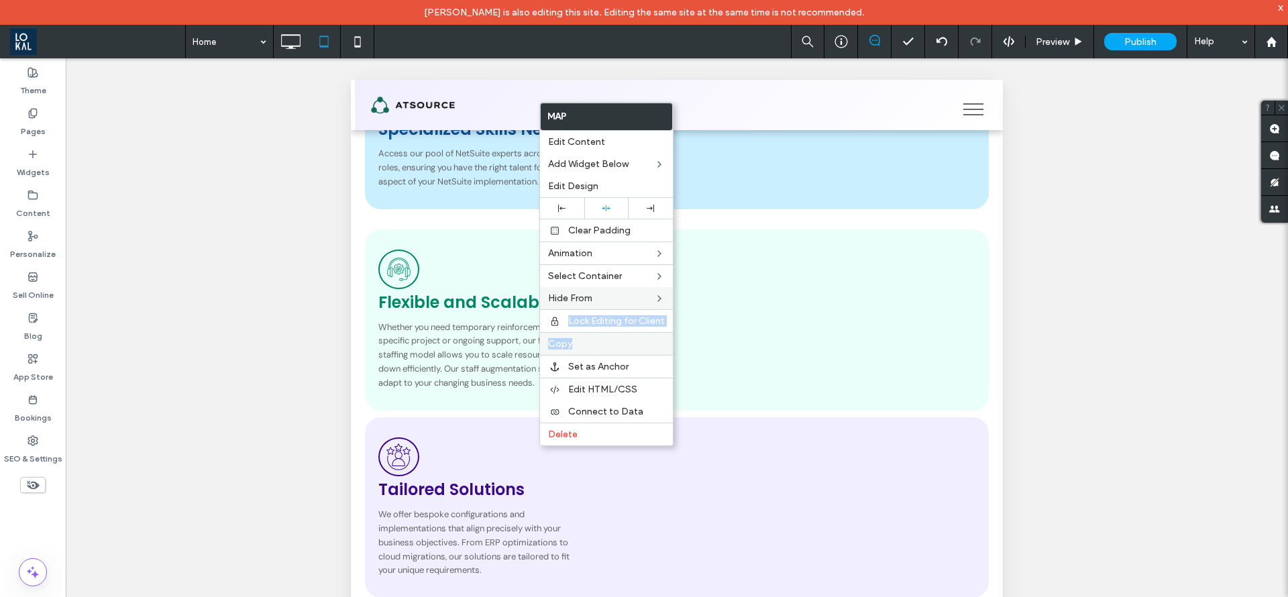
drag, startPoint x: 698, startPoint y: 297, endPoint x: 572, endPoint y: 343, distance: 134.1
click at [572, 343] on label "Copy" at bounding box center [606, 343] width 117 height 11
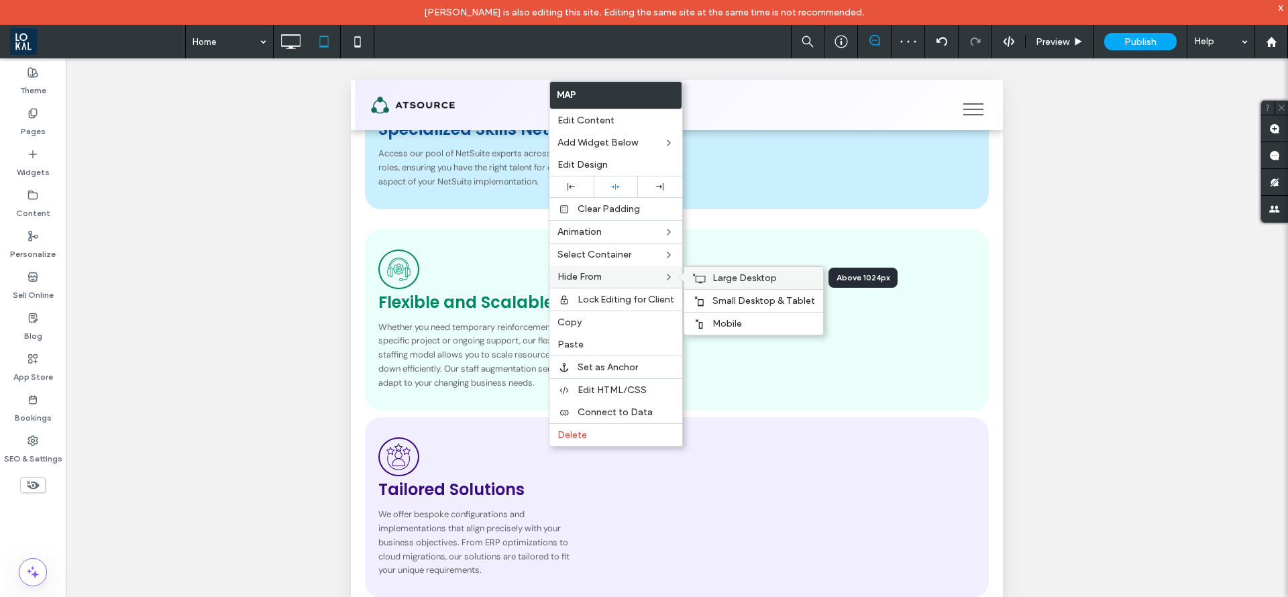
click at [702, 274] on icon at bounding box center [698, 278] width 13 height 11
click at [727, 276] on span "Large Desktop" at bounding box center [744, 277] width 64 height 11
click at [749, 298] on span "Small Desktop & Tablet" at bounding box center [763, 300] width 103 height 11
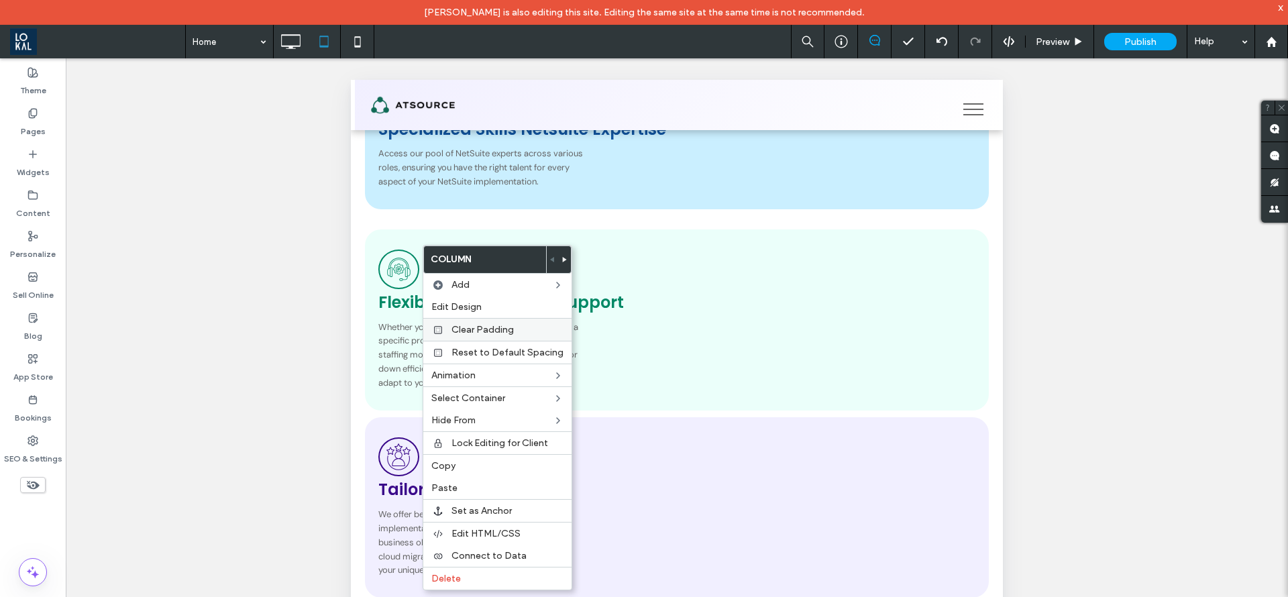
drag, startPoint x: 470, startPoint y: 487, endPoint x: 533, endPoint y: 331, distance: 168.5
click at [470, 487] on label "Paste" at bounding box center [497, 487] width 132 height 11
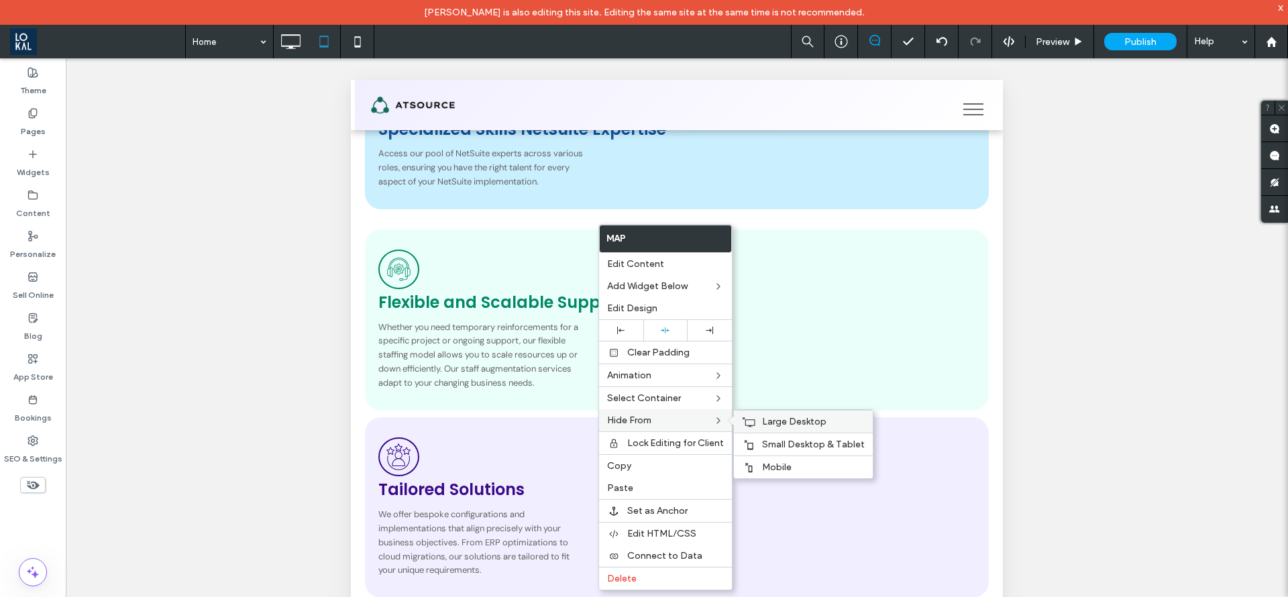
click at [767, 416] on span "Large Desktop" at bounding box center [794, 421] width 64 height 11
click at [771, 472] on span "Mobile" at bounding box center [777, 467] width 30 height 11
click at [260, 373] on div "Unhide? Yes Unhide? Yes Unhide? Yes Unhide? Yes Unhide? Yes Unhide? Yes Unhide?…" at bounding box center [677, 344] width 1222 height 572
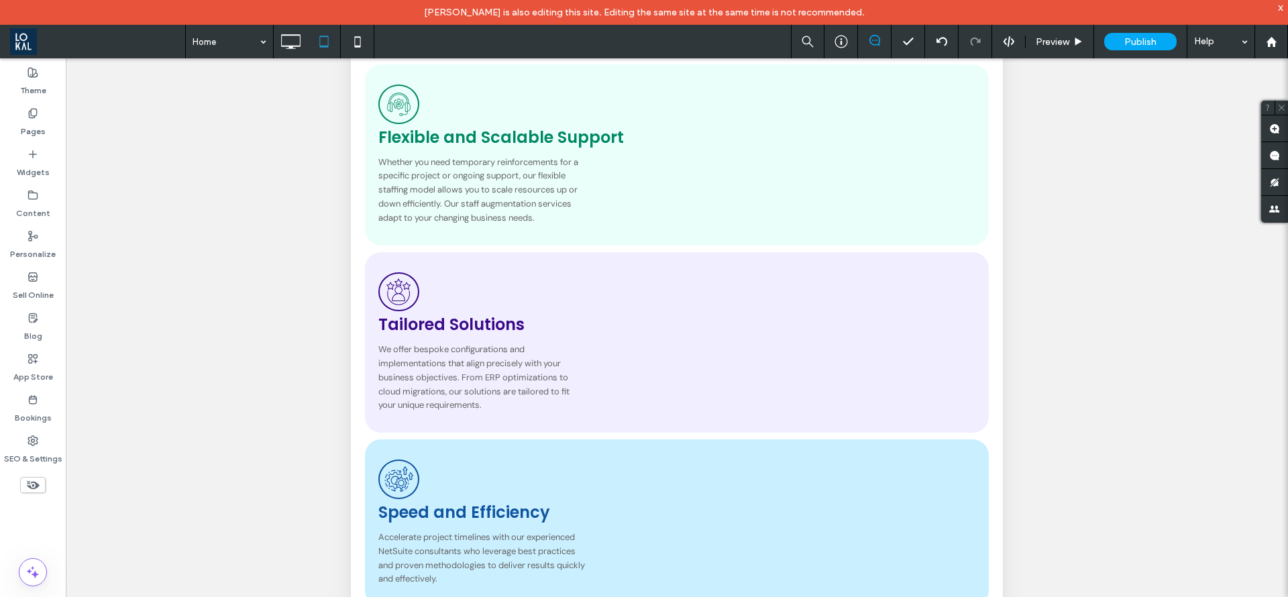
scroll to position [201, 0]
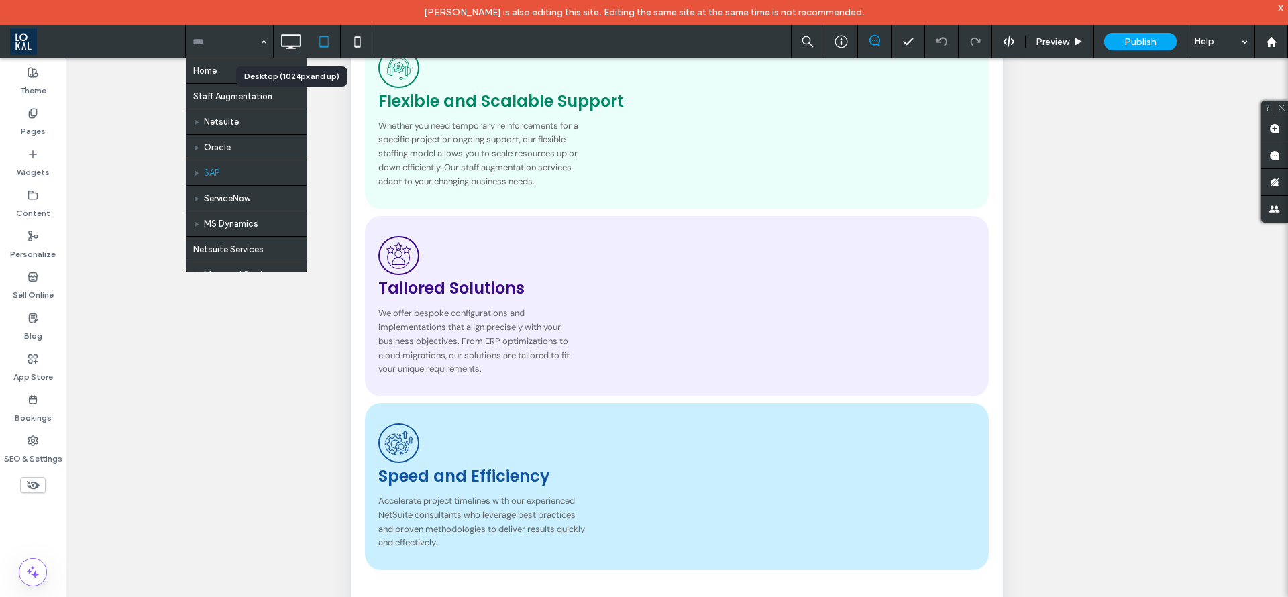
click at [293, 43] on icon at bounding box center [290, 41] width 27 height 27
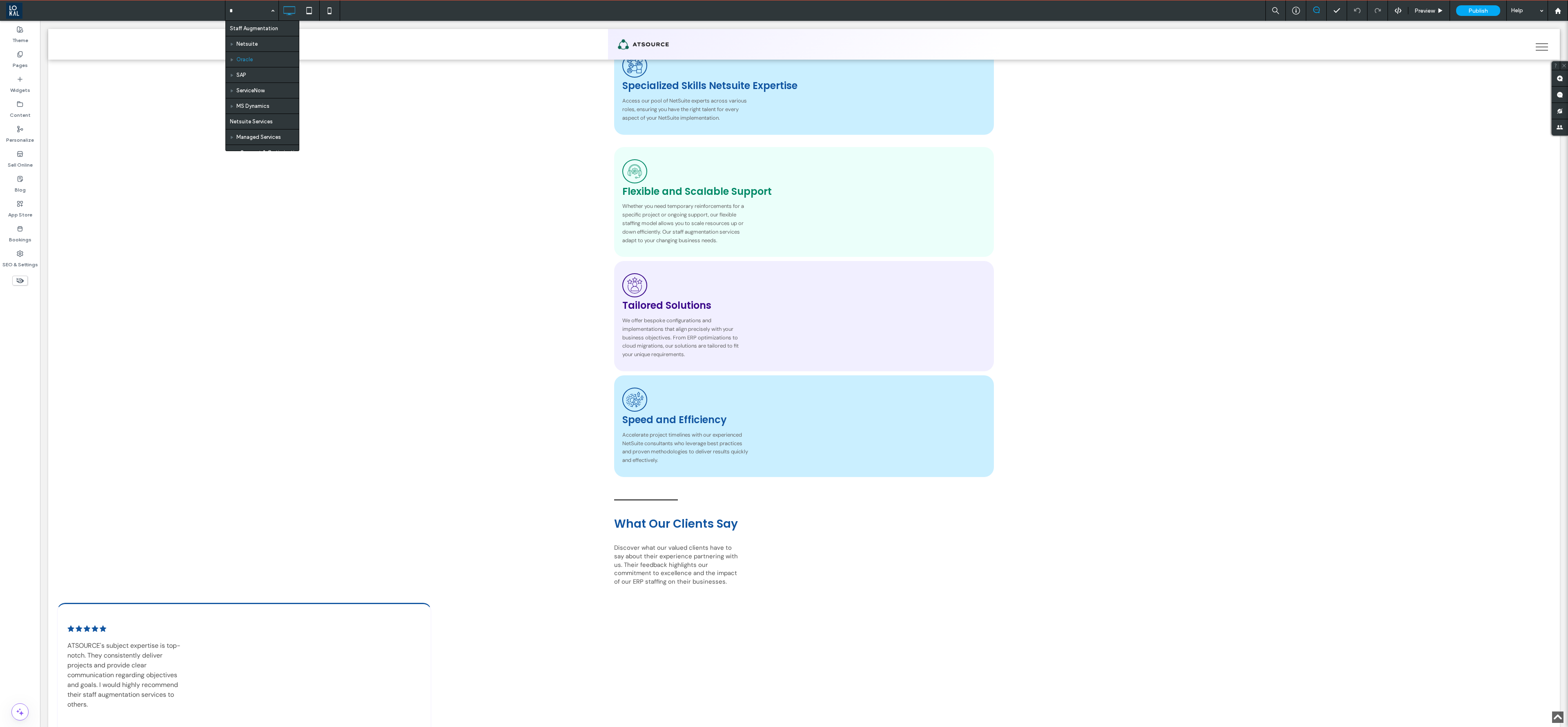
type input "*"
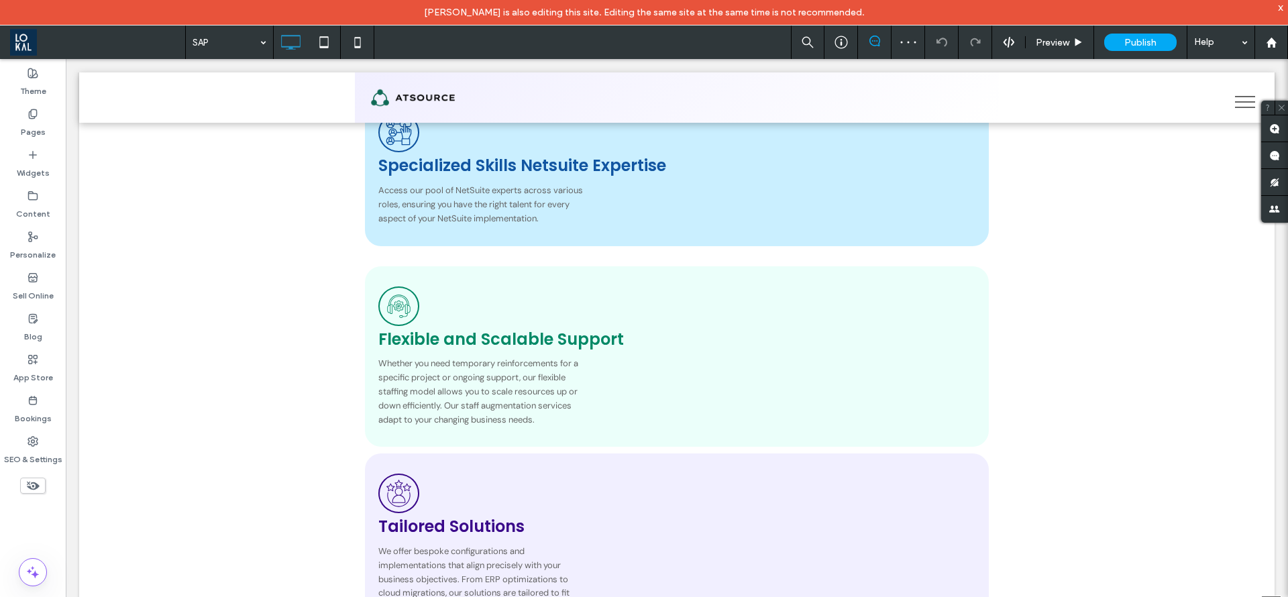
click at [329, 38] on icon at bounding box center [324, 42] width 27 height 27
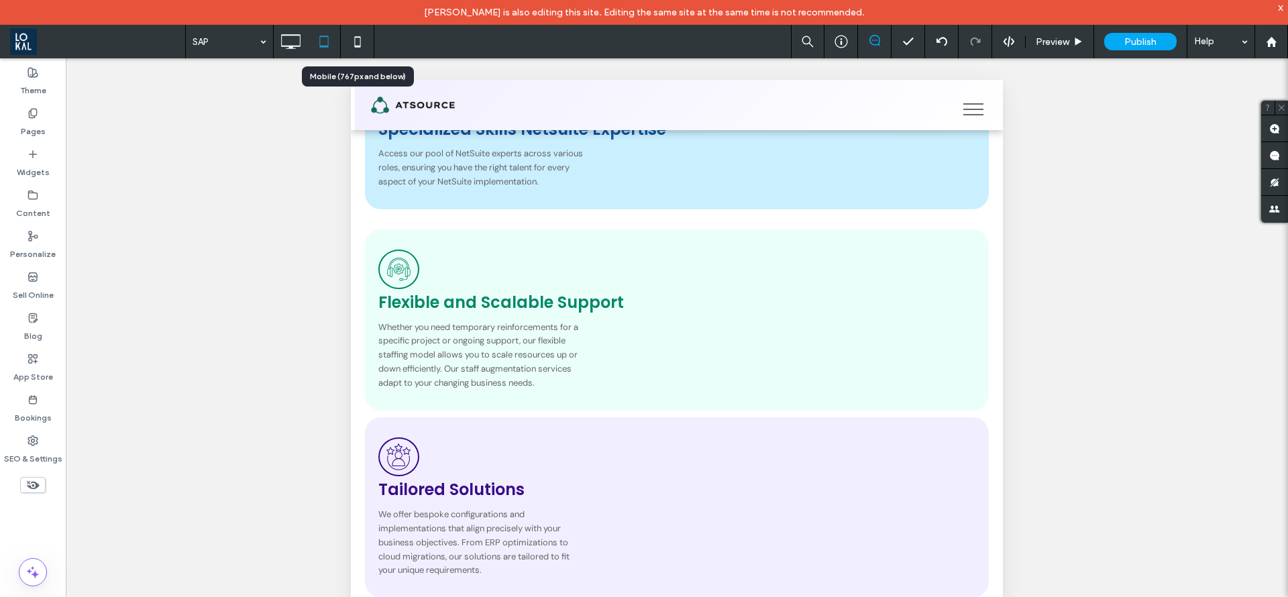
click at [356, 42] on icon at bounding box center [357, 41] width 27 height 27
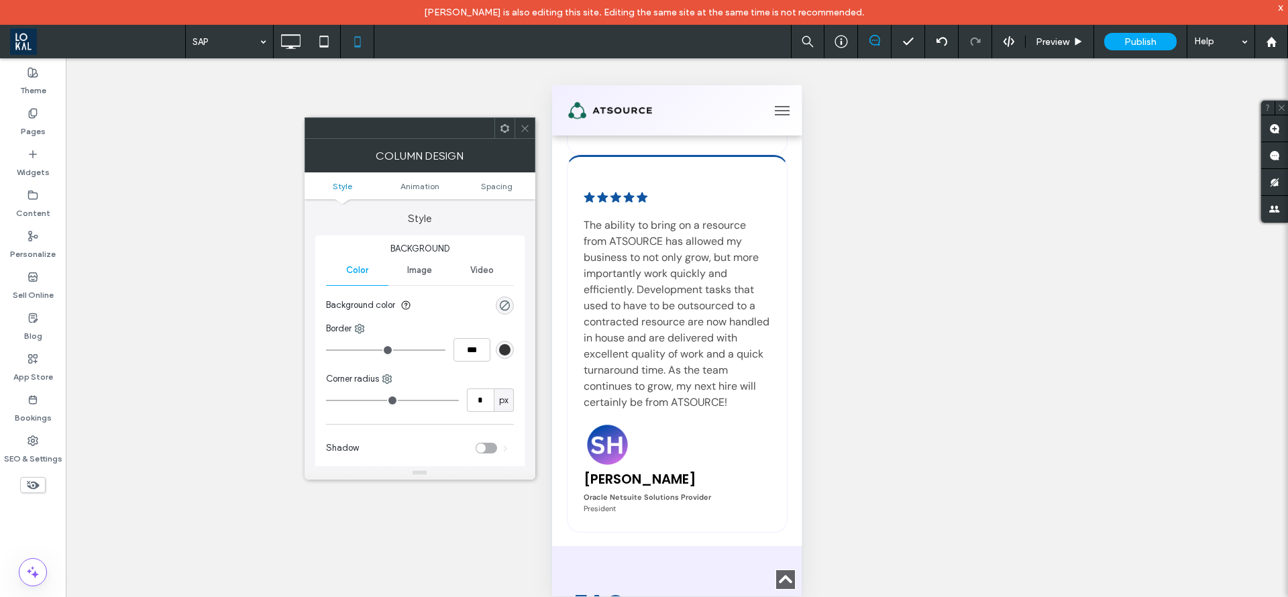
click at [524, 125] on icon at bounding box center [525, 128] width 10 height 10
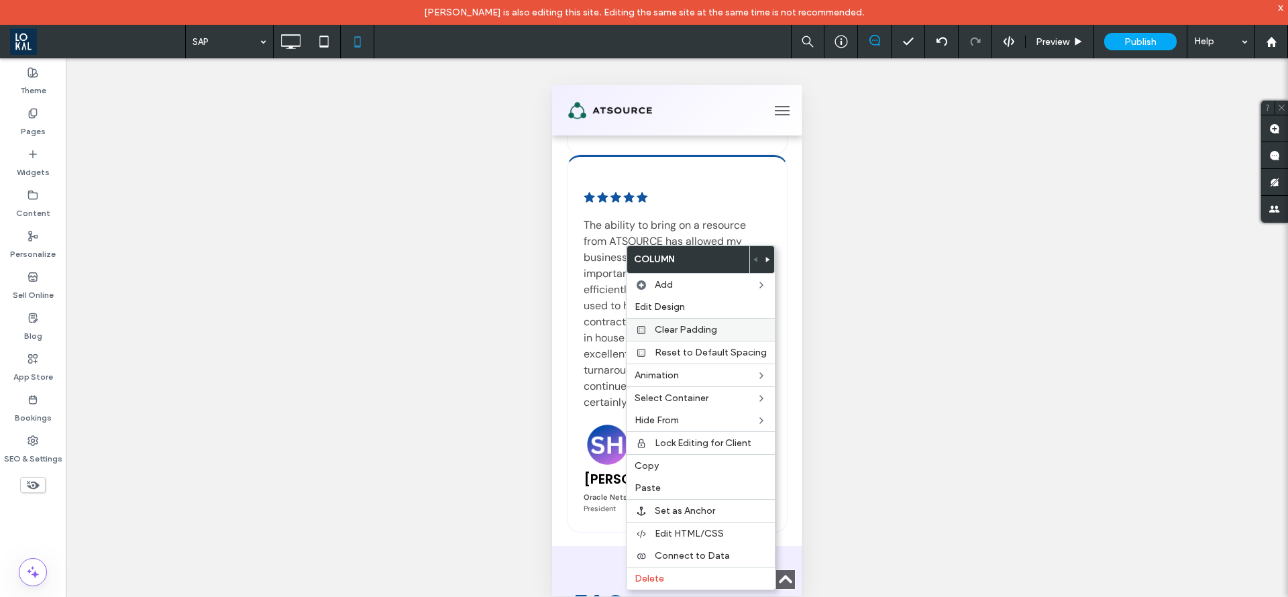
click at [662, 324] on span "Clear Padding" at bounding box center [686, 329] width 62 height 11
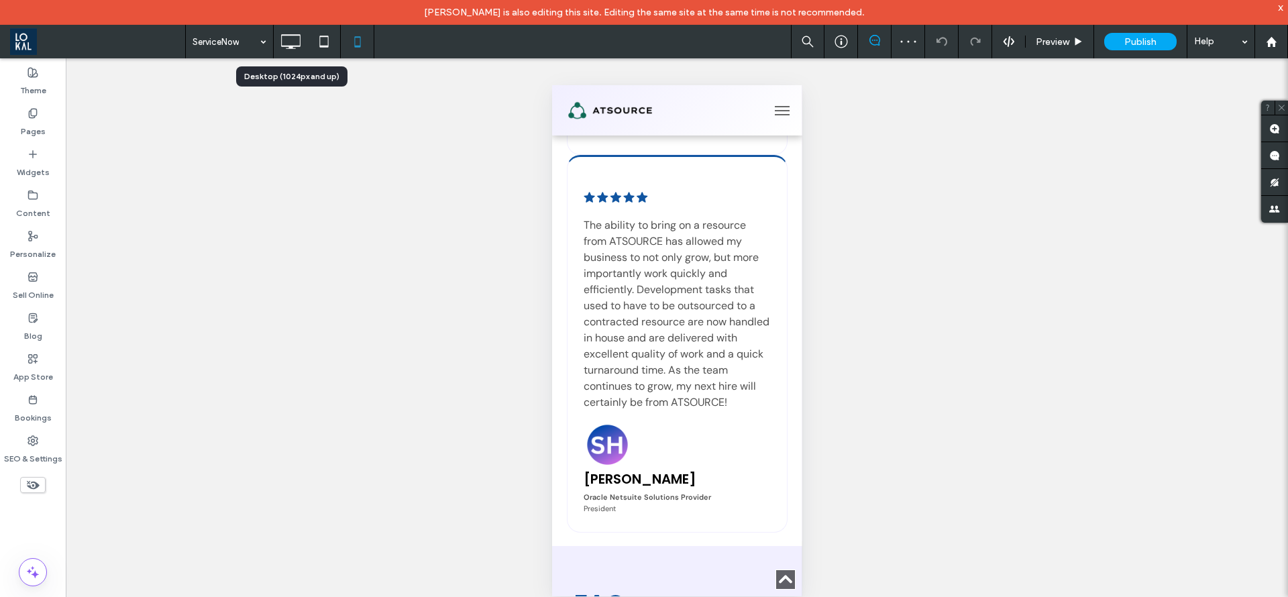
click at [284, 44] on icon at bounding box center [290, 41] width 27 height 27
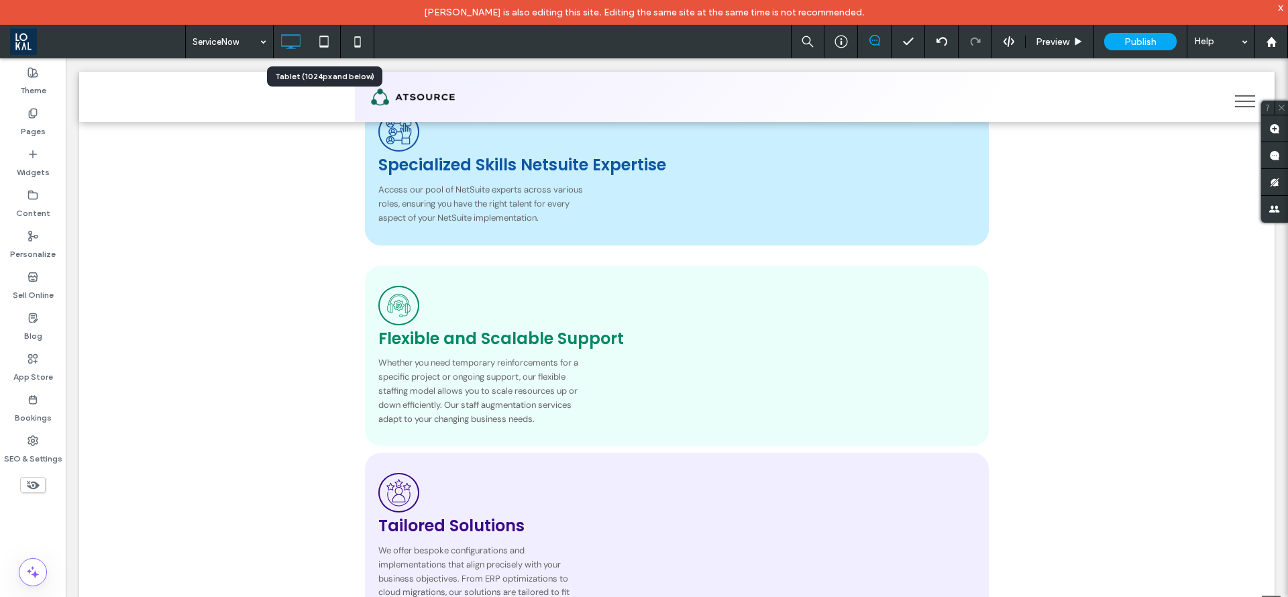
click at [318, 44] on icon at bounding box center [324, 41] width 27 height 27
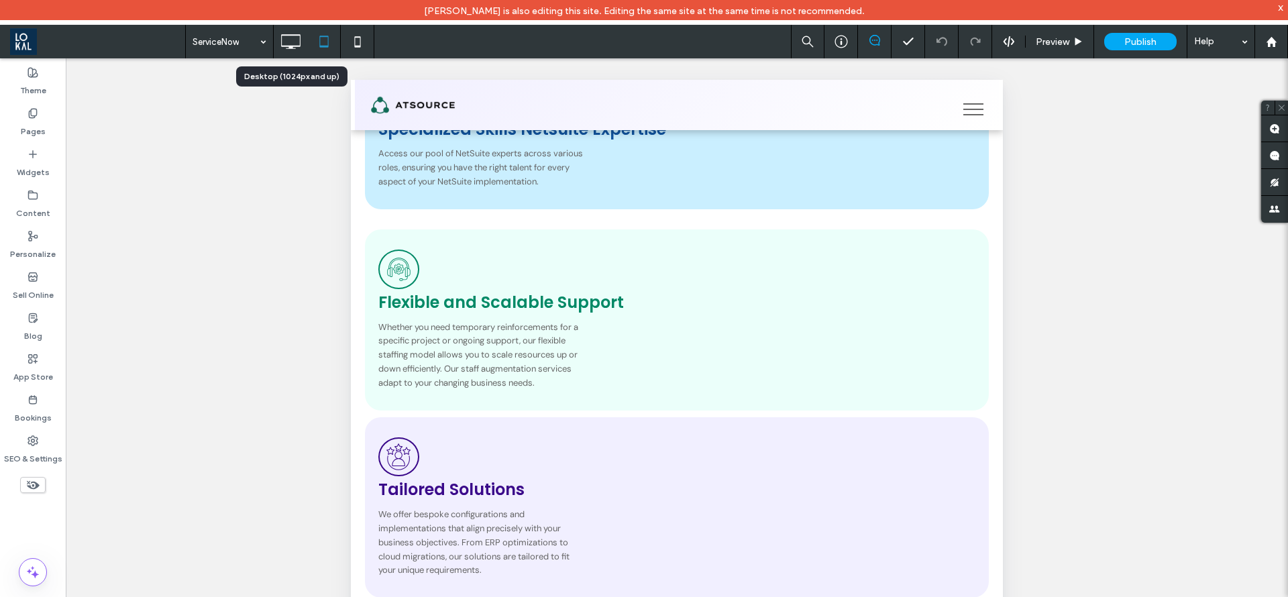
click at [299, 36] on icon at bounding box center [290, 41] width 27 height 27
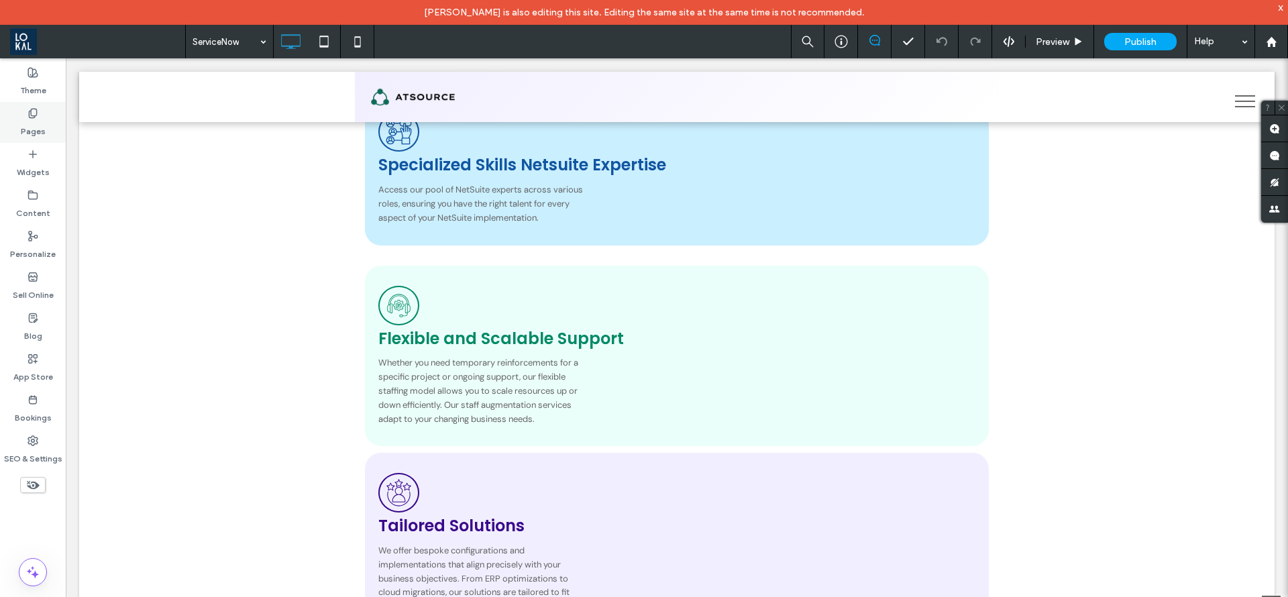
click at [33, 108] on icon at bounding box center [33, 113] width 11 height 11
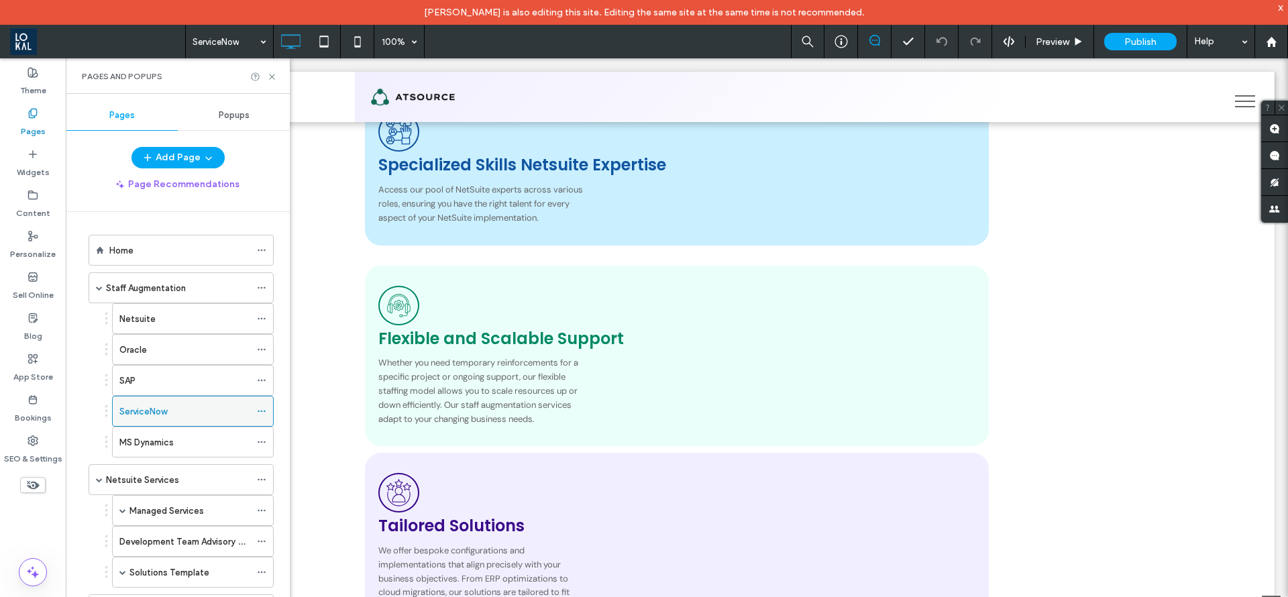
click at [260, 413] on icon at bounding box center [261, 411] width 9 height 9
click at [91, 376] on div "Netsuite Oracle SAP ServiceNow MS Dynamics" at bounding box center [178, 380] width 192 height 154
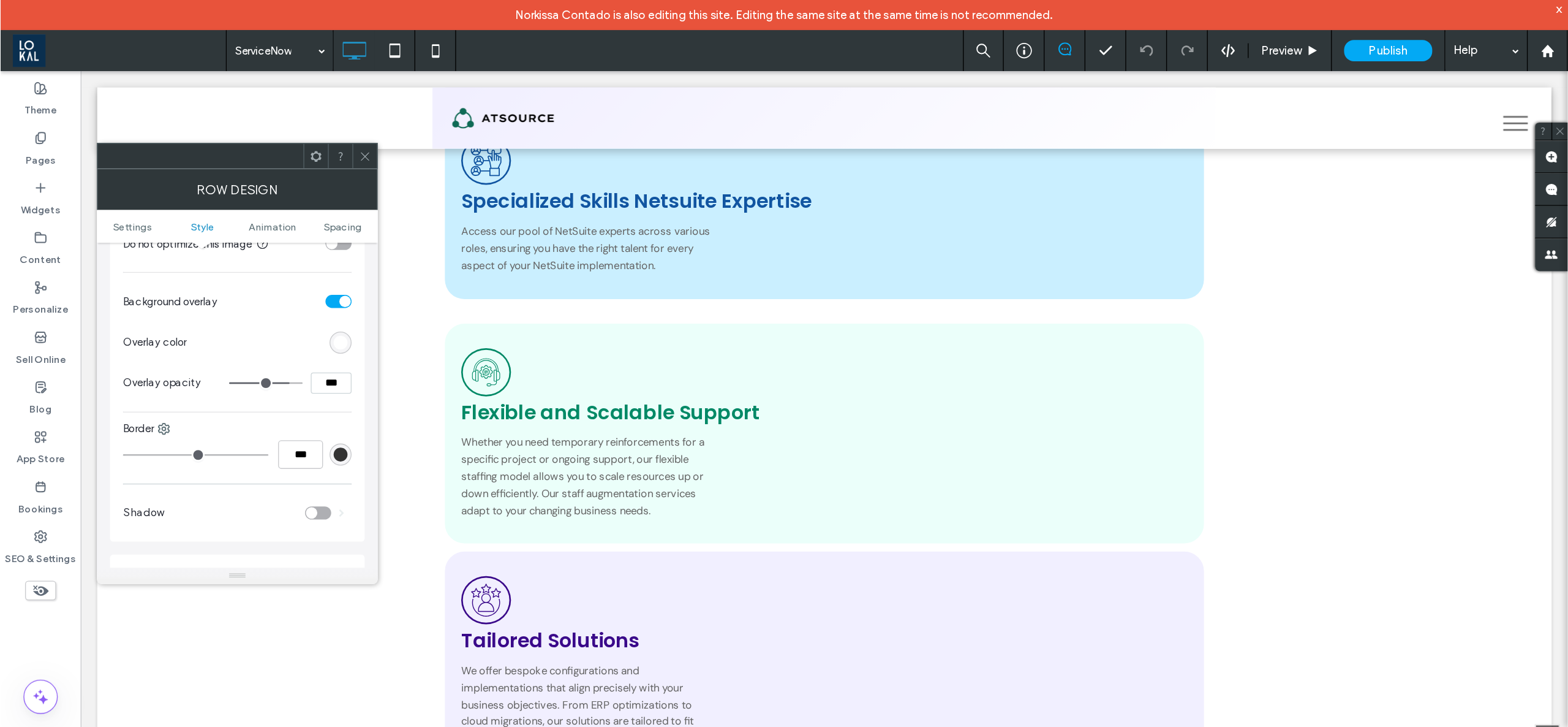
scroll to position [459, 0]
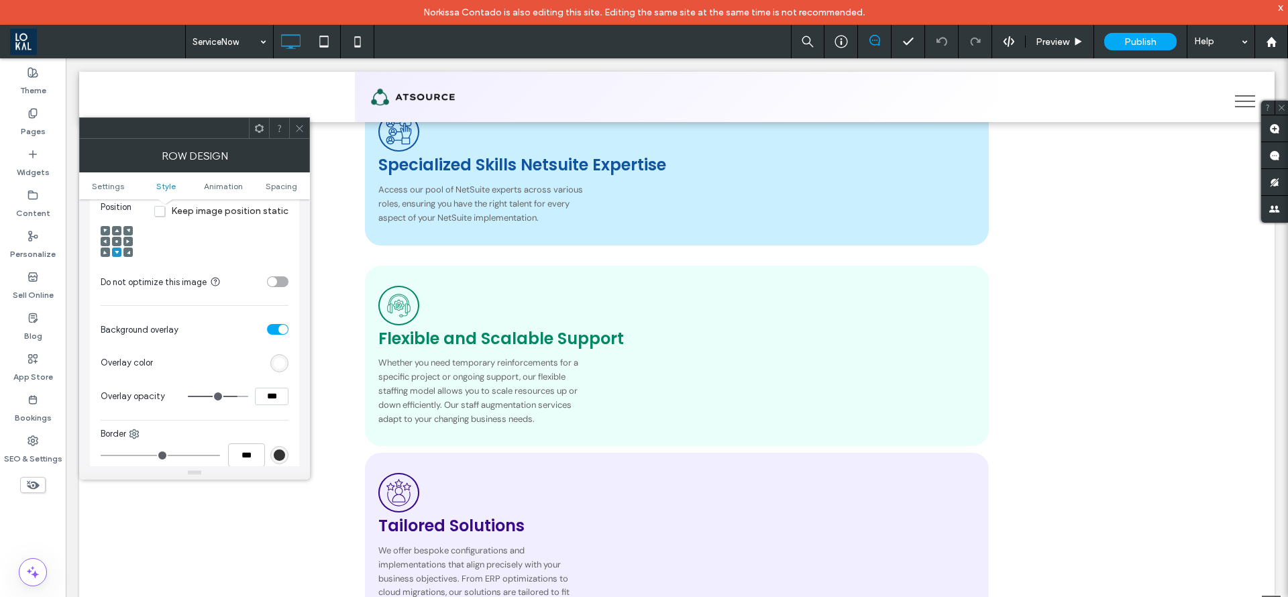
click at [299, 127] on icon at bounding box center [299, 128] width 10 height 10
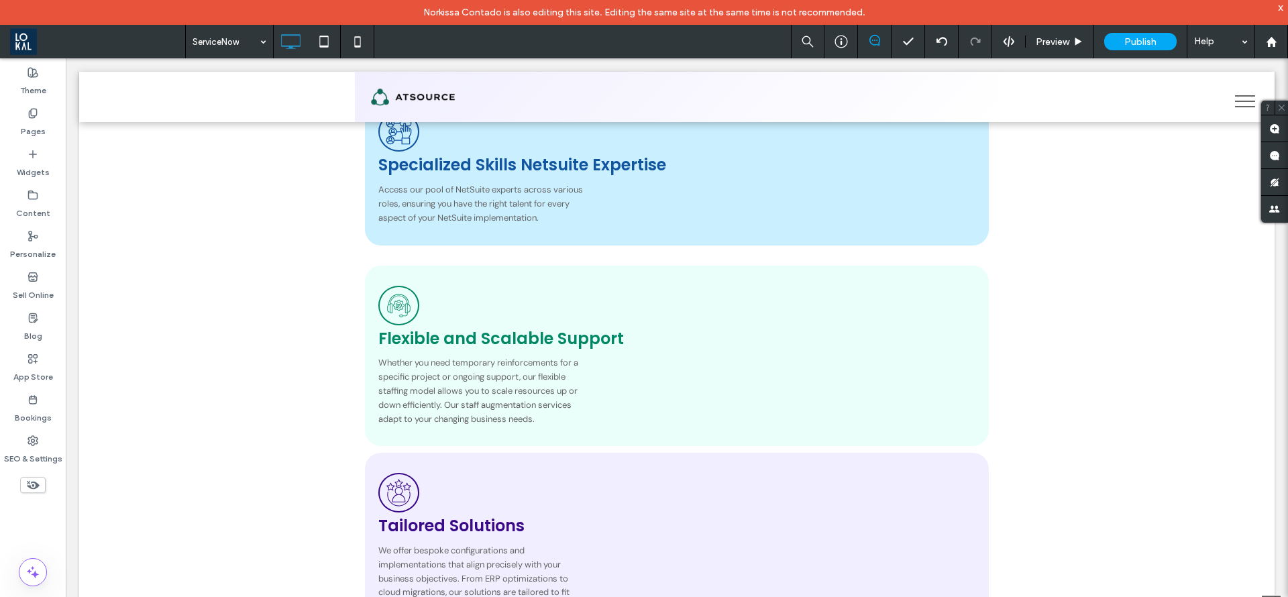
type input "*******"
type input "**"
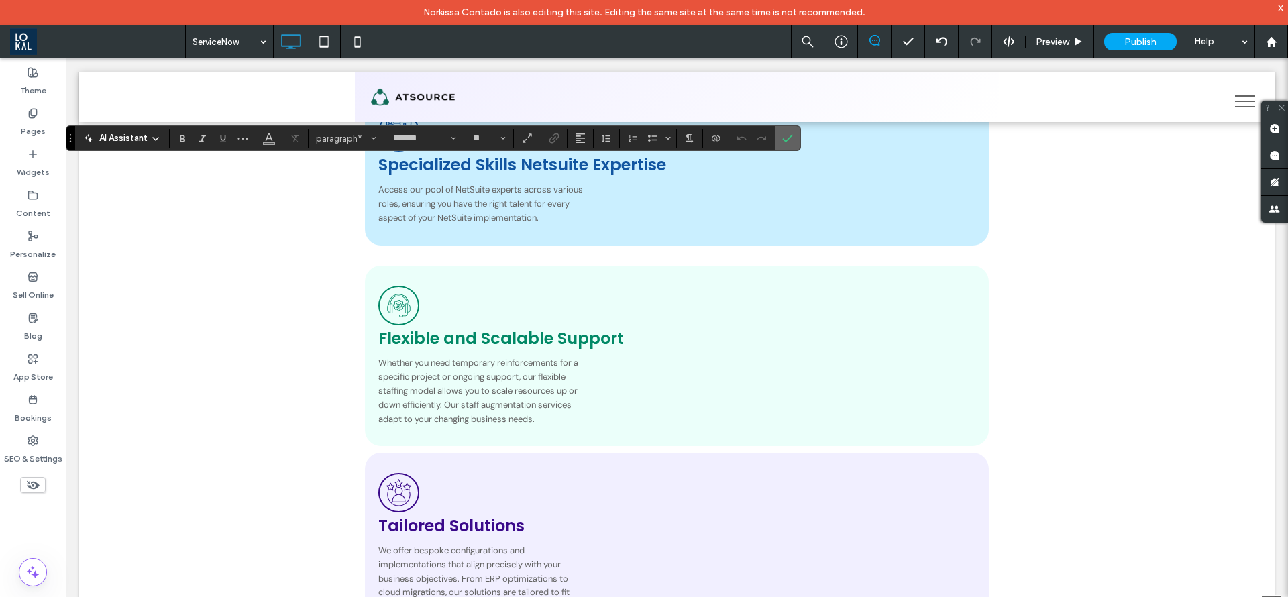
click at [795, 146] on label "Confirm" at bounding box center [787, 138] width 20 height 24
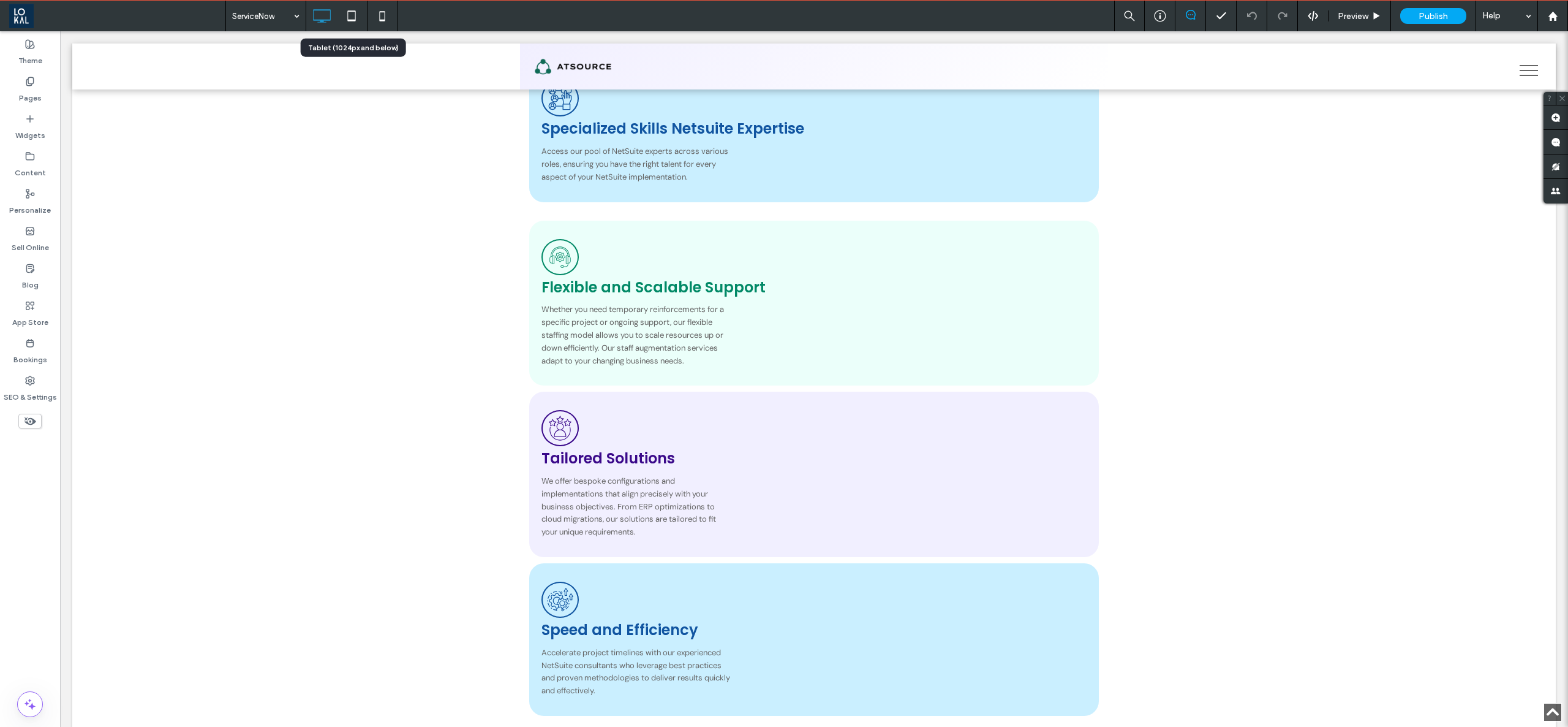
click at [351, 9] on icon at bounding box center [352, 16] width 25 height 25
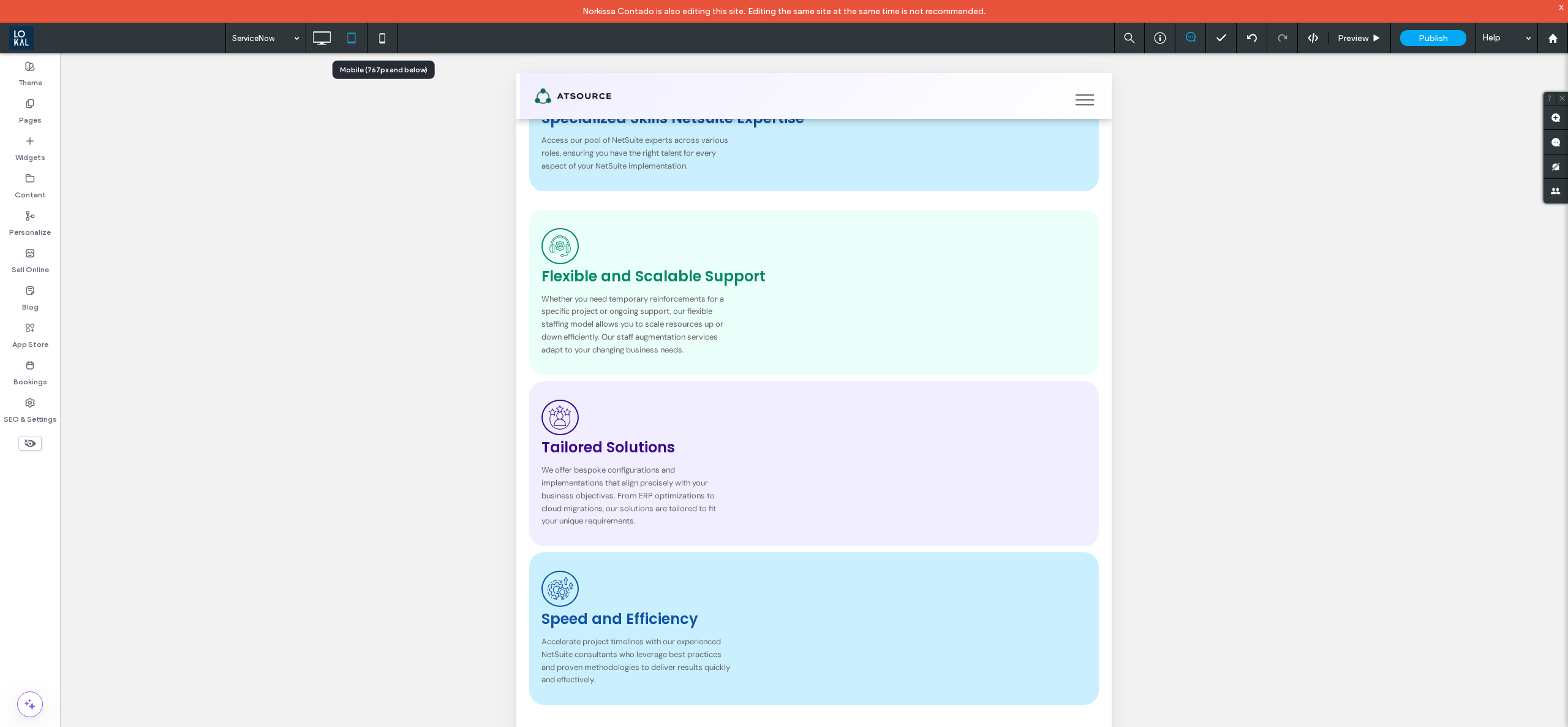
click at [375, 31] on icon at bounding box center [382, 37] width 25 height 25
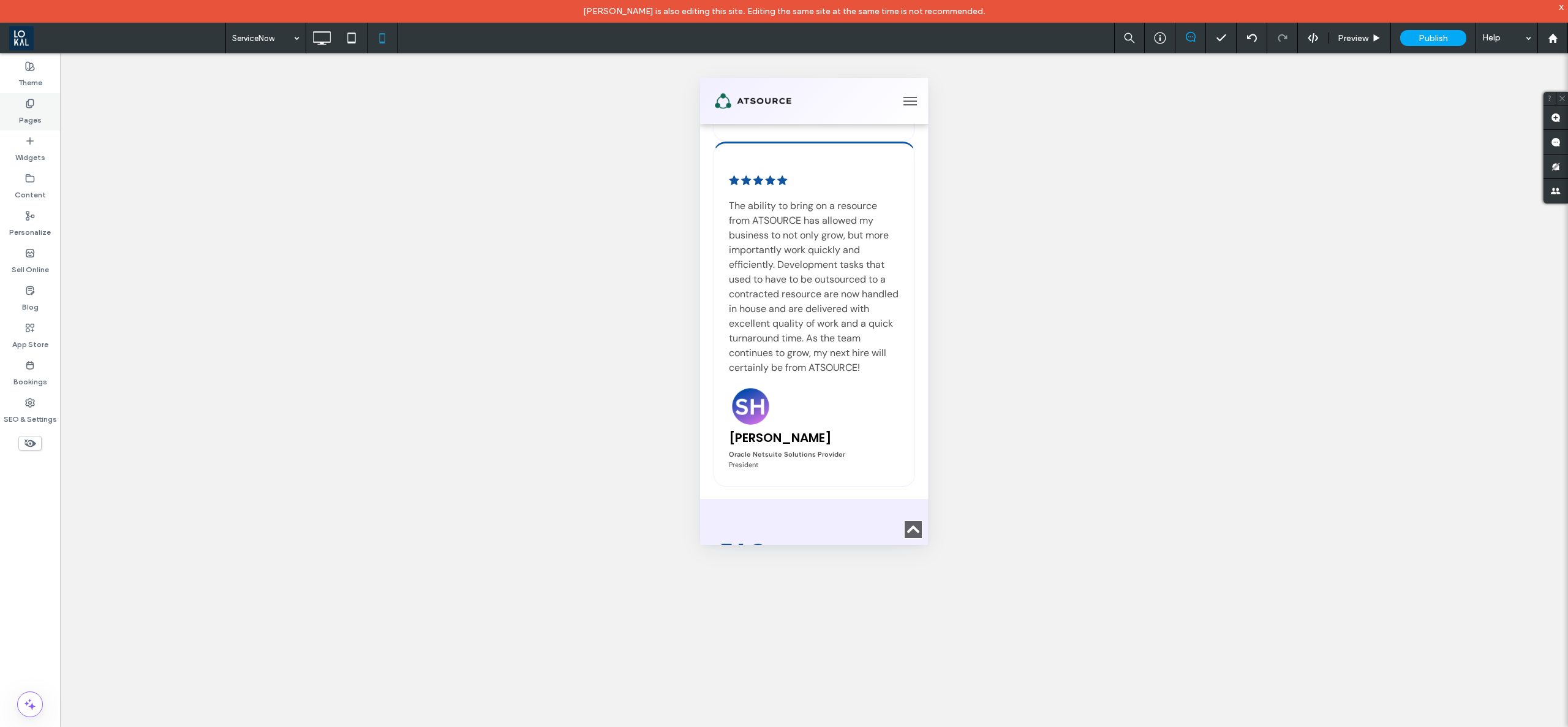
click at [23, 115] on label "Pages" at bounding box center [30, 117] width 23 height 17
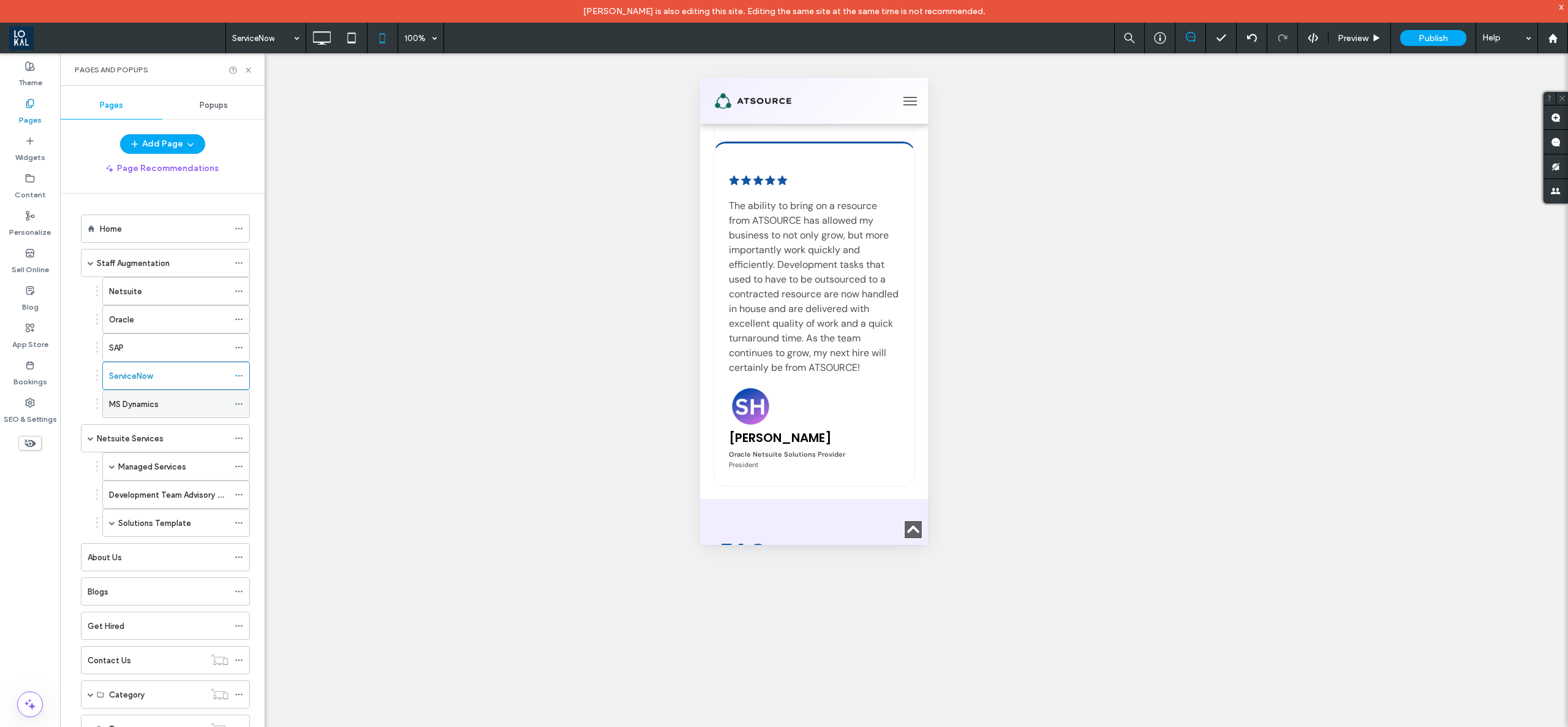
click at [184, 408] on div "MS Dynamics" at bounding box center [168, 404] width 120 height 13
click at [317, 39] on icon at bounding box center [321, 37] width 25 height 25
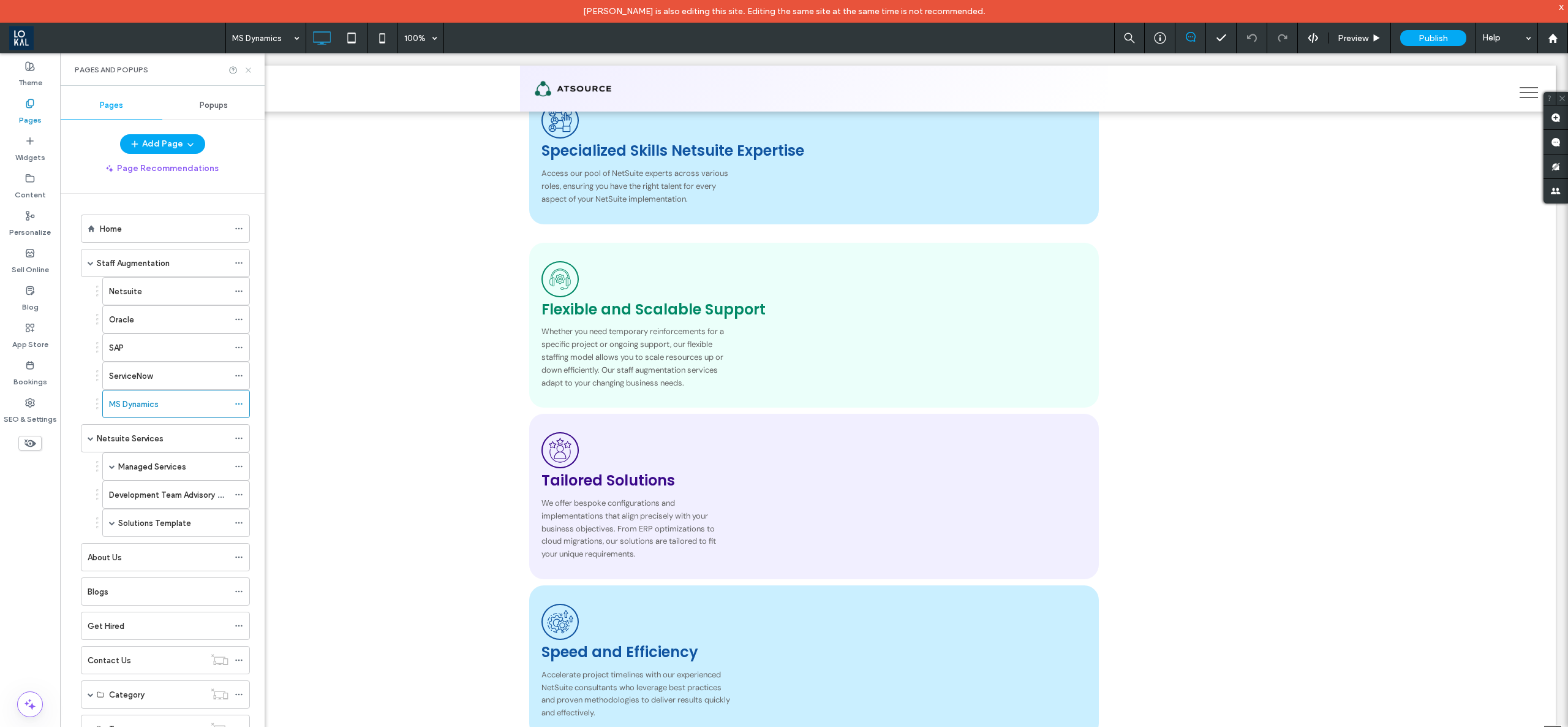
click at [247, 70] on icon at bounding box center [248, 70] width 9 height 9
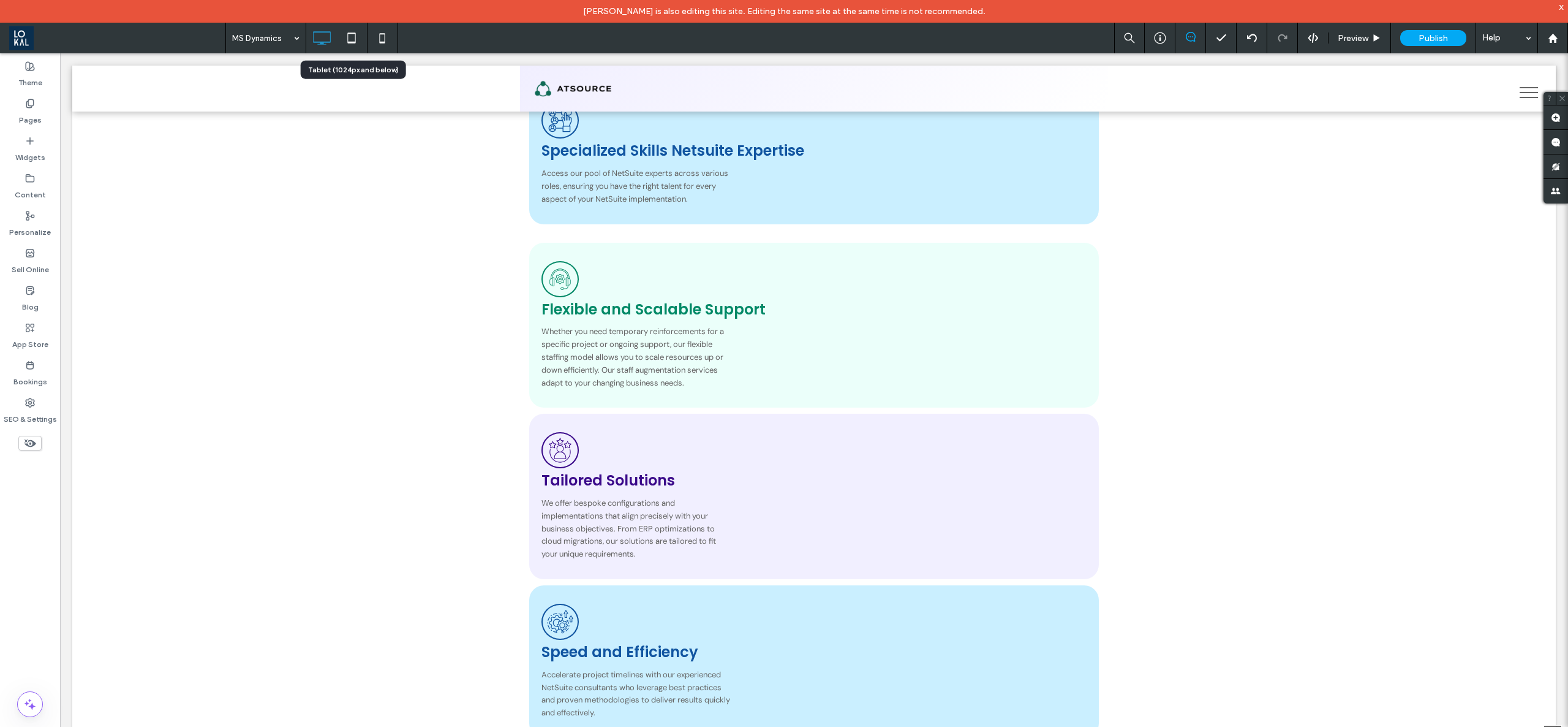
click at [352, 38] on icon at bounding box center [352, 37] width 25 height 25
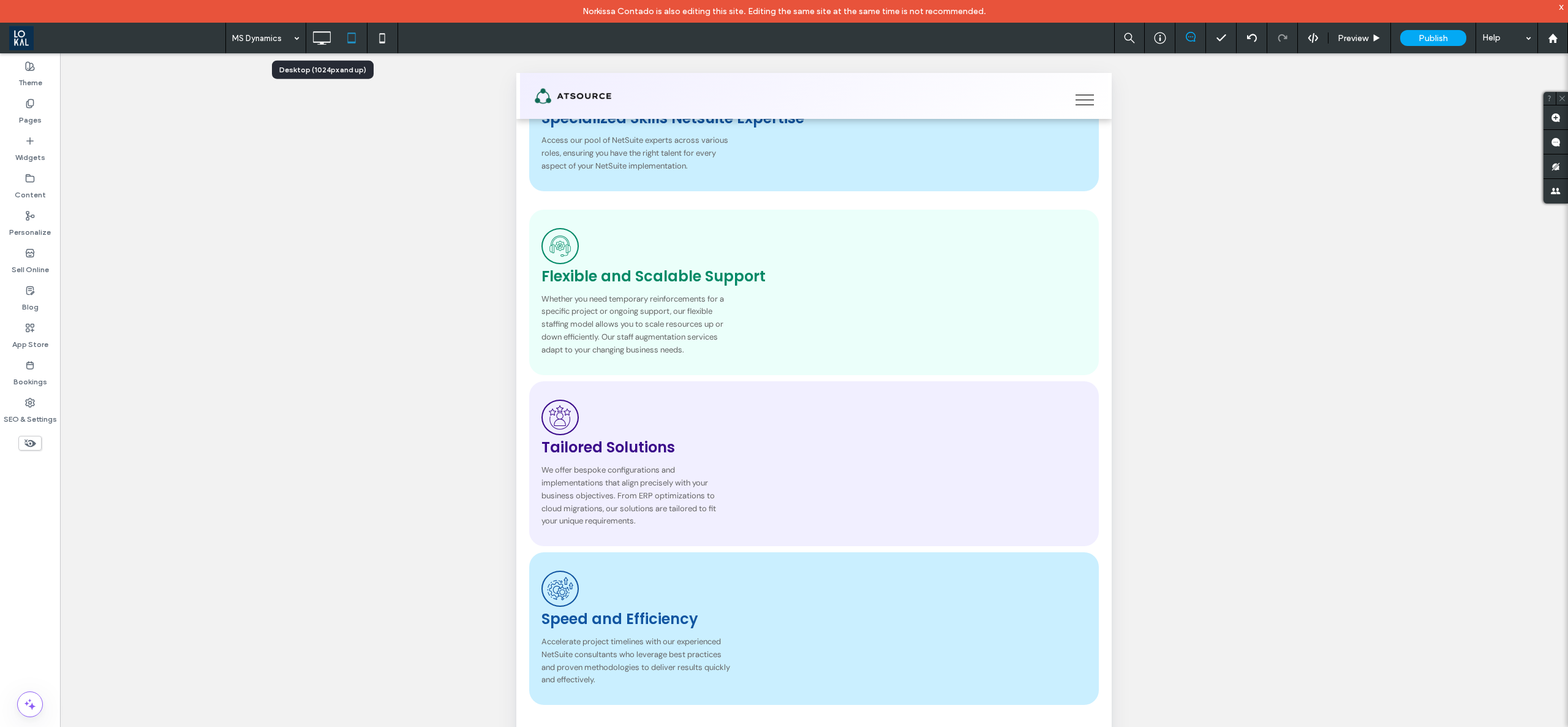
click at [321, 44] on use at bounding box center [321, 37] width 17 height 14
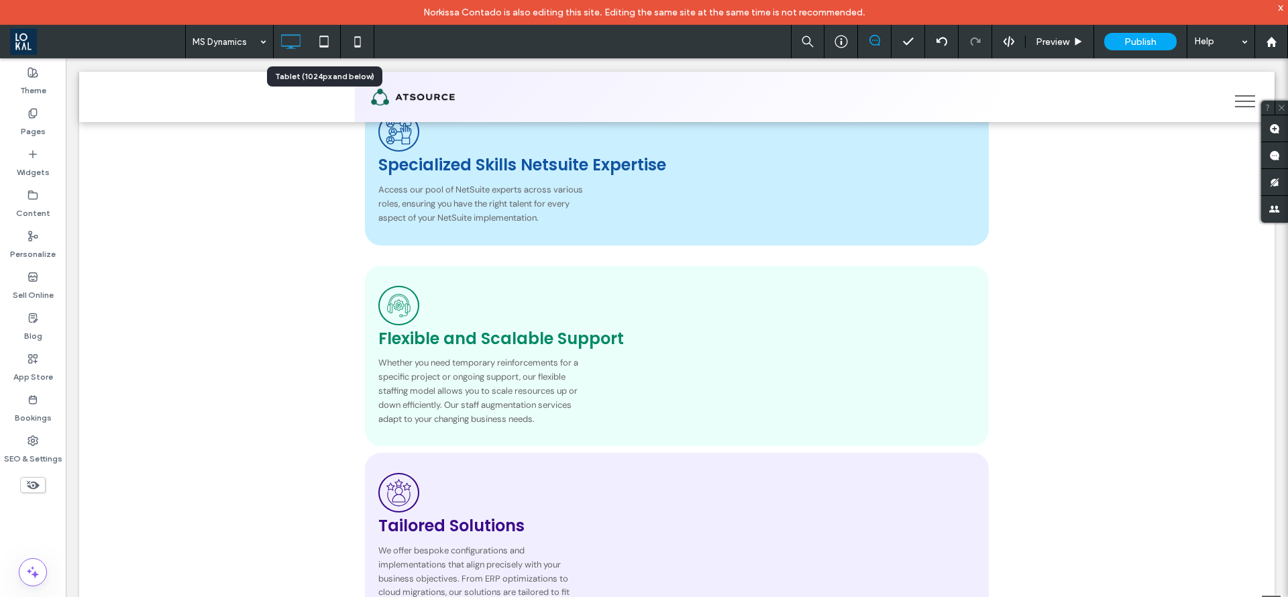
click at [323, 48] on icon at bounding box center [324, 41] width 27 height 27
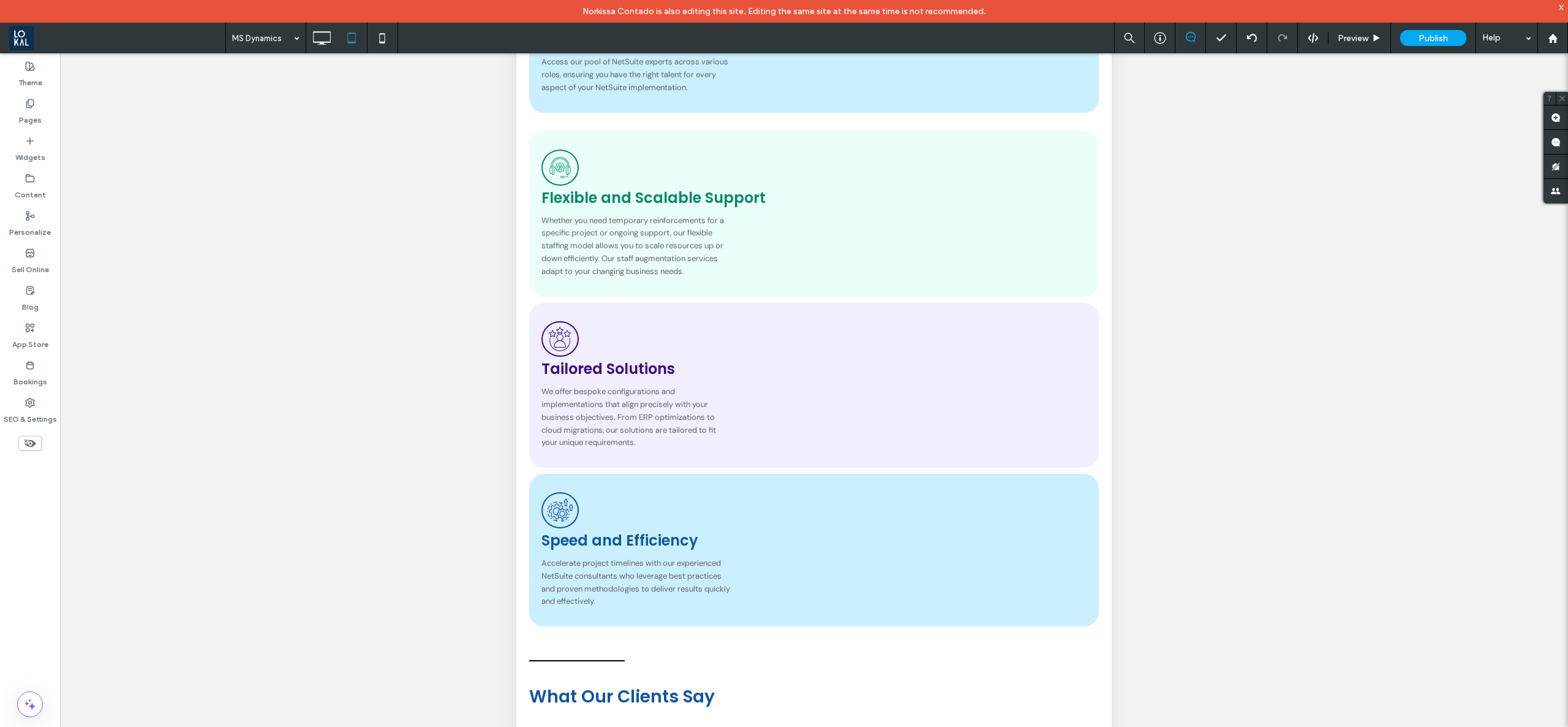
scroll to position [150, 0]
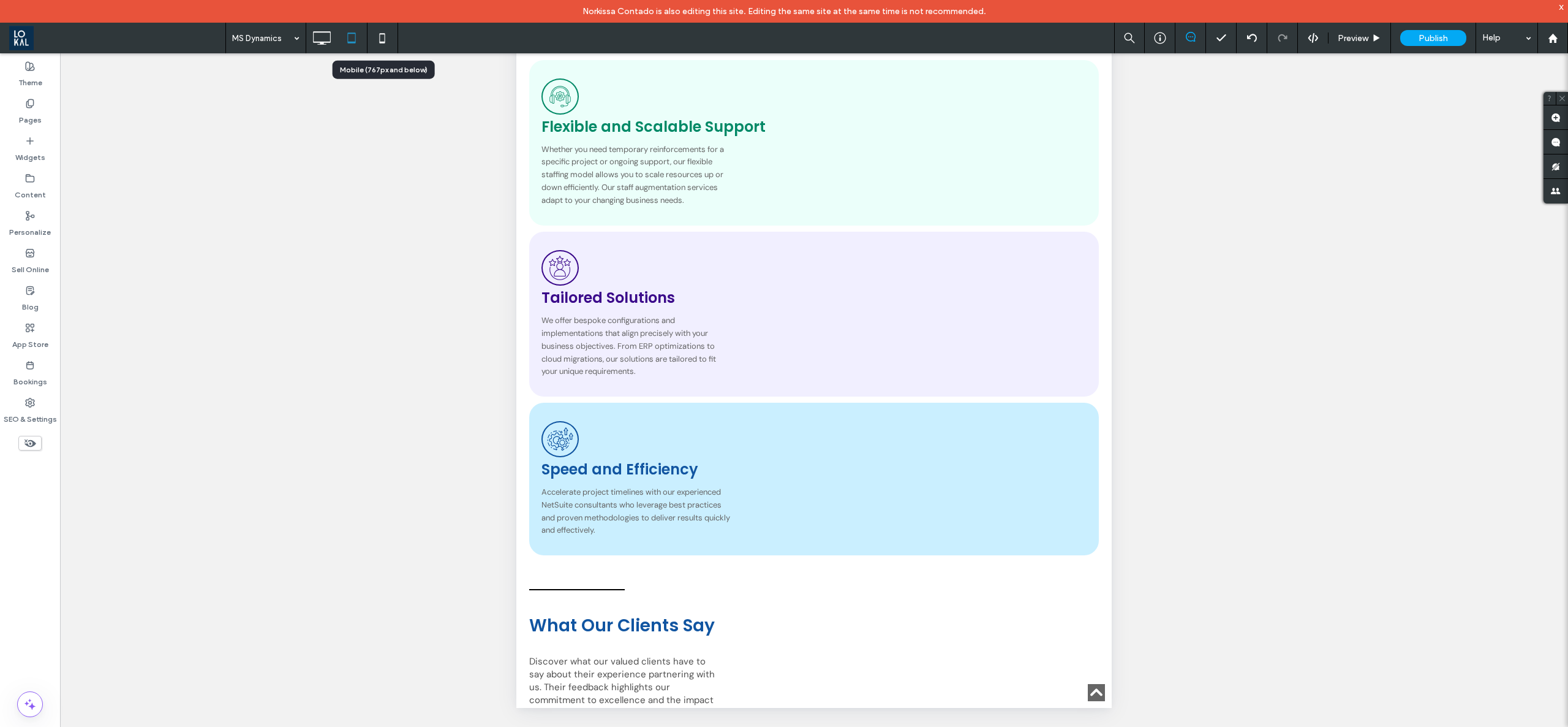
click at [383, 46] on icon at bounding box center [382, 37] width 25 height 25
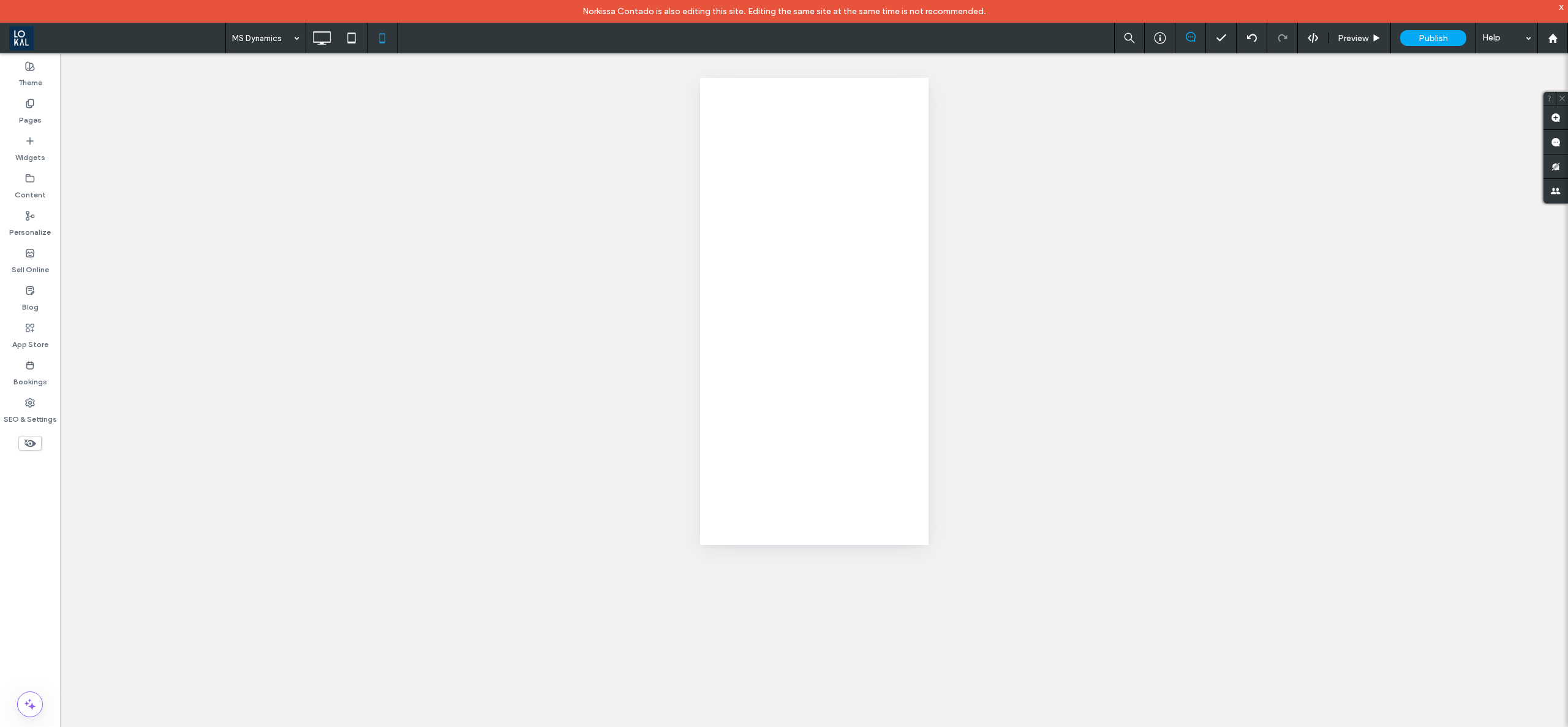
scroll to position [0, 0]
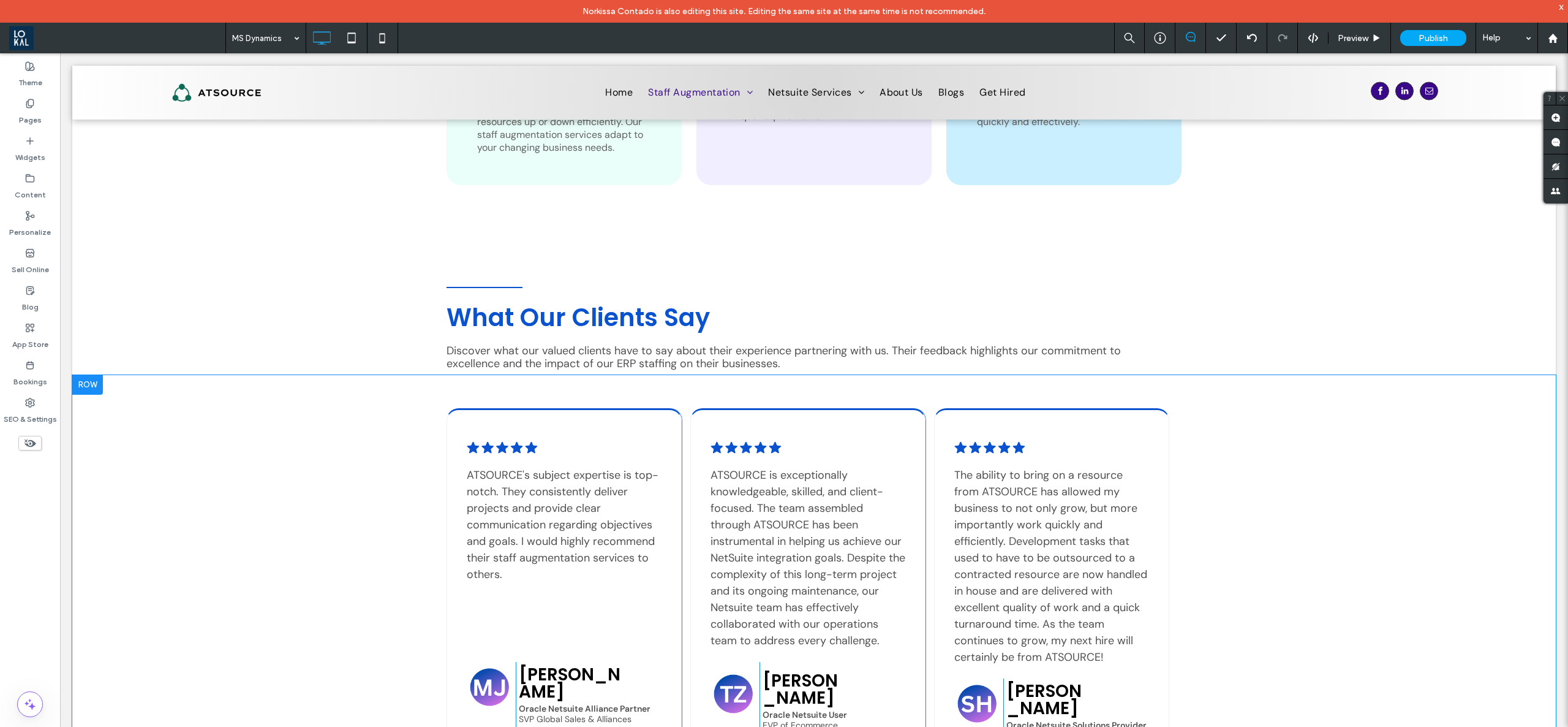
scroll to position [3063, 0]
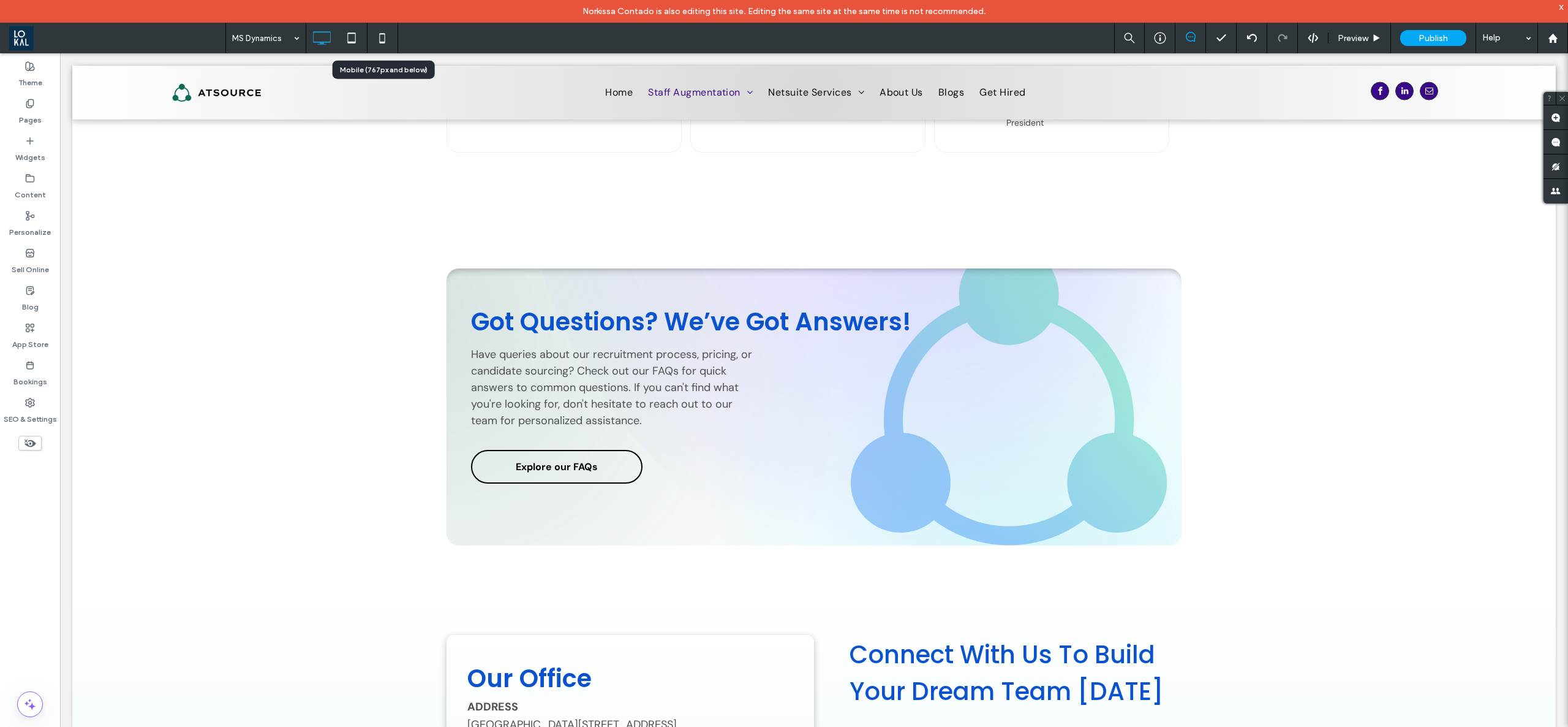
click at [375, 35] on icon at bounding box center [382, 37] width 25 height 25
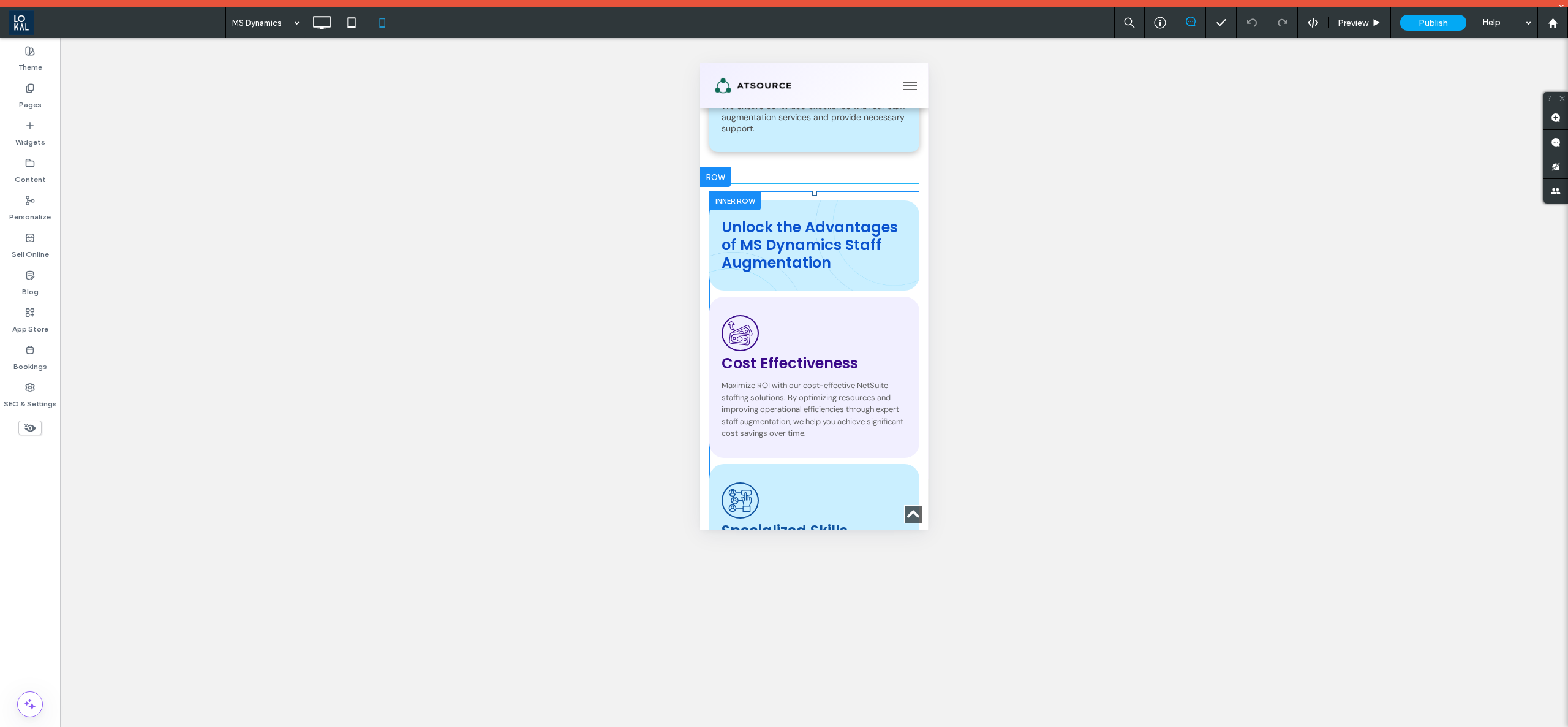
scroll to position [3508, 0]
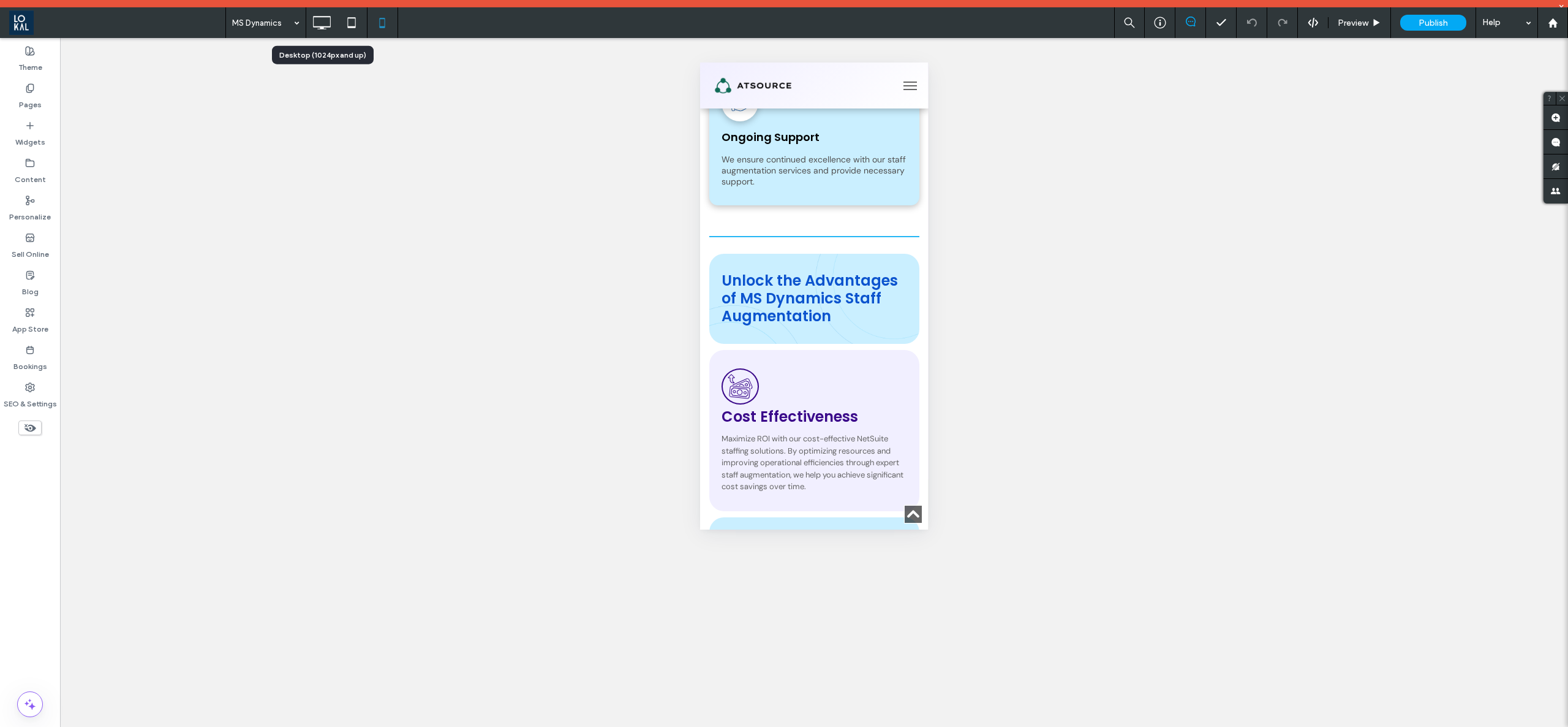
click at [315, 29] on icon at bounding box center [321, 22] width 25 height 25
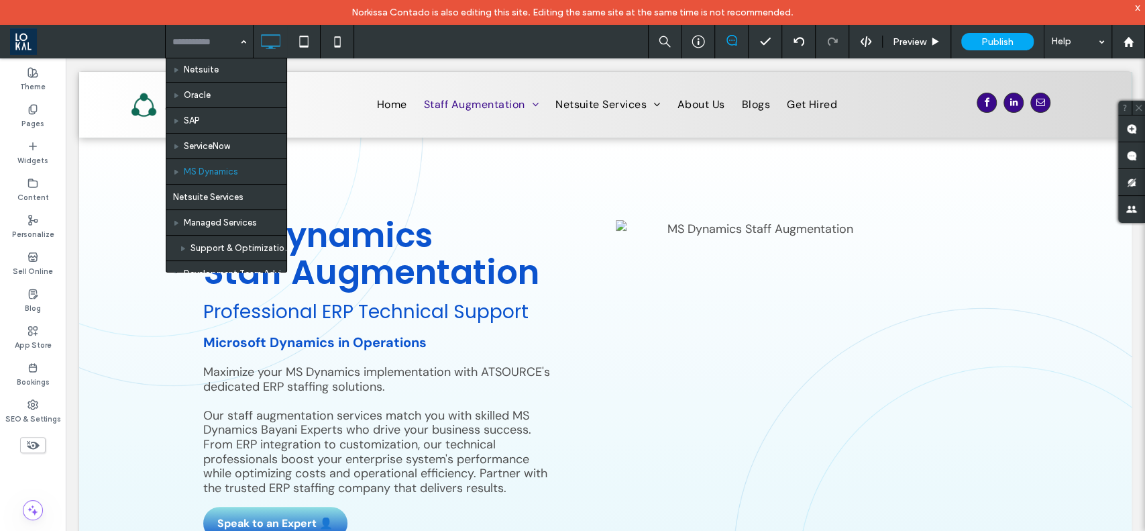
scroll to position [89, 0]
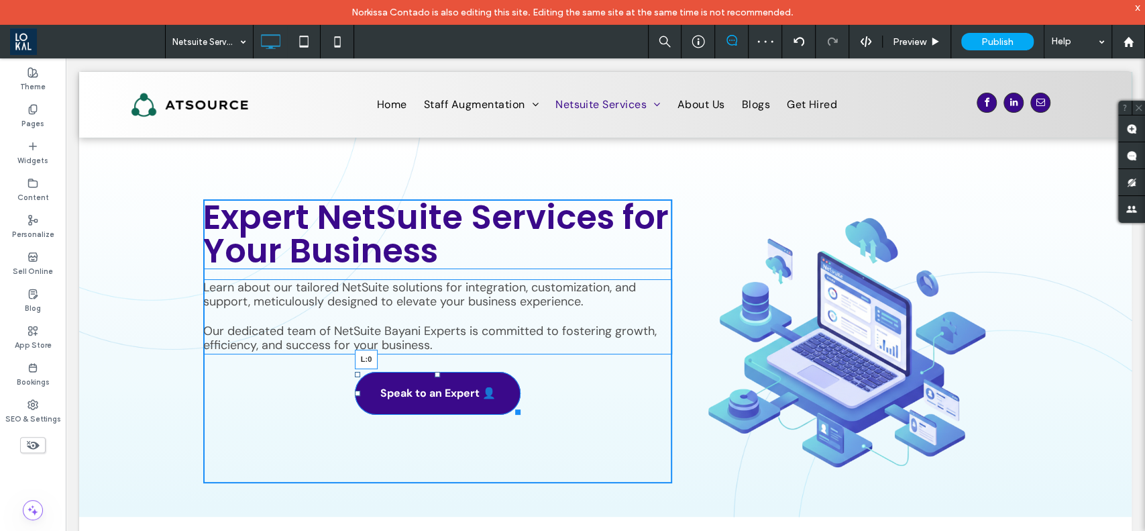
drag, startPoint x: 352, startPoint y: 391, endPoint x: 180, endPoint y: 399, distance: 171.3
click at [180, 399] on div "Expert NetSuite Services for Your Business Learn about our tailored NetSuite so…" at bounding box center [605, 328] width 1053 height 380
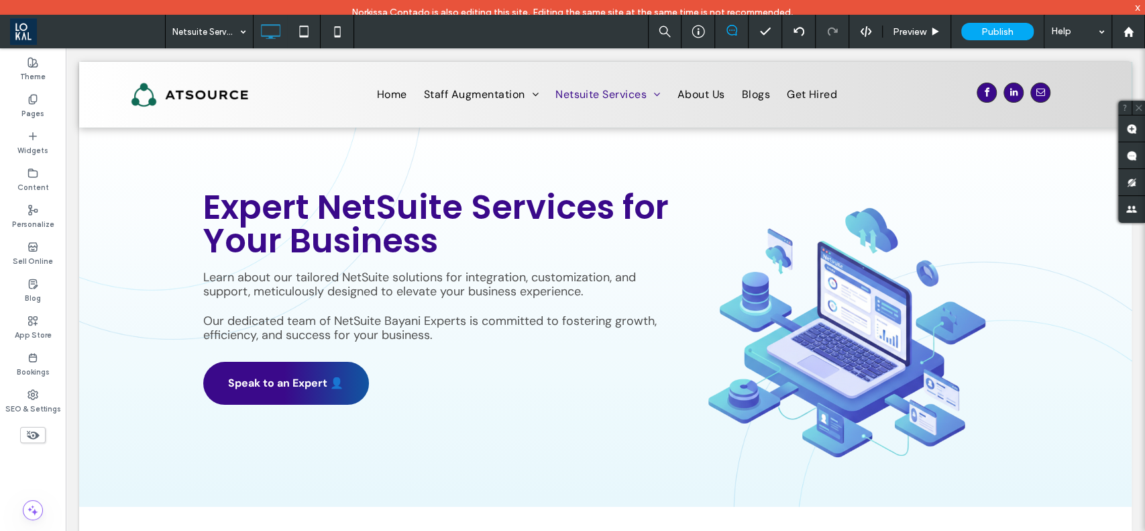
click at [242, 23] on div "Netsuite Services" at bounding box center [209, 32] width 87 height 34
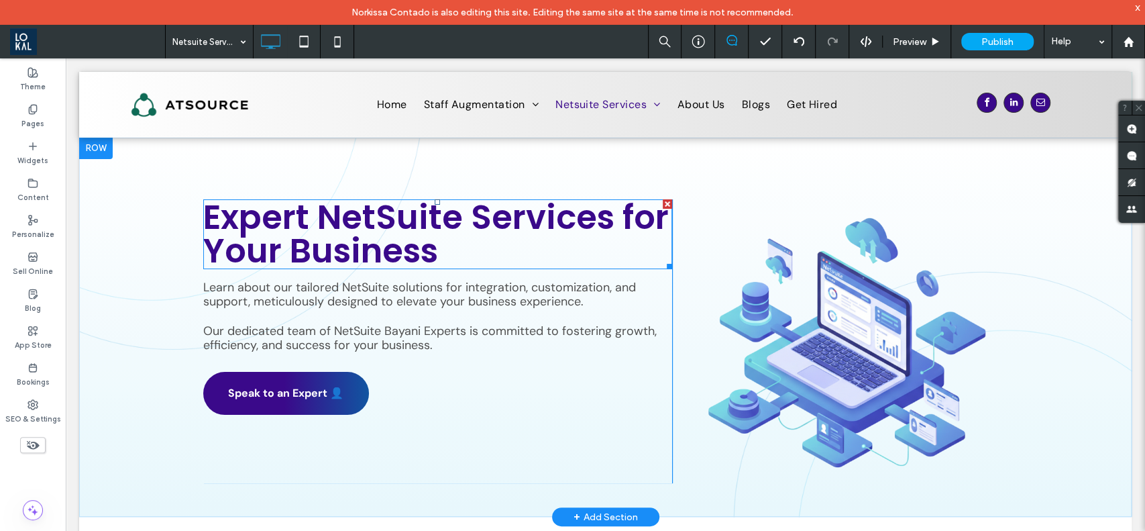
click at [290, 223] on span "Expert NetSuite Services for Your Business" at bounding box center [436, 233] width 466 height 81
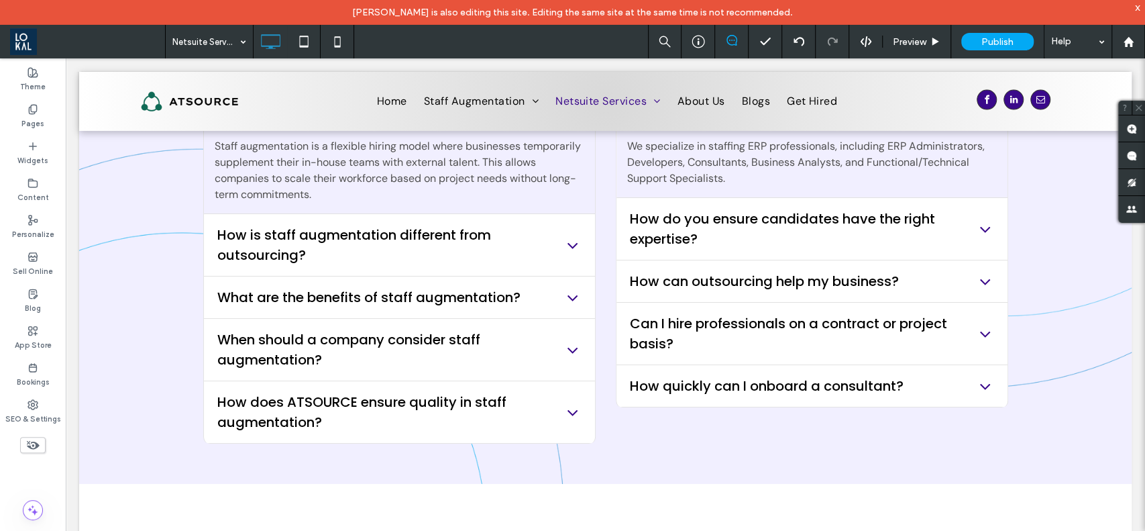
scroll to position [3415, 0]
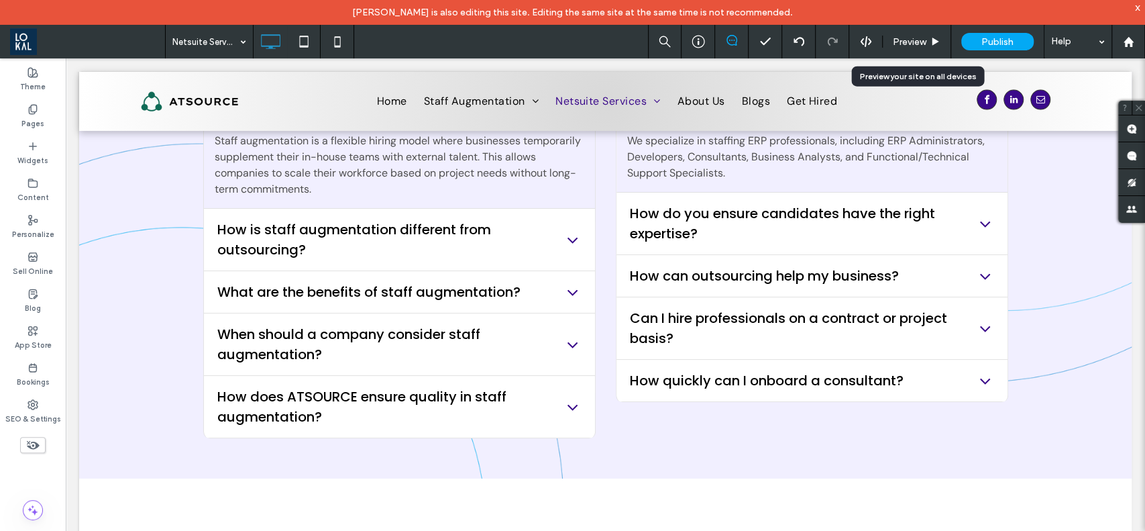
click at [932, 48] on div "Preview" at bounding box center [917, 42] width 68 height 34
drag, startPoint x: 908, startPoint y: 44, endPoint x: 350, endPoint y: 38, distance: 557.5
click at [908, 44] on span "Preview" at bounding box center [910, 41] width 34 height 11
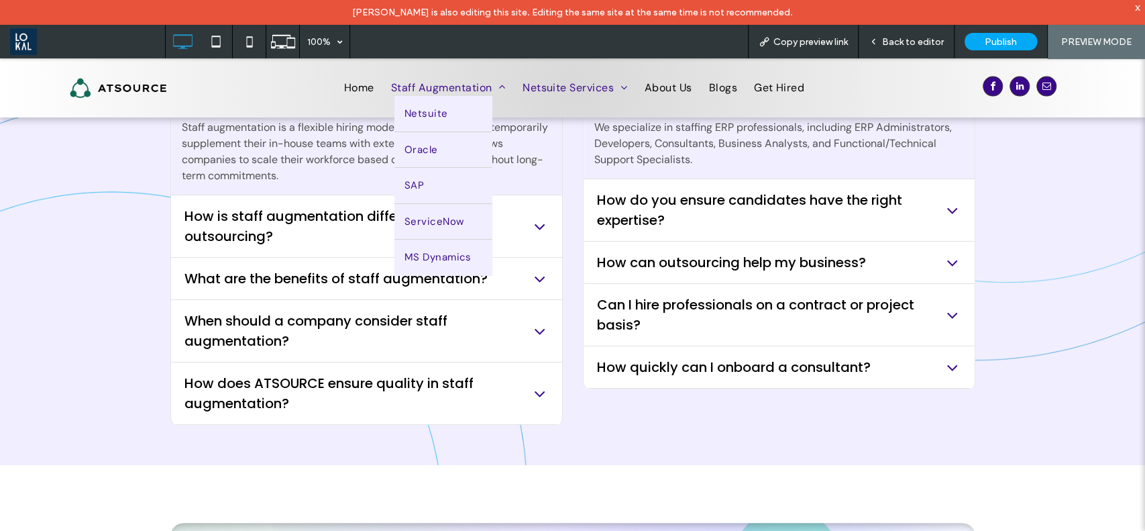
click at [419, 87] on span "Staff Augmentation" at bounding box center [448, 88] width 115 height 16
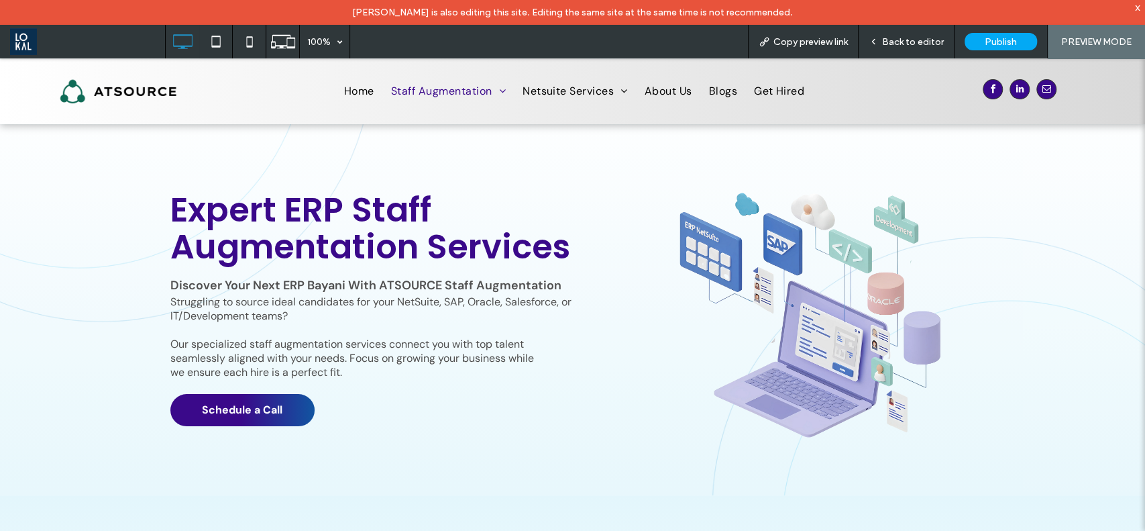
scroll to position [4, 0]
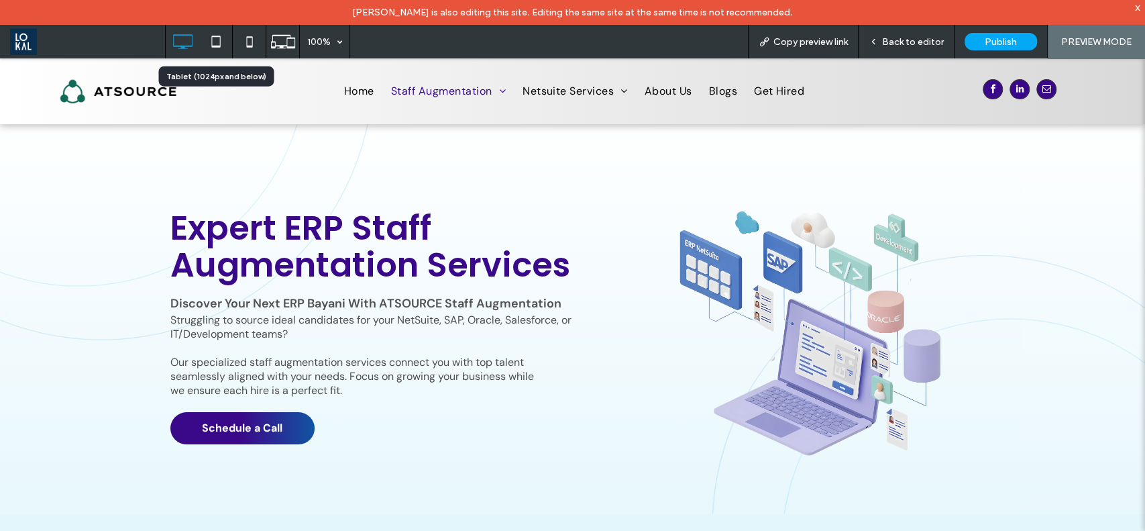
click at [215, 45] on icon at bounding box center [216, 41] width 27 height 27
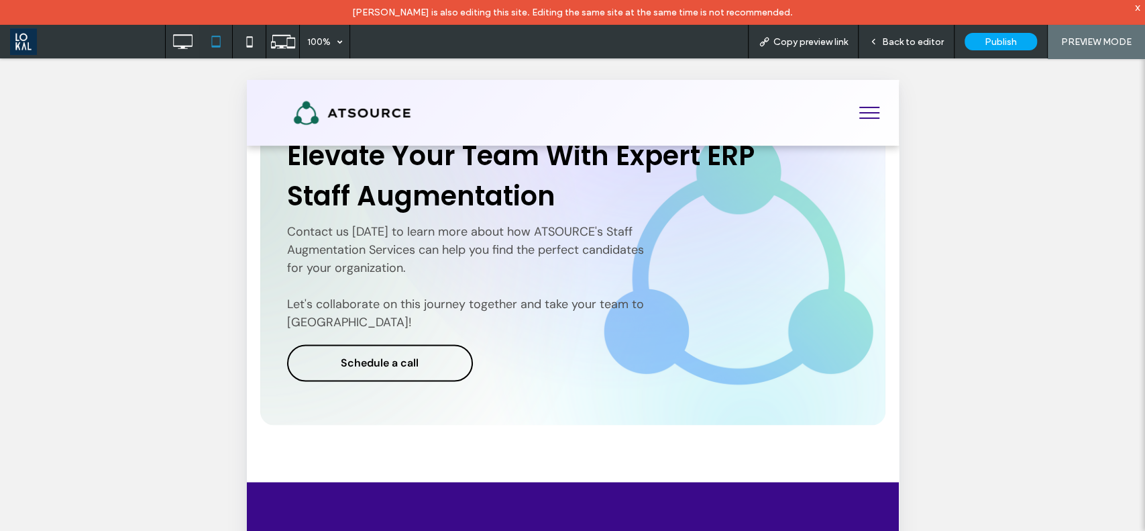
scroll to position [4658, 0]
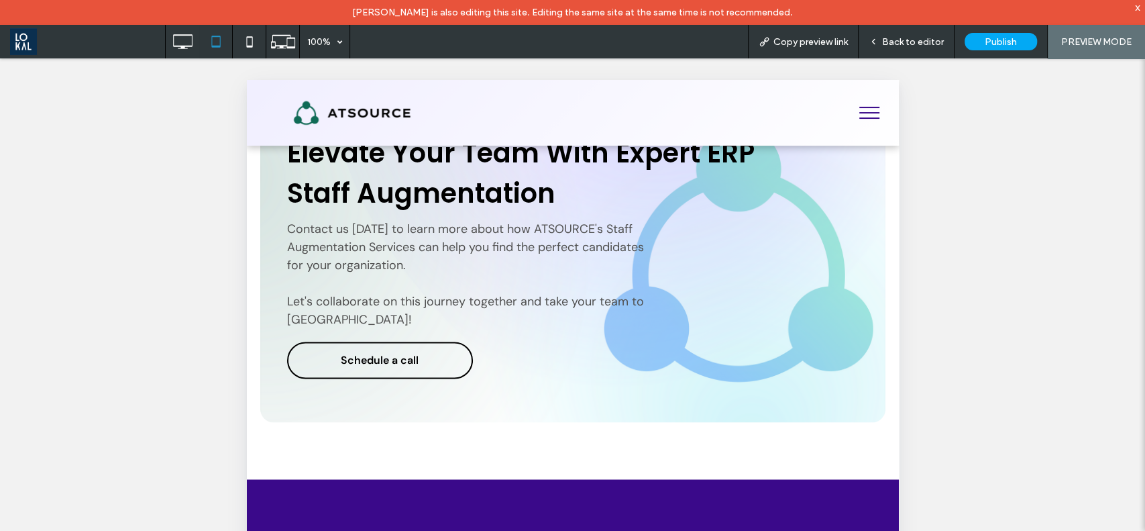
click at [902, 47] on div "Back to editor" at bounding box center [907, 42] width 96 height 34
click at [913, 38] on span "Back to editor" at bounding box center [913, 41] width 62 height 11
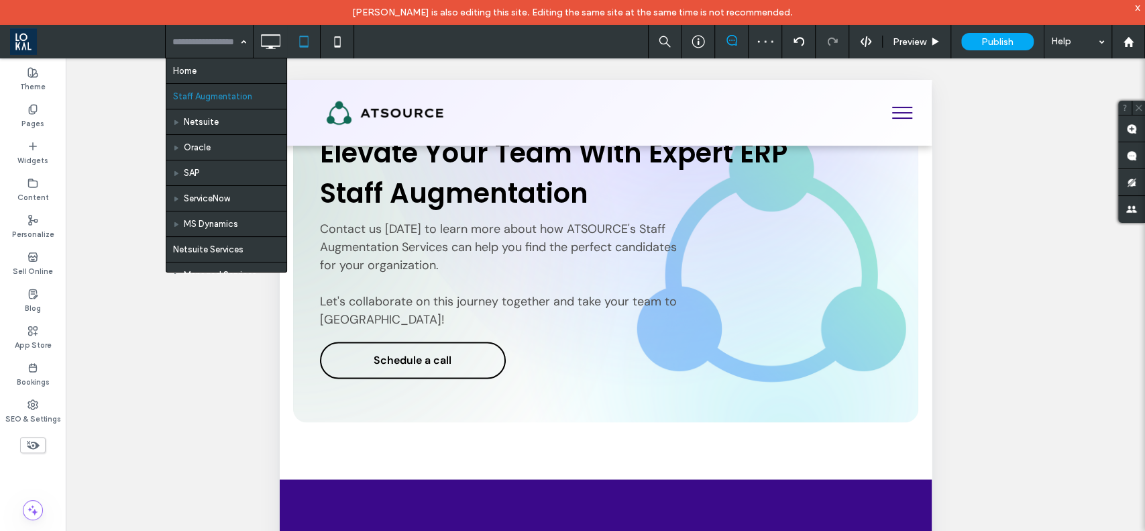
scroll to position [89, 0]
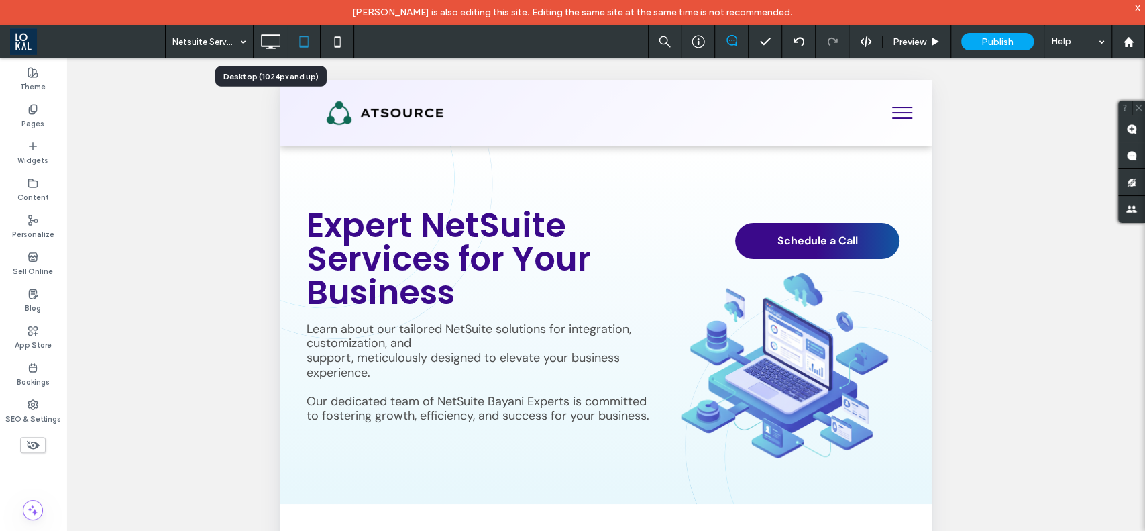
click at [260, 40] on icon at bounding box center [270, 41] width 27 height 27
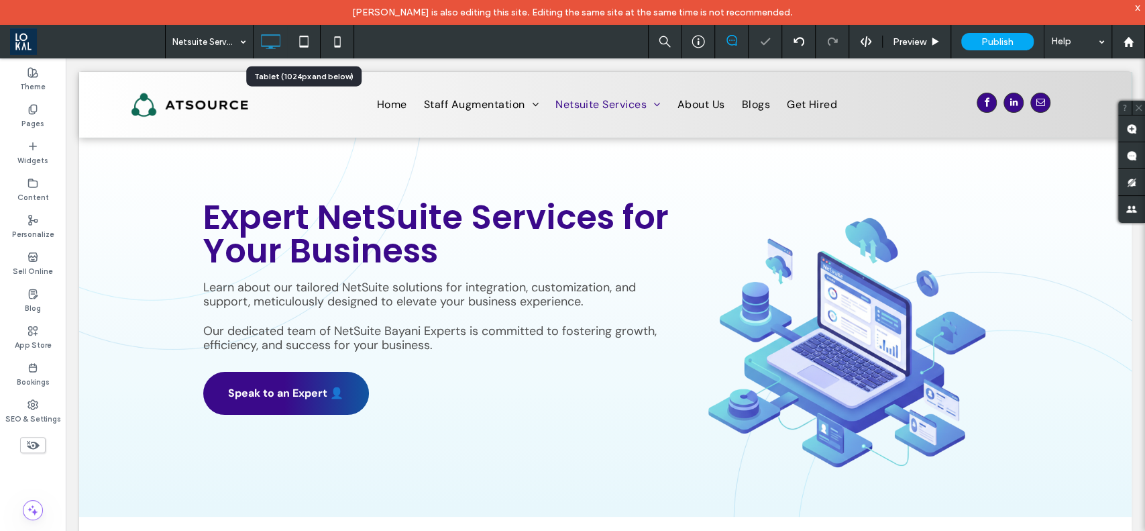
click at [299, 40] on icon at bounding box center [303, 41] width 27 height 27
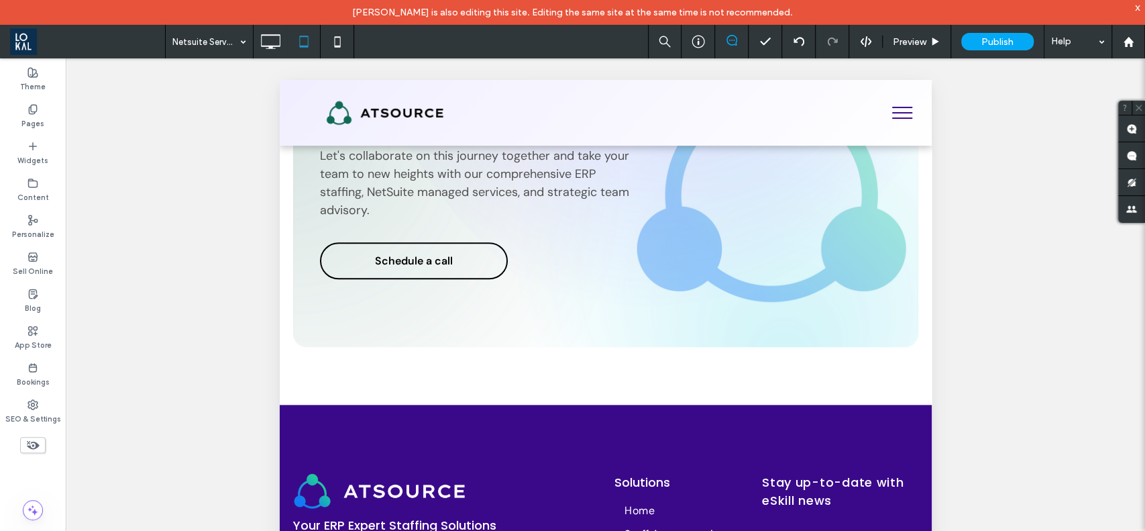
scroll to position [4383, 0]
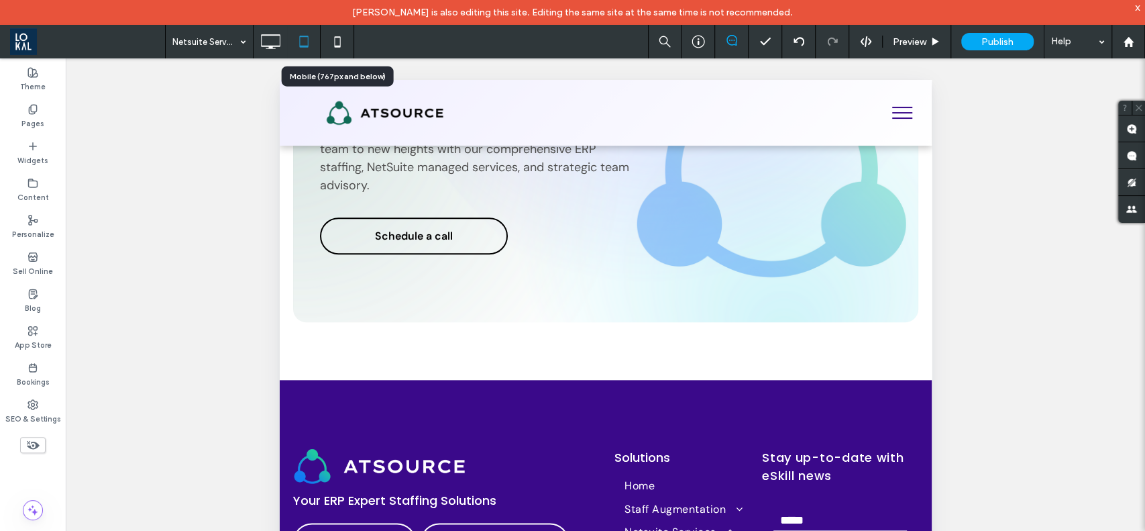
click at [347, 45] on icon at bounding box center [337, 41] width 27 height 27
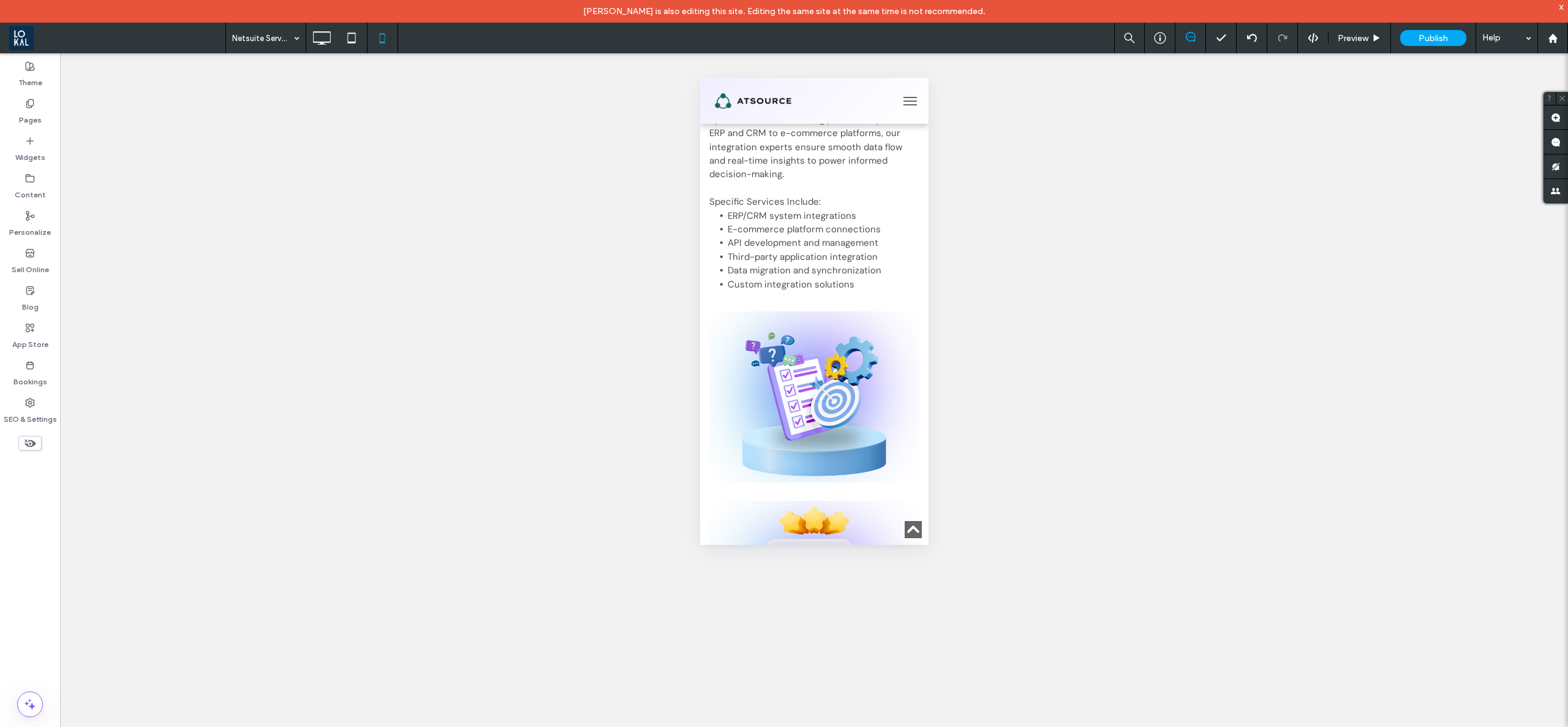
scroll to position [983, 0]
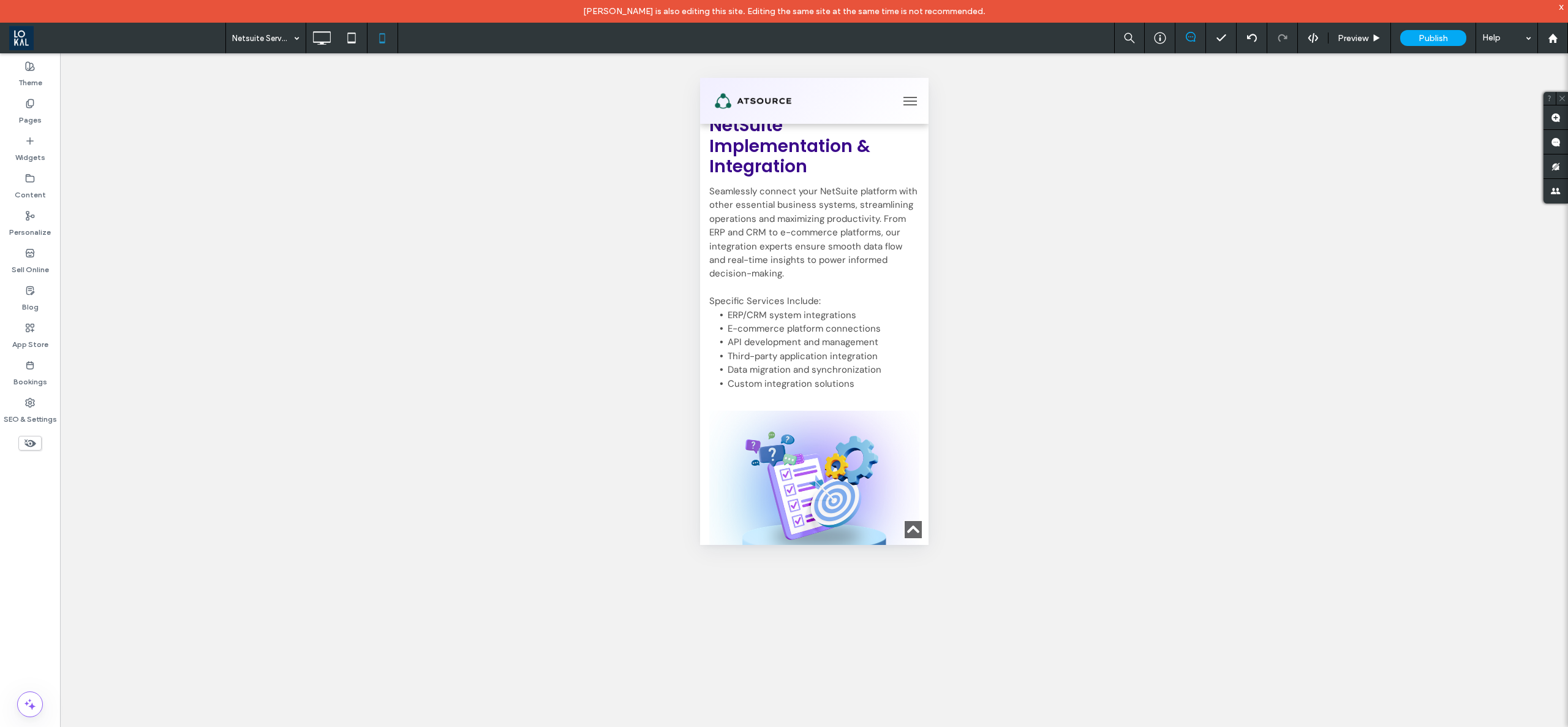
click at [703, 120] on div at bounding box center [715, 109] width 31 height 19
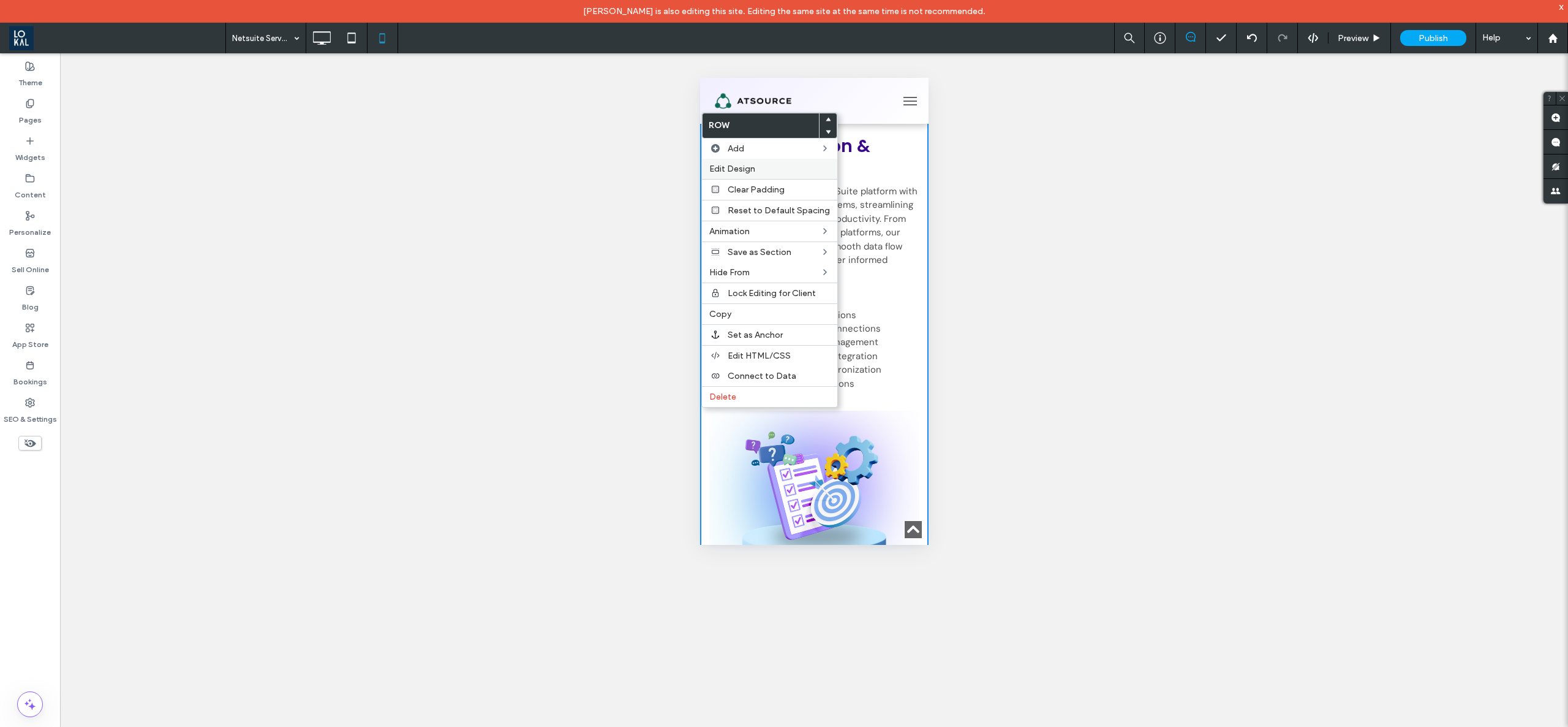
click at [729, 166] on span "Edit Design" at bounding box center [732, 168] width 46 height 10
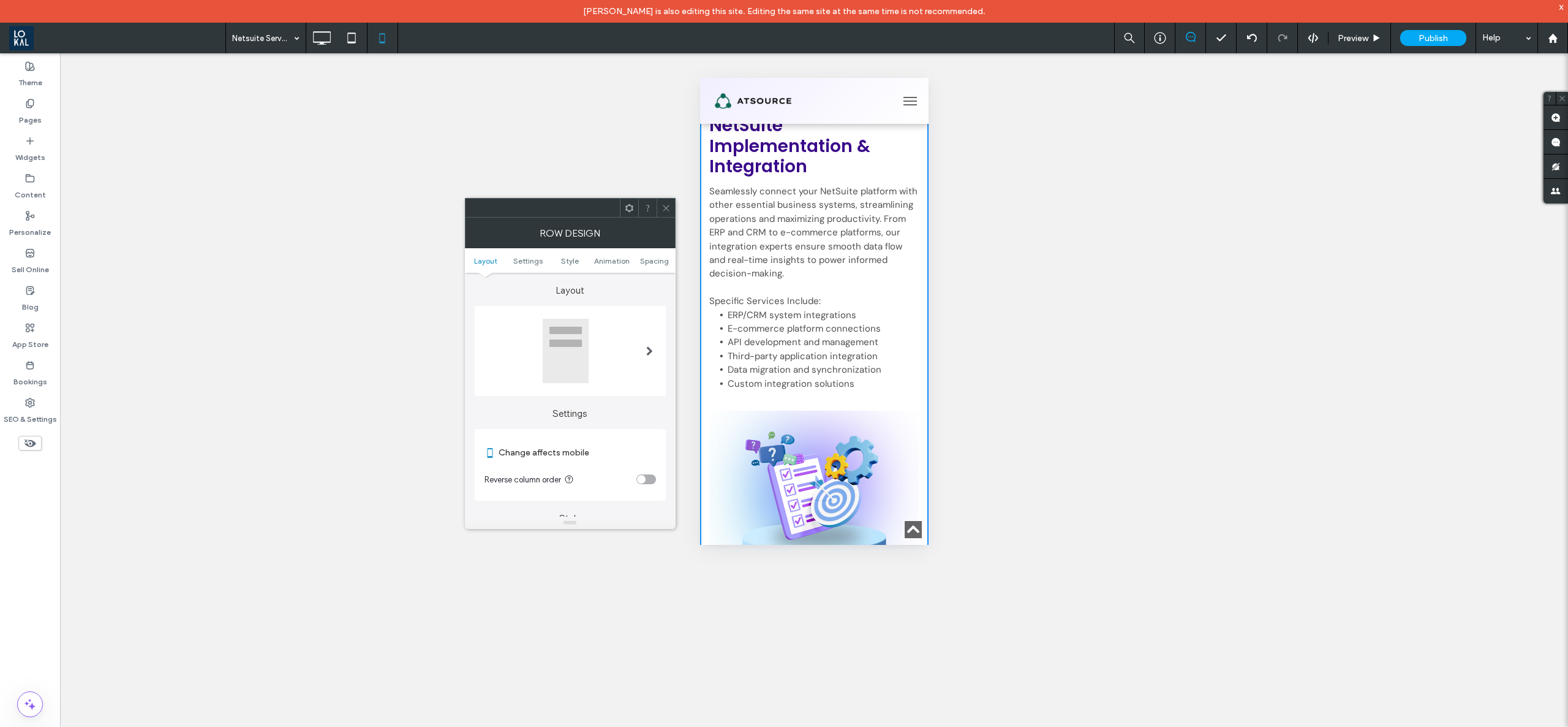
click at [668, 213] on span at bounding box center [666, 207] width 9 height 18
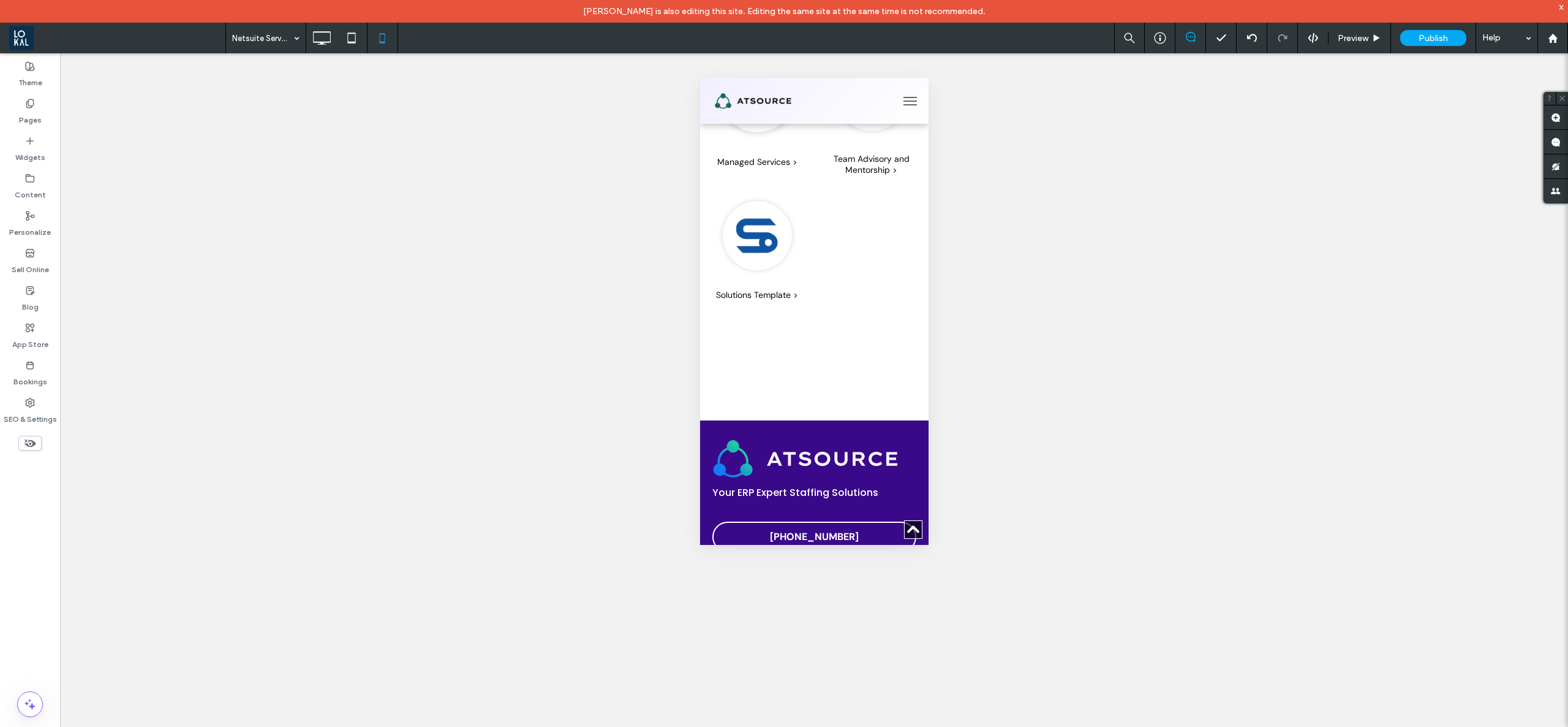
scroll to position [5371, 0]
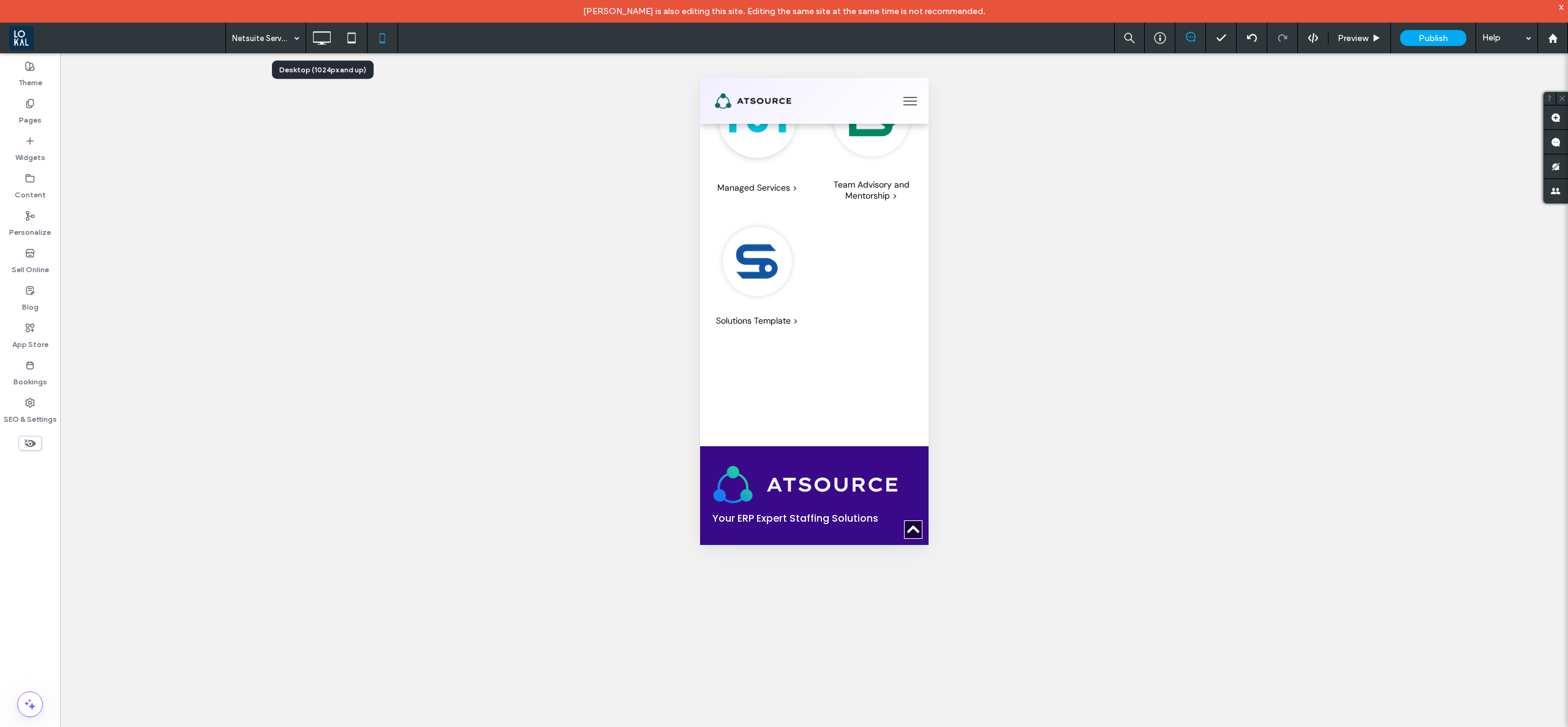
click at [320, 27] on icon at bounding box center [321, 37] width 25 height 25
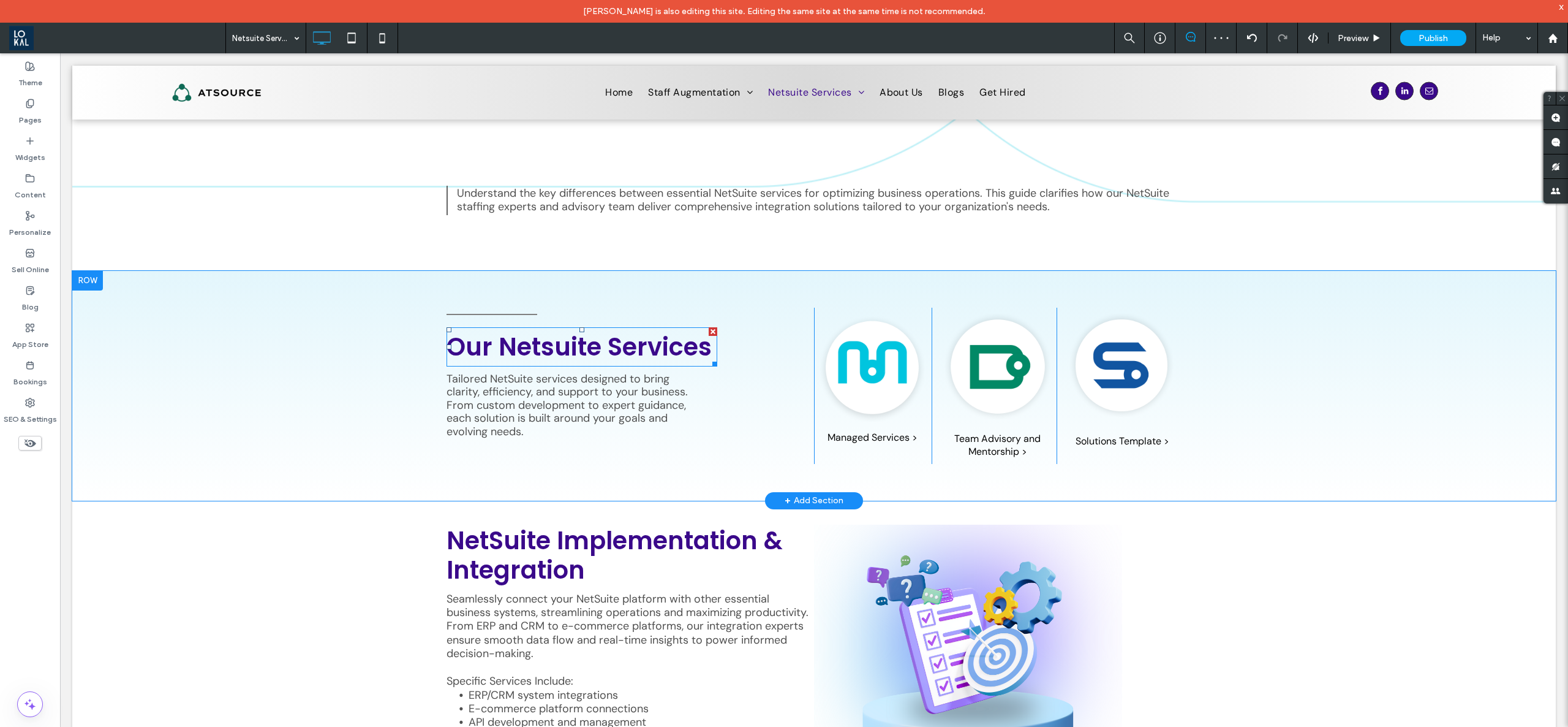
scroll to position [738, 0]
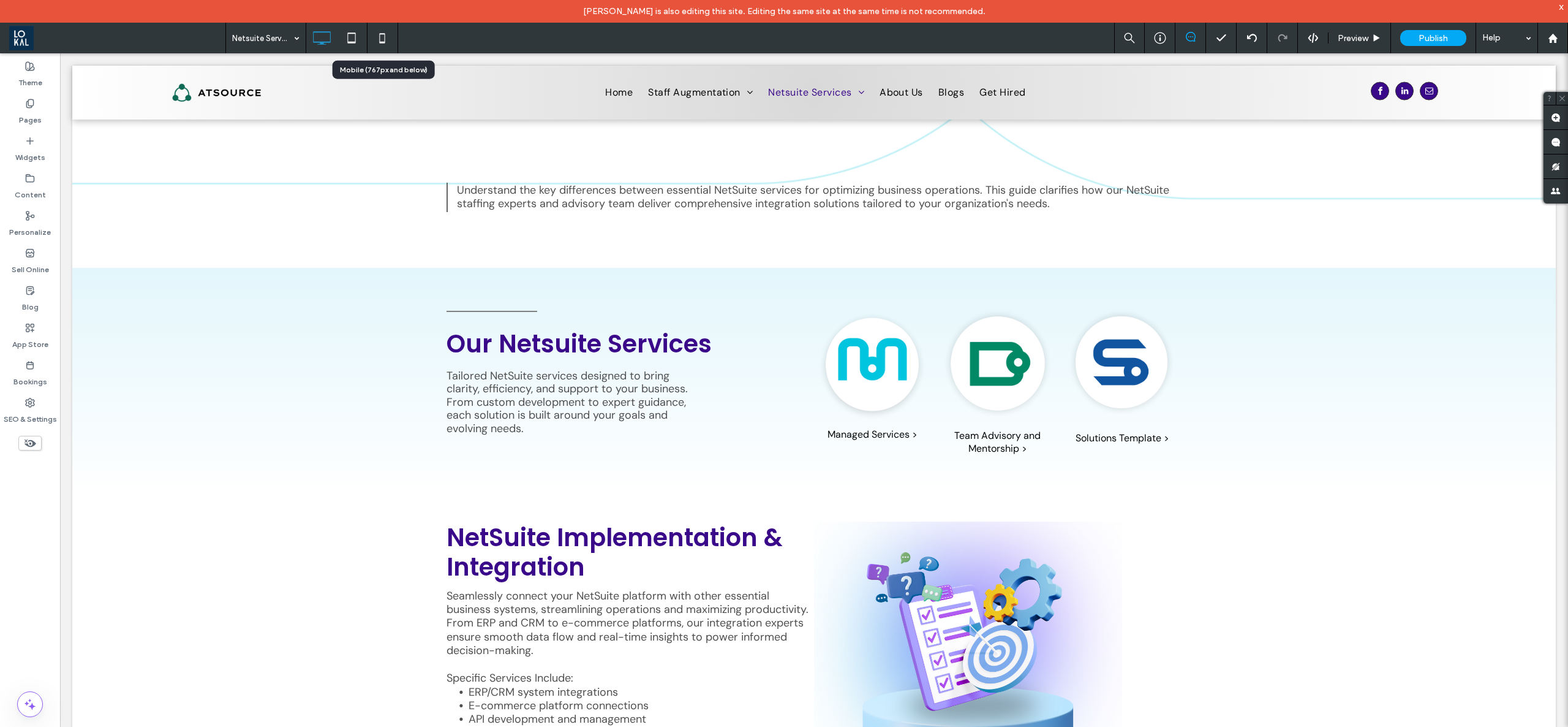
click at [378, 39] on icon at bounding box center [382, 37] width 25 height 25
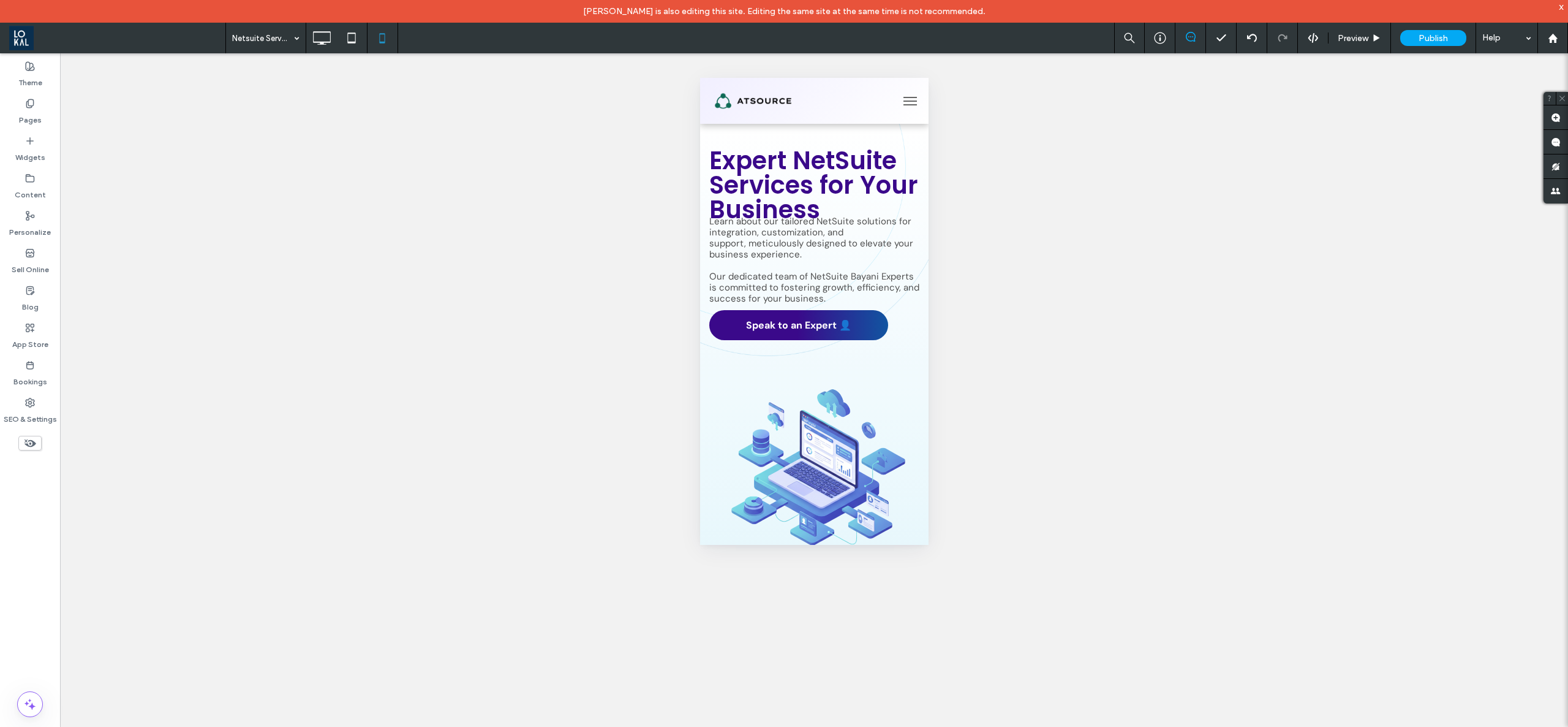
scroll to position [0, 0]
click at [20, 112] on label "Pages" at bounding box center [30, 117] width 23 height 17
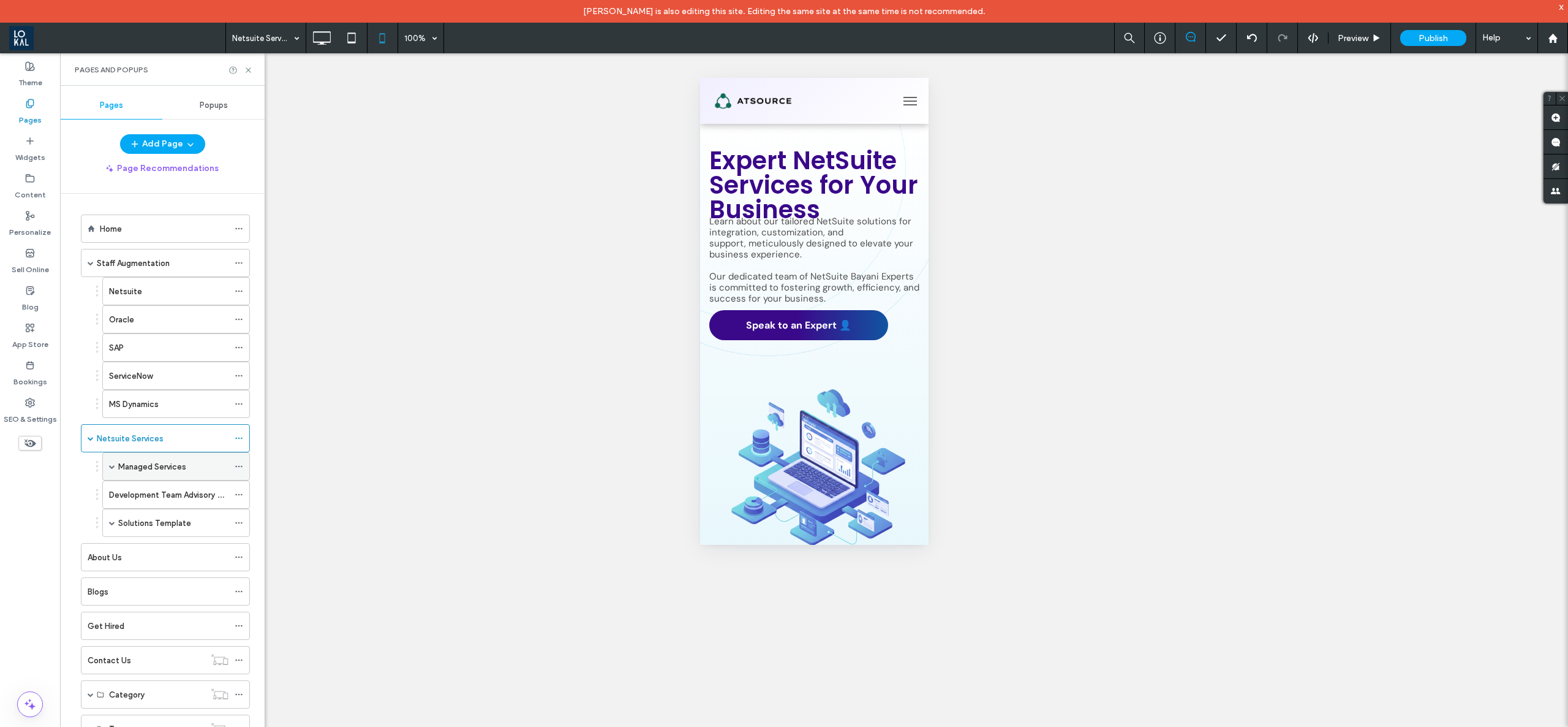
click at [172, 465] on label "Managed Services" at bounding box center [152, 466] width 68 height 21
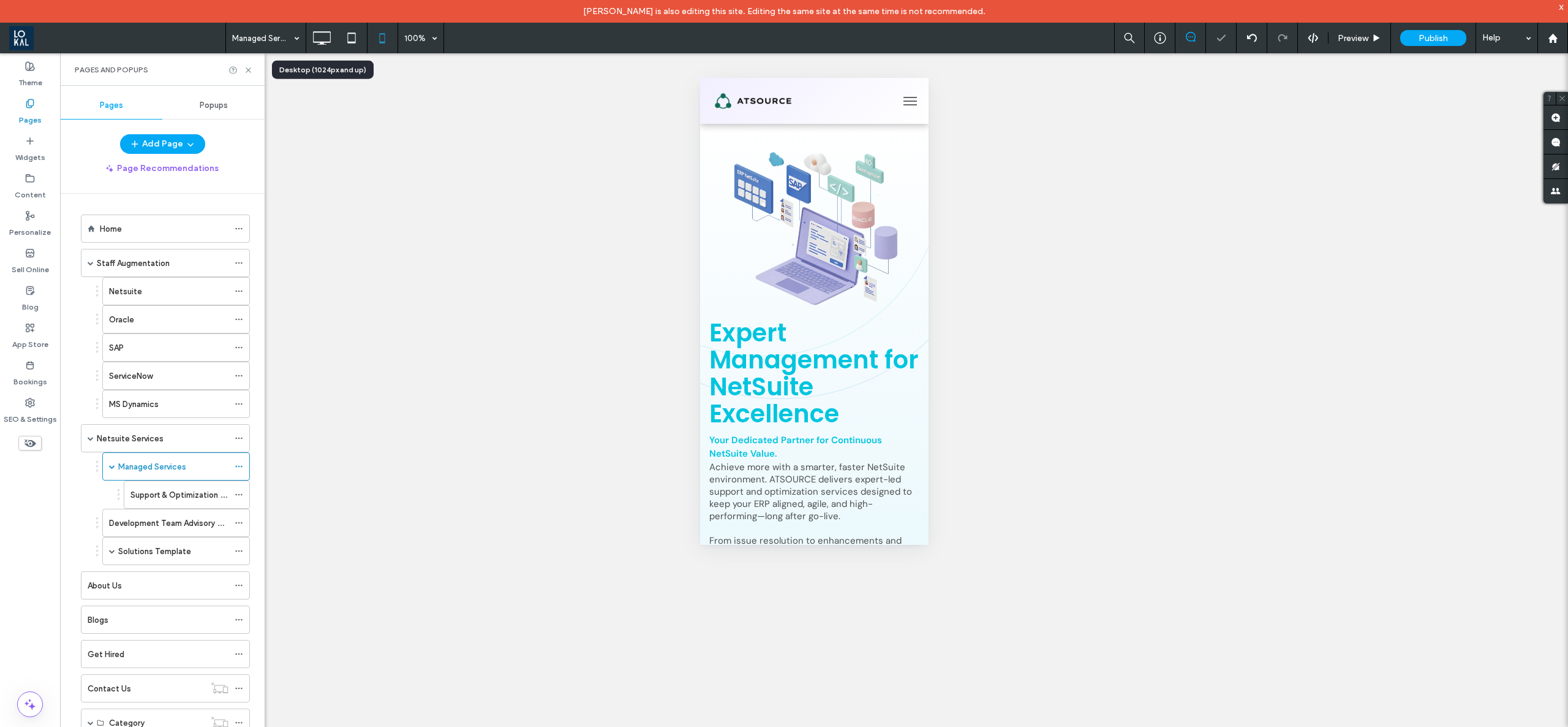
click at [321, 41] on icon at bounding box center [321, 37] width 25 height 25
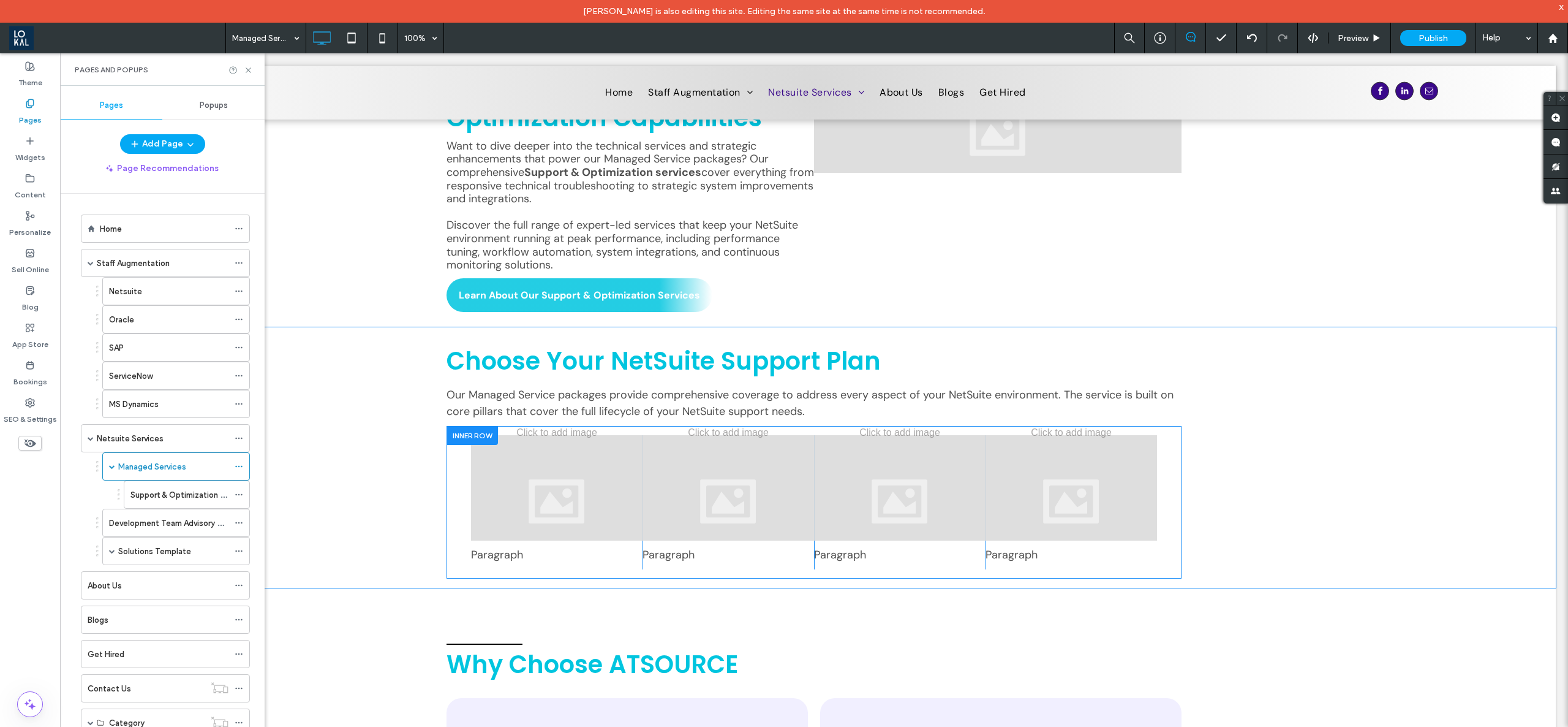
scroll to position [1961, 0]
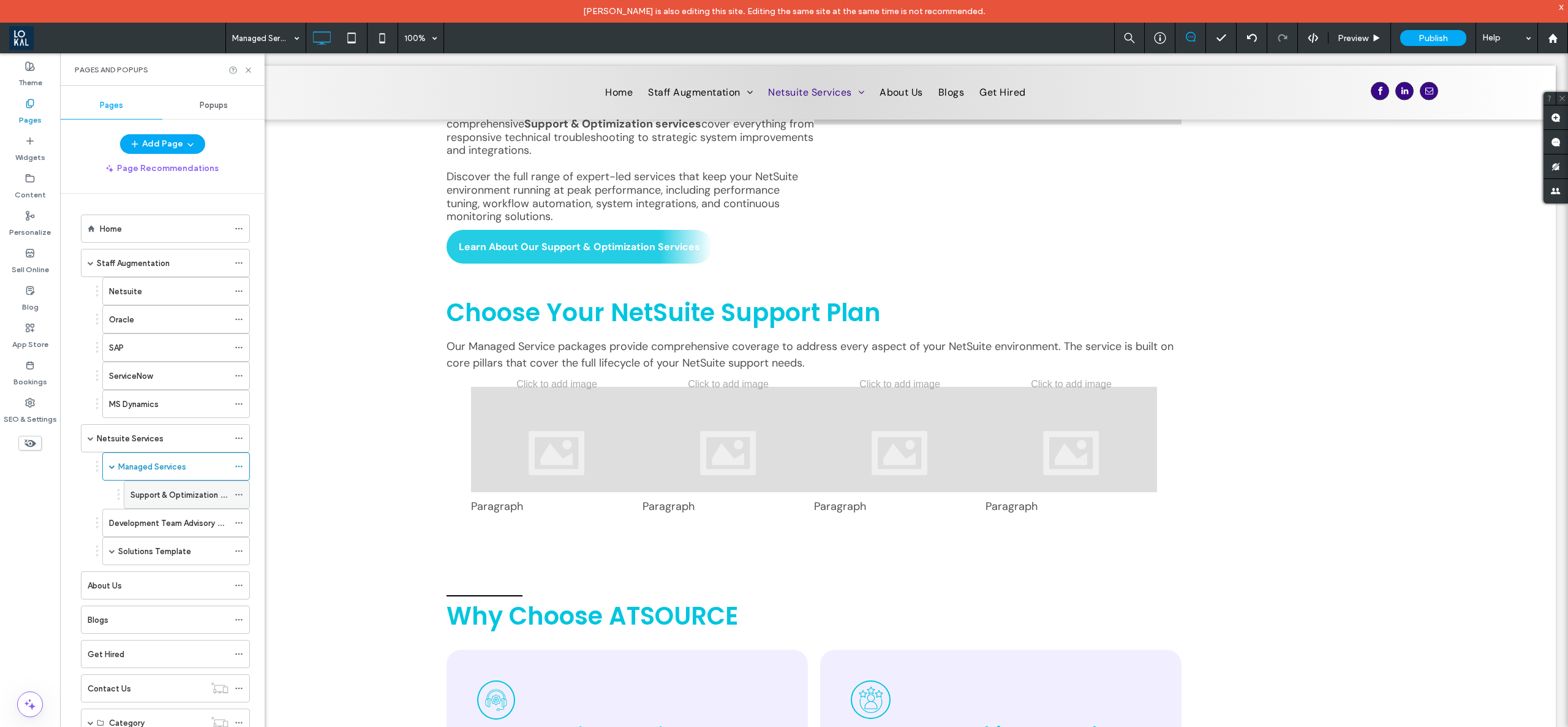
click at [163, 507] on div "Support & Optimization services" at bounding box center [179, 495] width 98 height 27
